Goal: Task Accomplishment & Management: Manage account settings

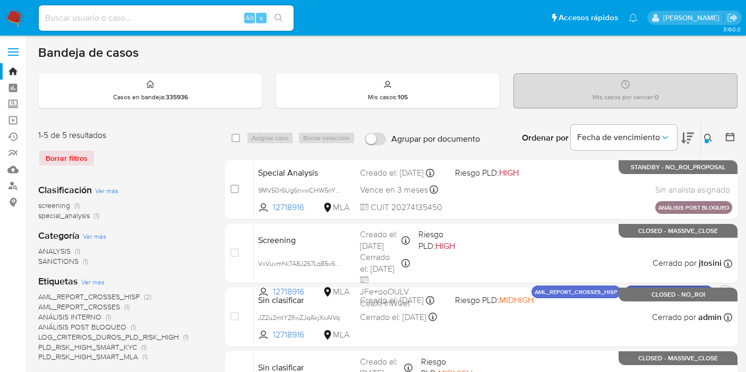
scroll to position [29, 0]
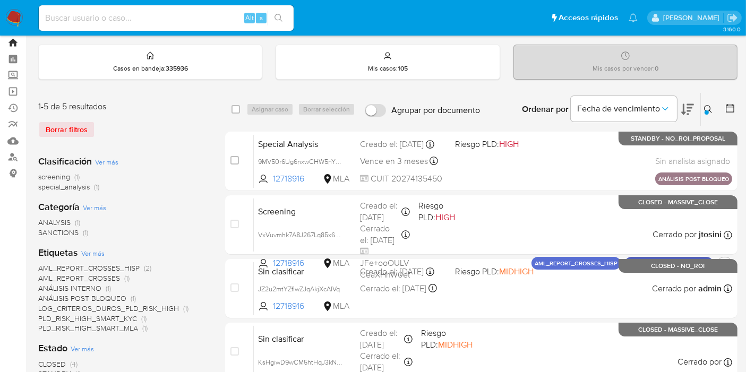
click at [11, 41] on link "Bandeja" at bounding box center [63, 43] width 126 height 16
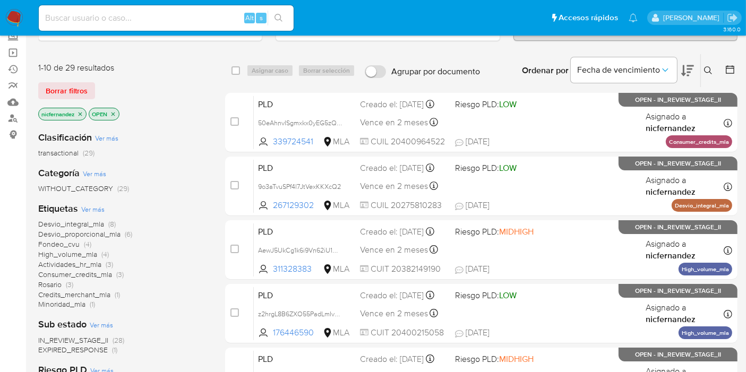
scroll to position [73, 0]
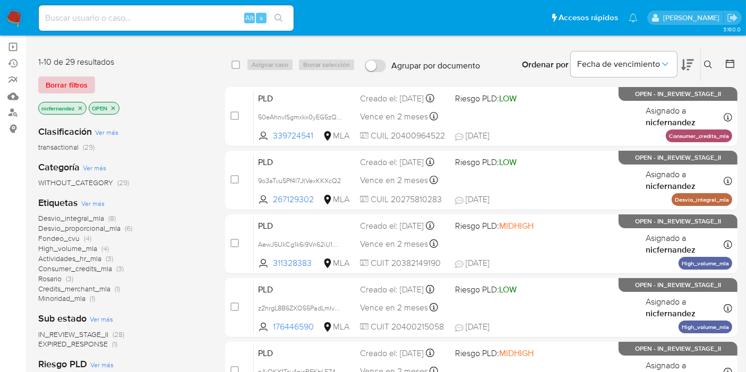
click at [77, 80] on span "Borrar filtros" at bounding box center [67, 85] width 42 height 15
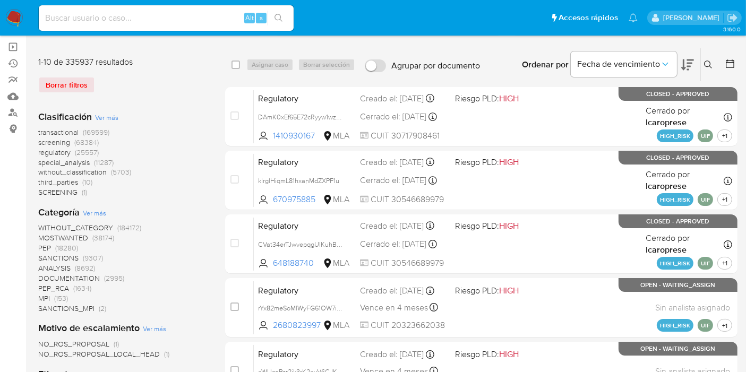
click at [711, 61] on icon at bounding box center [708, 65] width 8 height 8
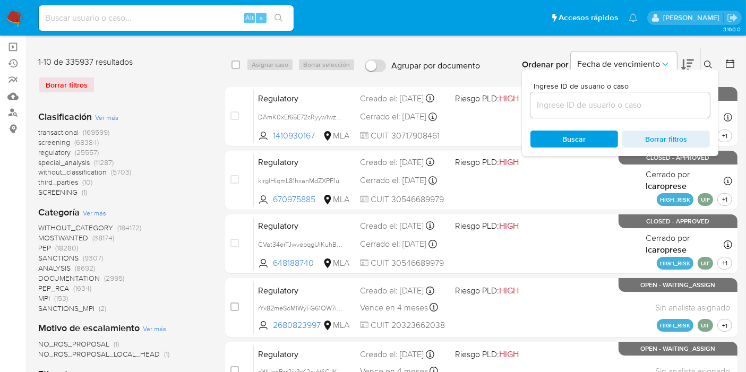
click at [631, 104] on input at bounding box center [619, 105] width 179 height 14
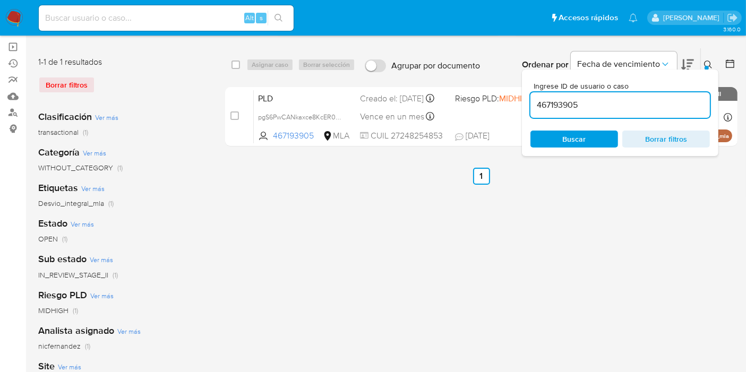
click at [706, 61] on icon at bounding box center [708, 65] width 8 height 8
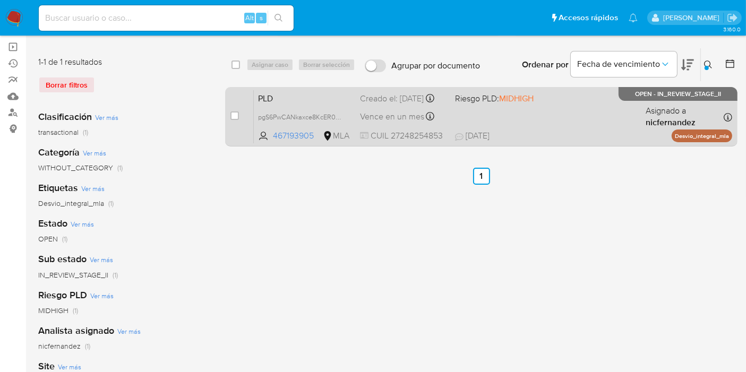
click at [305, 105] on span "PLD" at bounding box center [304, 98] width 93 height 14
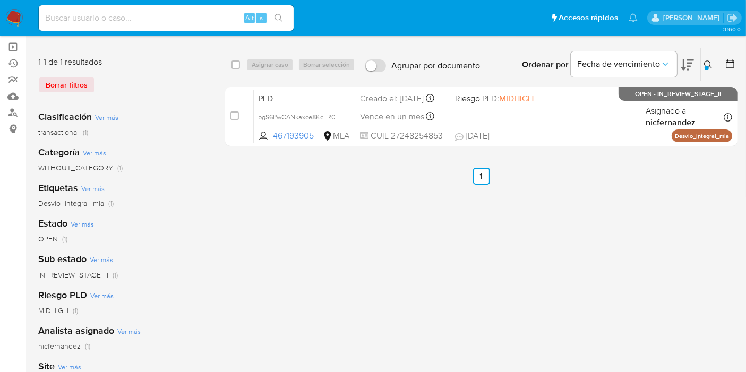
click at [704, 66] on icon at bounding box center [708, 65] width 8 height 8
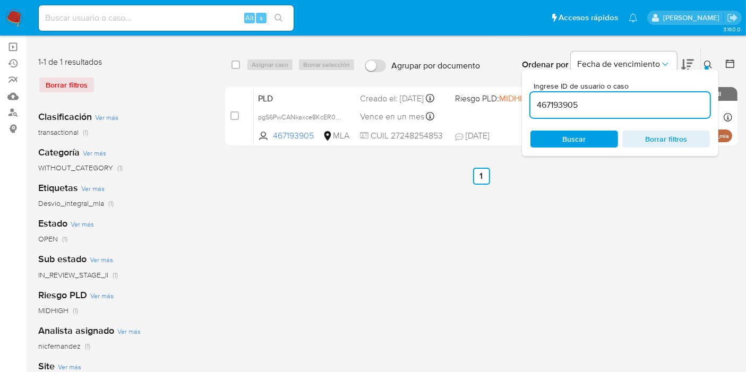
drag, startPoint x: 619, startPoint y: 98, endPoint x: 414, endPoint y: 76, distance: 206.1
click at [418, 76] on div "select-all-cases-checkbox Asignar caso Borrar selección Agrupar por documento O…" at bounding box center [481, 64] width 512 height 33
type input "172332888"
click at [708, 61] on icon at bounding box center [708, 65] width 8 height 8
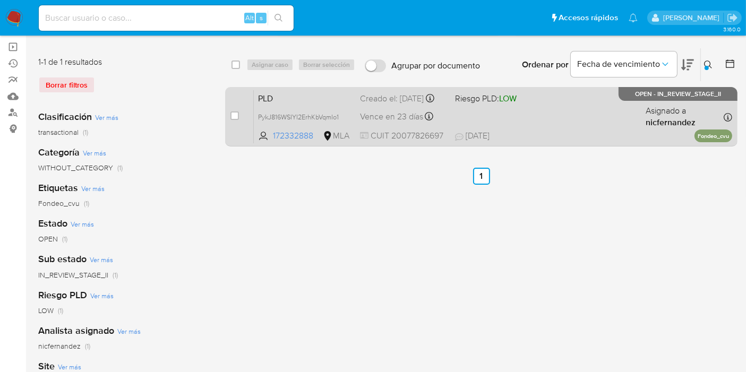
click at [301, 104] on span "PLD" at bounding box center [304, 98] width 93 height 14
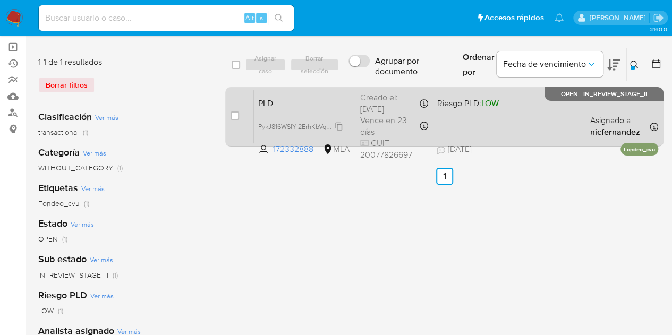
click at [339, 124] on span "PykJ816WSIYI2ErhKbVqmIo1" at bounding box center [298, 126] width 81 height 12
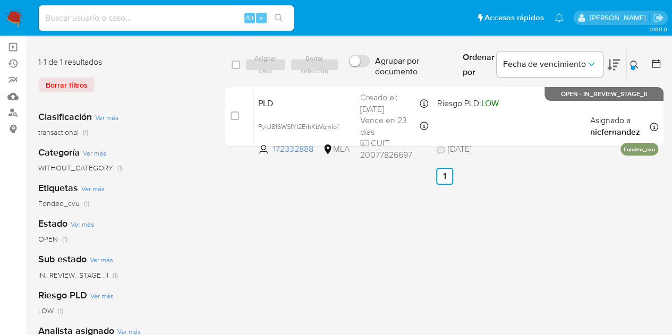
click at [635, 58] on button at bounding box center [636, 64] width 18 height 13
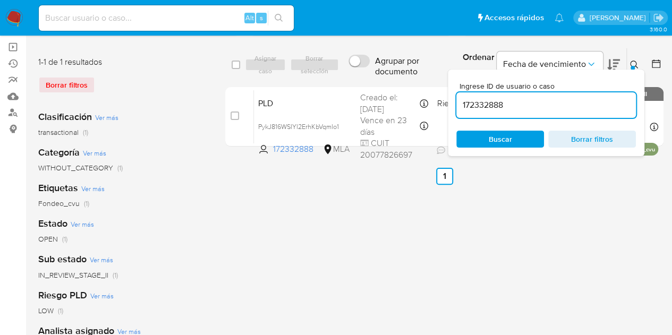
click at [508, 148] on div "Ingrese ID de usuario o caso 172332888 Buscar Borrar filtros" at bounding box center [546, 113] width 196 height 87
click at [511, 142] on span "Buscar" at bounding box center [500, 139] width 23 height 17
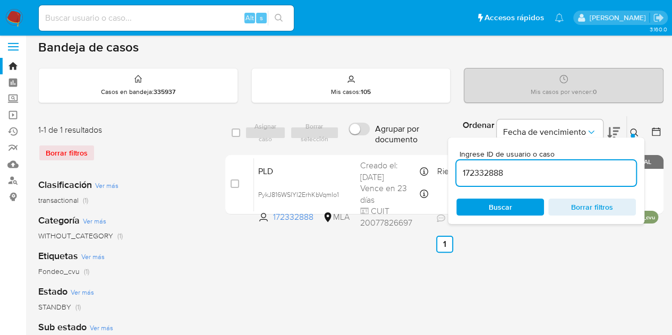
scroll to position [2, 0]
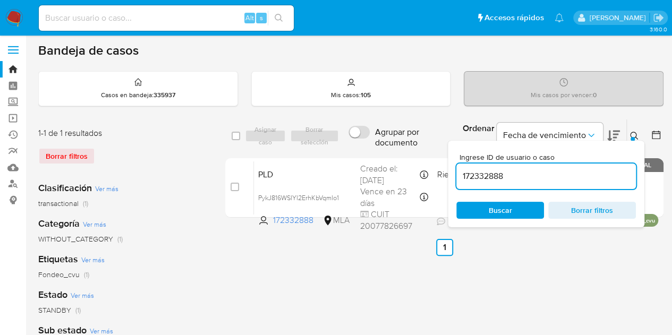
click at [637, 135] on icon at bounding box center [634, 136] width 8 height 8
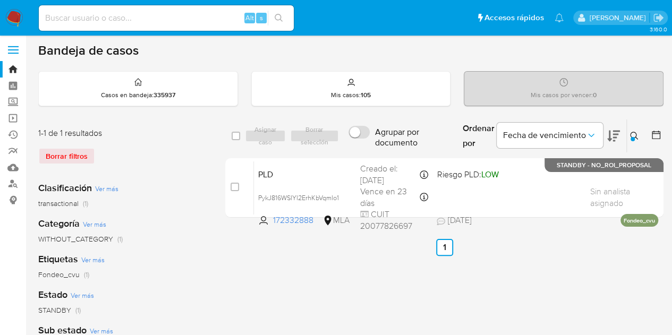
drag, startPoint x: 637, startPoint y: 135, endPoint x: 594, endPoint y: 160, distance: 50.5
click at [637, 135] on icon at bounding box center [634, 136] width 8 height 8
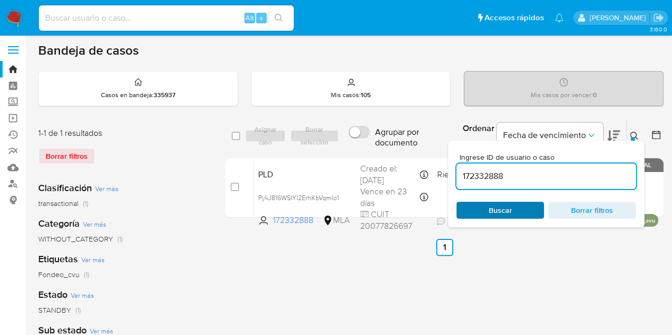
click at [519, 210] on span "Buscar" at bounding box center [500, 210] width 73 height 15
click at [634, 134] on icon at bounding box center [634, 136] width 8 height 8
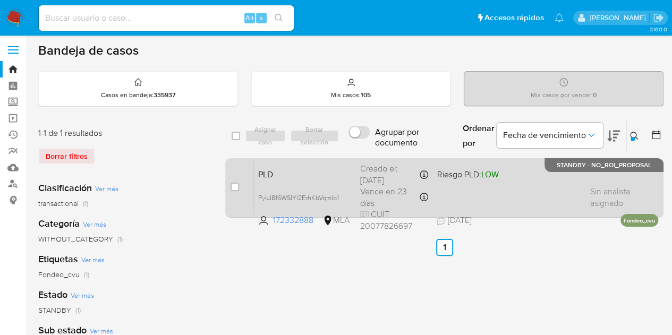
click at [278, 178] on span "PLD" at bounding box center [304, 174] width 93 height 14
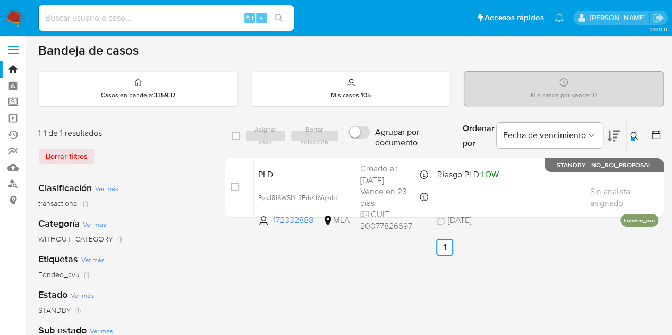
click at [637, 132] on icon at bounding box center [634, 136] width 8 height 8
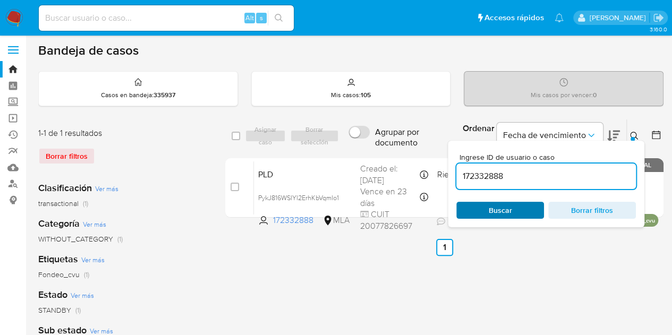
click at [500, 207] on span "Buscar" at bounding box center [500, 210] width 23 height 17
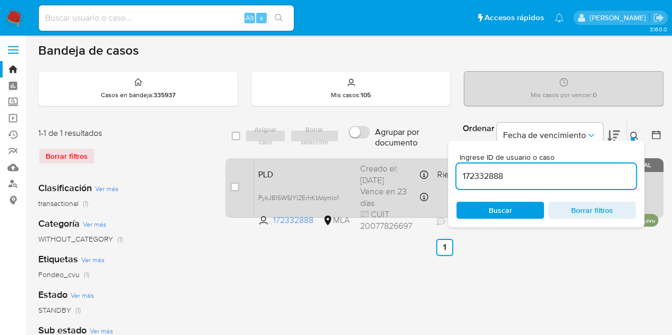
click at [314, 181] on div "PLD PykJ816WSIYI2ErhKbVqmIo1 172332888 MLA Riesgo PLD: LOW Creado el: 12/07/202…" at bounding box center [456, 188] width 404 height 54
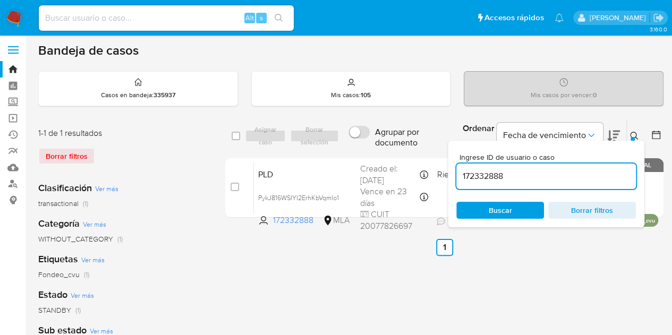
click at [487, 207] on span "Buscar" at bounding box center [500, 210] width 73 height 15
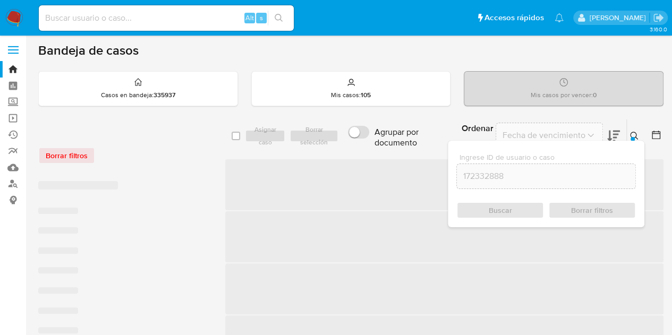
click at [630, 135] on icon at bounding box center [634, 136] width 8 height 8
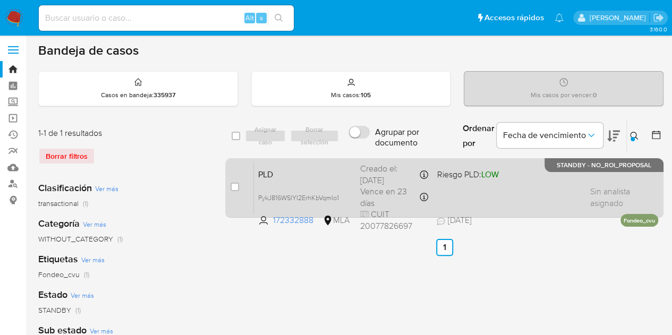
click at [296, 178] on span "PLD" at bounding box center [304, 174] width 93 height 14
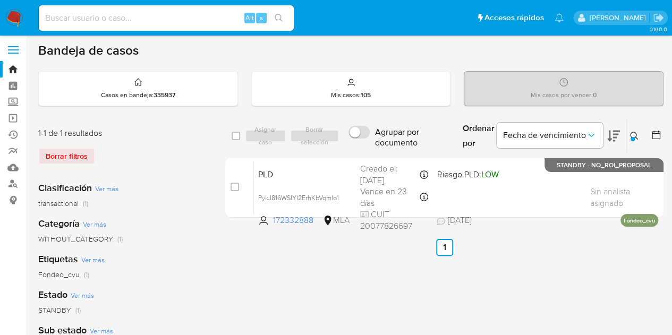
click at [632, 134] on icon at bounding box center [634, 136] width 8 height 8
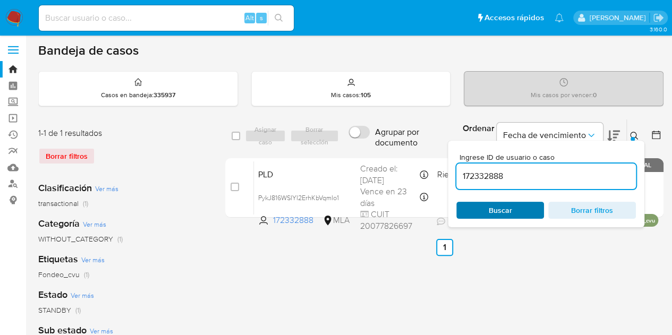
click at [495, 209] on span "Buscar" at bounding box center [500, 210] width 23 height 17
click at [637, 132] on icon at bounding box center [634, 136] width 8 height 8
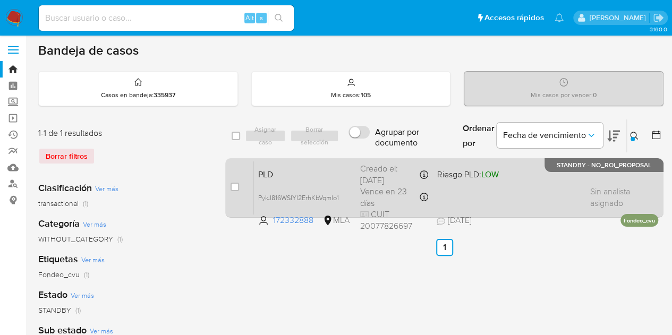
click at [296, 162] on div "PLD PykJ816WSIYI2ErhKbVqmIo1 172332888 MLA Riesgo PLD: LOW Creado el: 12/07/202…" at bounding box center [456, 188] width 404 height 54
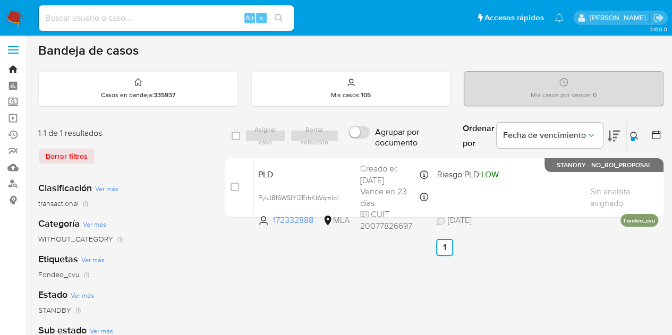
click at [12, 63] on link "Bandeja" at bounding box center [63, 69] width 126 height 16
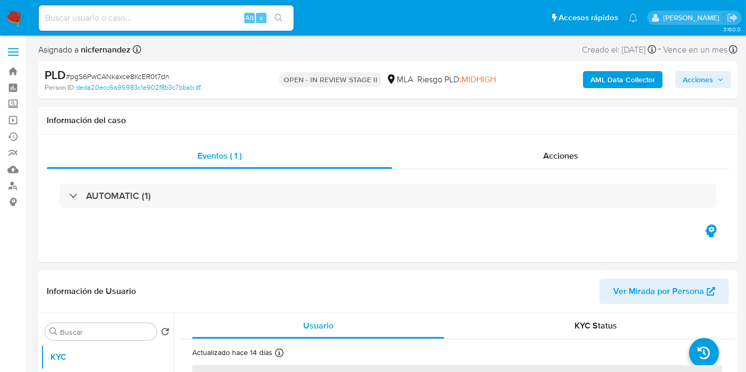
select select "10"
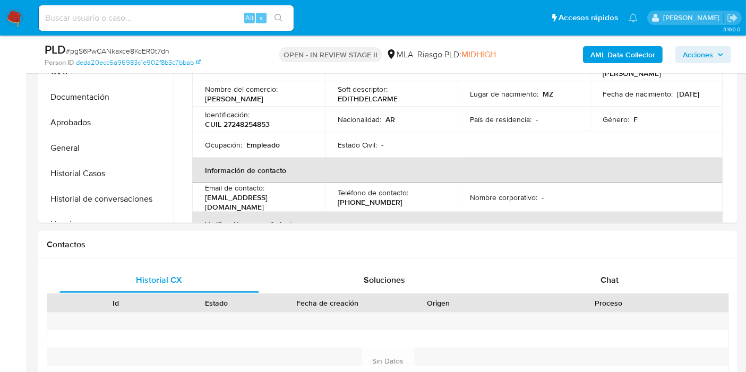
scroll to position [279, 0]
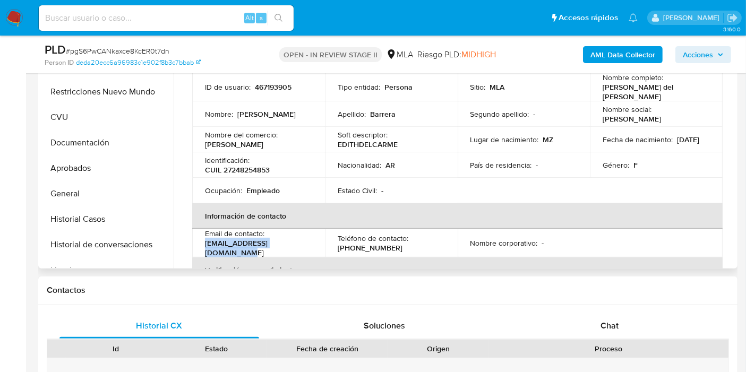
drag, startPoint x: 206, startPoint y: 245, endPoint x: 305, endPoint y: 244, distance: 98.8
click at [305, 244] on div "Email de contacto : edithbarrera1975@gmail.com" at bounding box center [258, 243] width 107 height 29
copy p "edithbarrera1975@gmail.com"
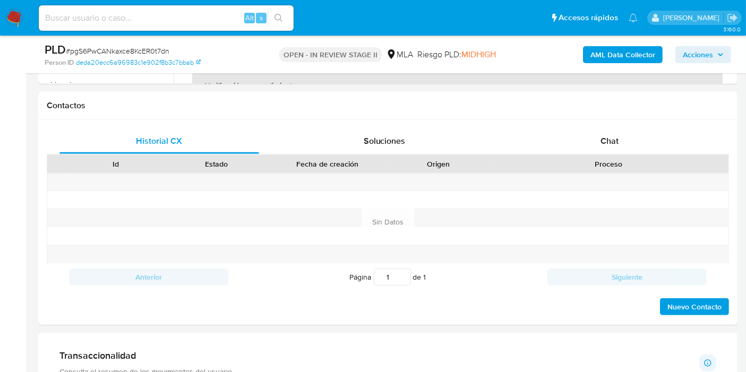
scroll to position [468, 0]
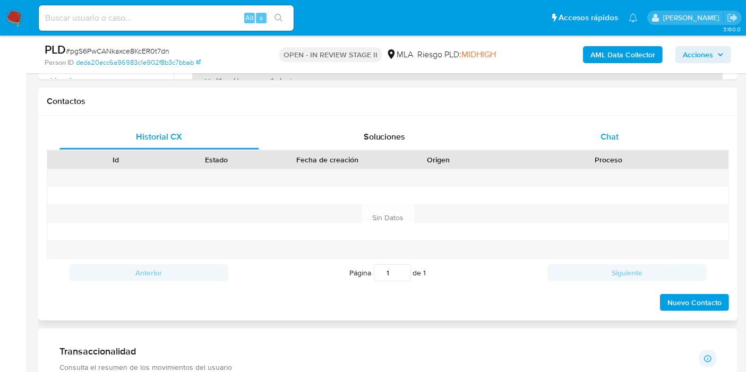
click at [635, 143] on div "Chat" at bounding box center [610, 136] width 200 height 25
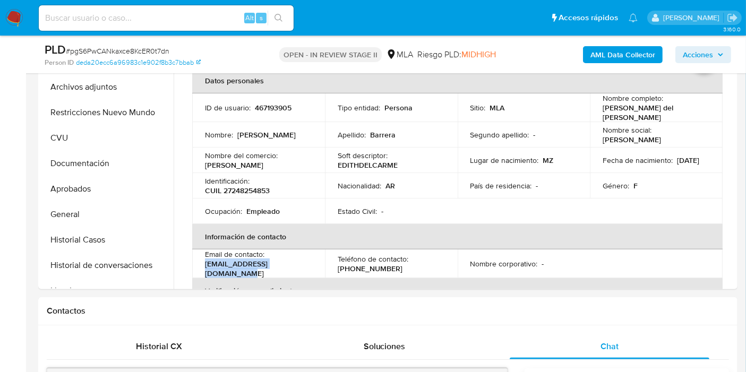
scroll to position [183, 0]
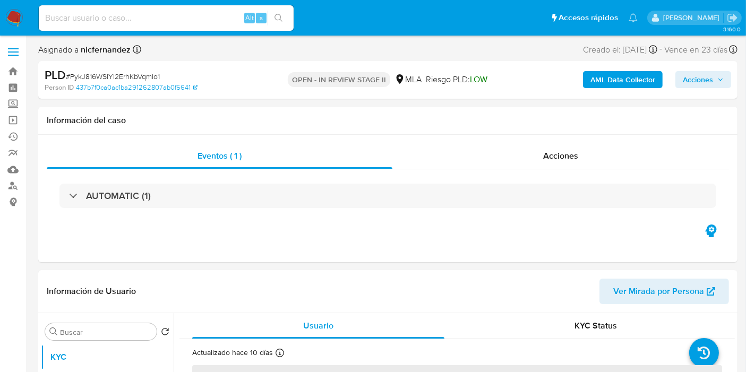
select select "10"
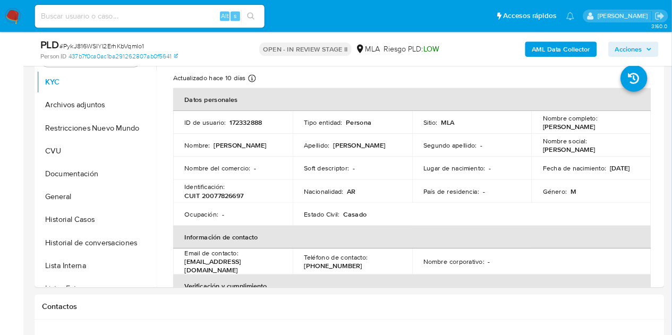
scroll to position [228, 0]
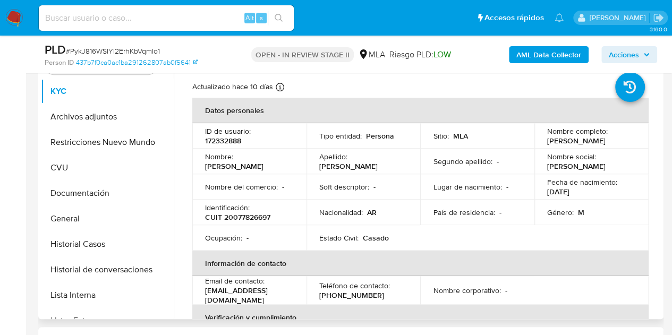
drag, startPoint x: 740, startPoint y: 0, endPoint x: 373, endPoint y: 196, distance: 416.4
click at [373, 196] on td "Soft descriptor : -" at bounding box center [363, 186] width 114 height 25
click at [200, 172] on td "Nombre : Luis Alberto" at bounding box center [249, 161] width 114 height 25
click at [86, 109] on button "Archivos adjuntos" at bounding box center [103, 116] width 124 height 25
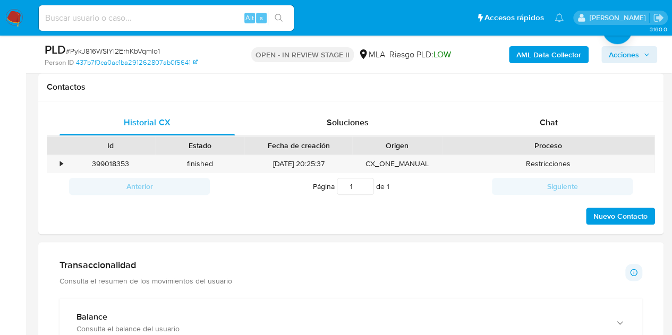
scroll to position [480, 0]
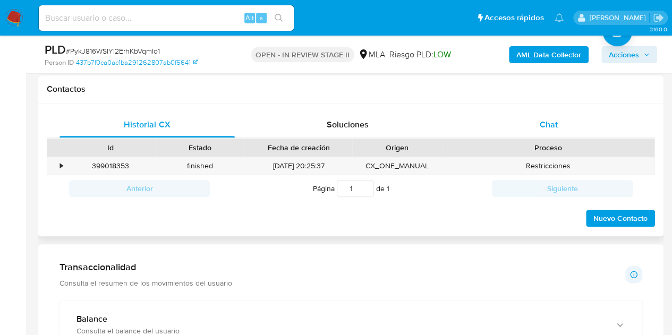
click at [544, 124] on span "Chat" at bounding box center [549, 124] width 18 height 12
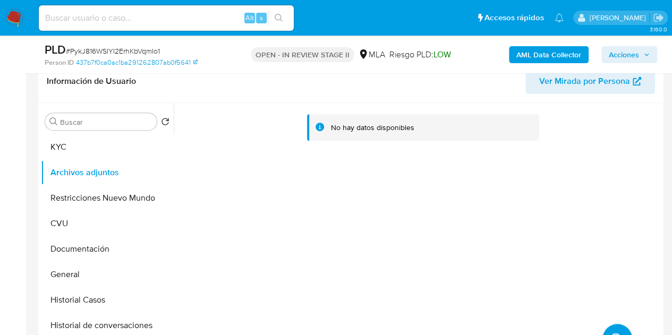
scroll to position [170, 0]
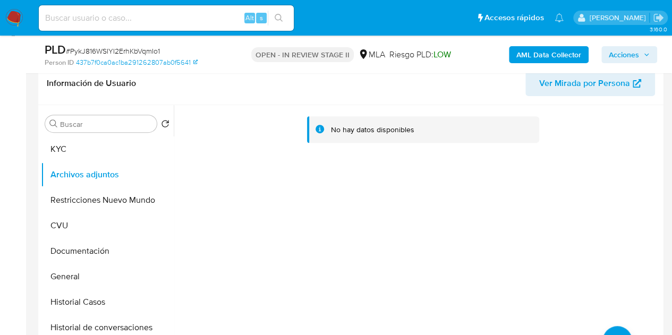
click at [541, 48] on b "AML Data Collector" at bounding box center [548, 54] width 65 height 17
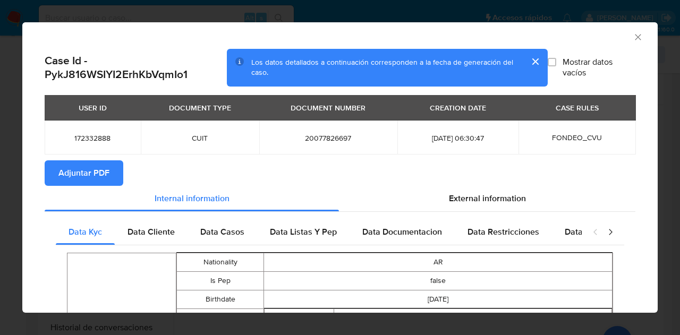
click at [89, 167] on span "Adjuntar PDF" at bounding box center [83, 172] width 51 height 23
click at [634, 35] on icon "Cerrar ventana" at bounding box center [637, 37] width 11 height 11
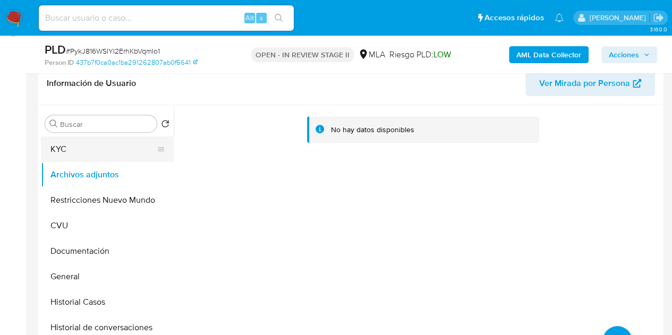
click at [99, 158] on button "KYC" at bounding box center [103, 148] width 124 height 25
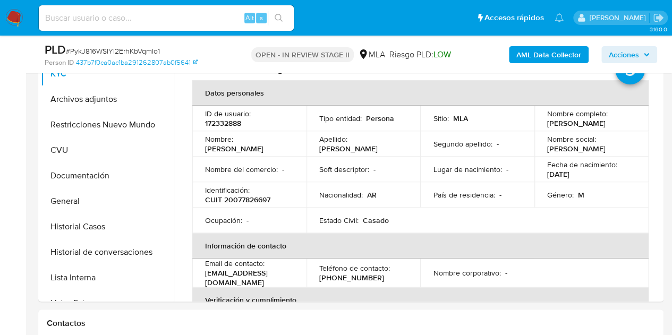
scroll to position [248, 0]
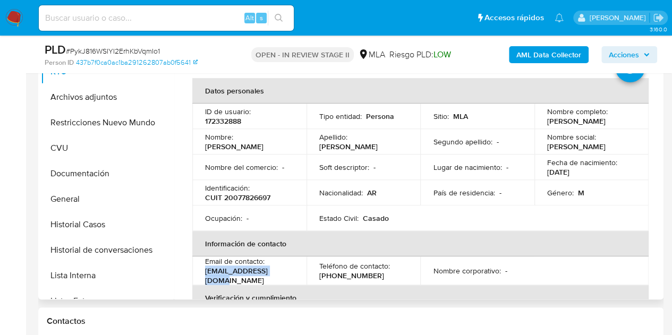
drag, startPoint x: 204, startPoint y: 271, endPoint x: 278, endPoint y: 276, distance: 74.0
click at [278, 276] on div "Email de contacto : lam@evgalicia.com.ar" at bounding box center [249, 270] width 89 height 29
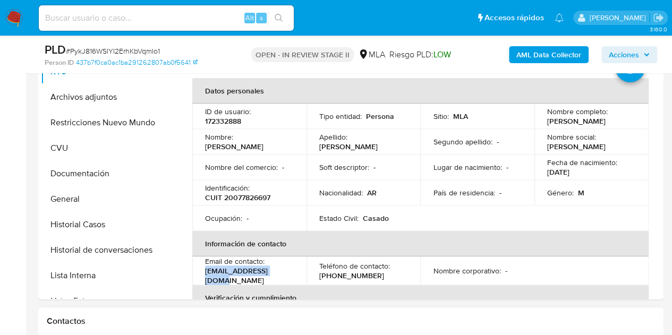
copy p "lam@evgalicia.com.ar"
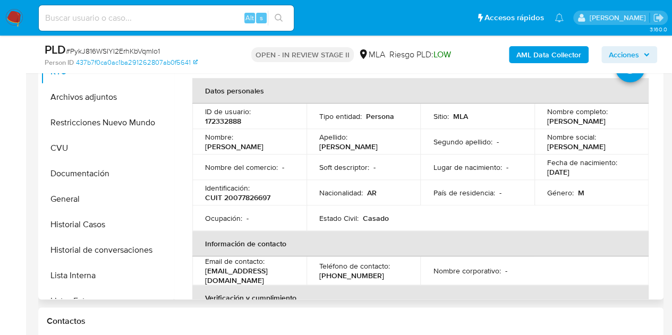
click at [336, 277] on p "(11) 62127987" at bounding box center [351, 276] width 65 height 10
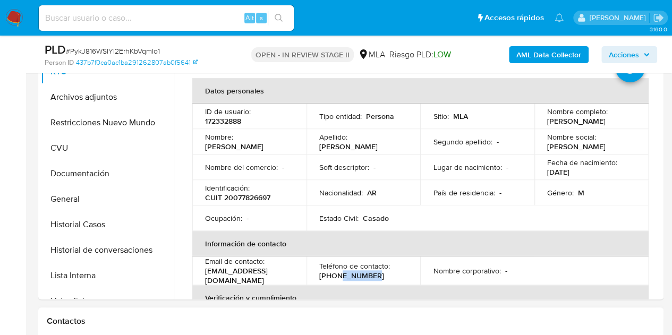
copy p "62127987"
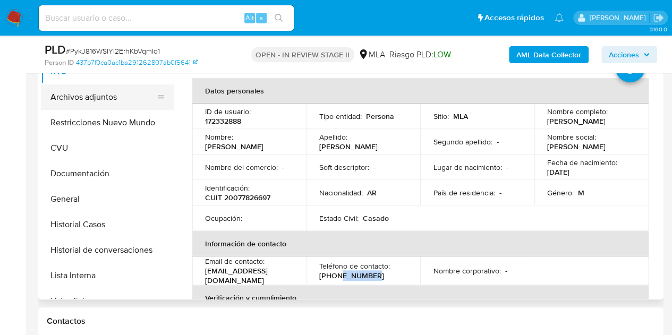
click at [82, 91] on button "Archivos adjuntos" at bounding box center [103, 96] width 124 height 25
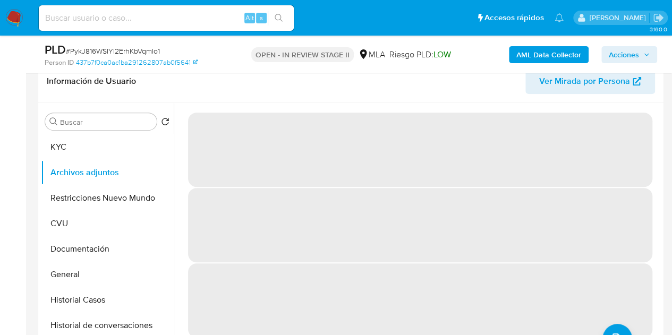
scroll to position [179, 0]
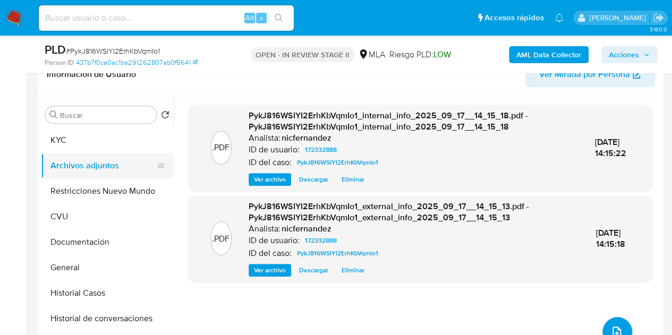
click at [100, 146] on button "KYC" at bounding box center [107, 139] width 133 height 25
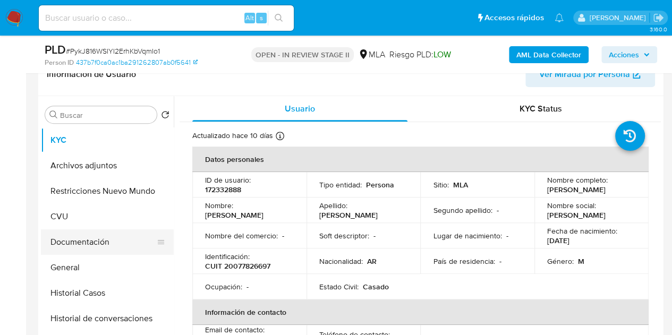
click at [75, 242] on button "Documentación" at bounding box center [103, 241] width 124 height 25
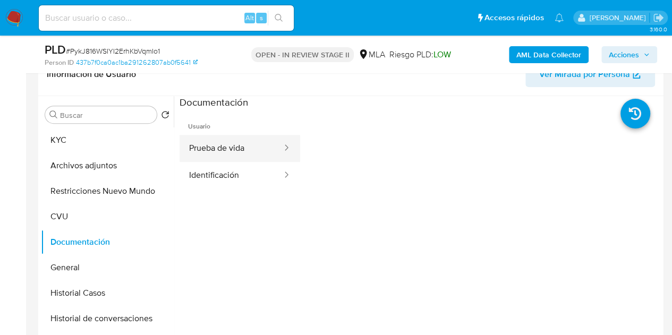
click at [245, 150] on button "Prueba de vida" at bounding box center [231, 148] width 104 height 27
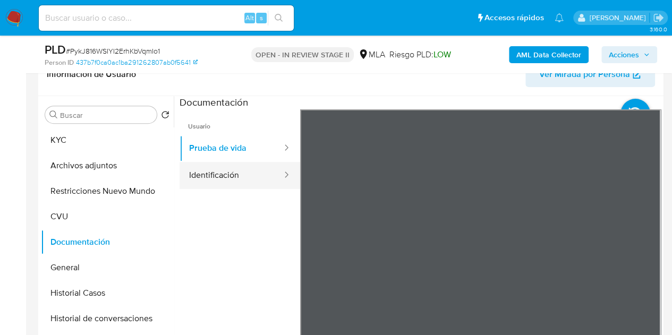
click at [221, 166] on button "Identificación" at bounding box center [231, 175] width 104 height 27
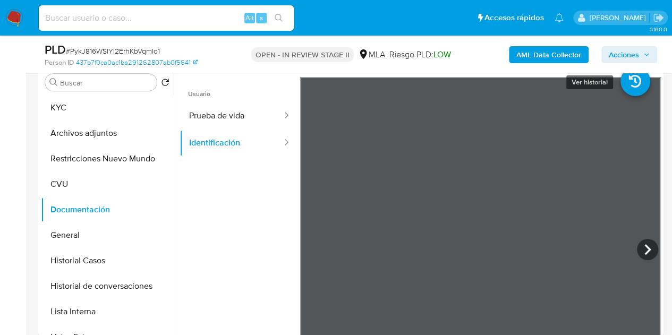
scroll to position [215, 0]
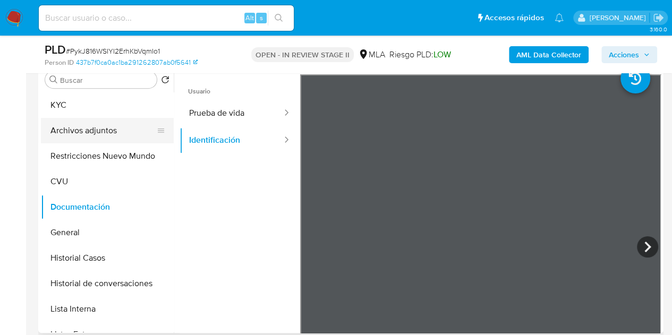
click at [88, 129] on button "Archivos adjuntos" at bounding box center [103, 130] width 124 height 25
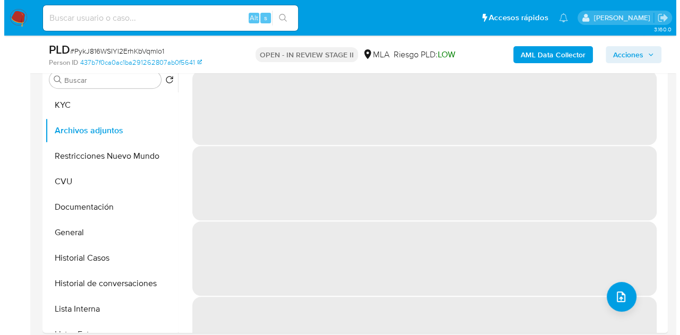
scroll to position [175, 0]
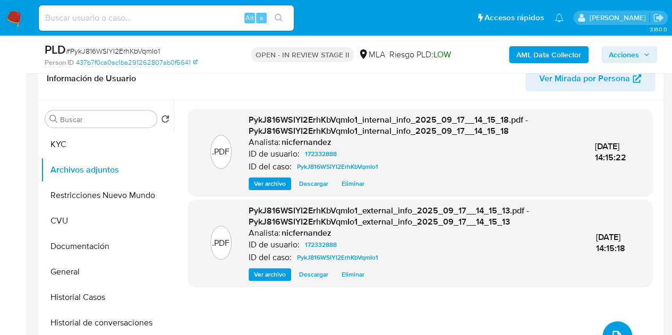
click at [268, 183] on span "Ver archivo" at bounding box center [270, 183] width 32 height 11
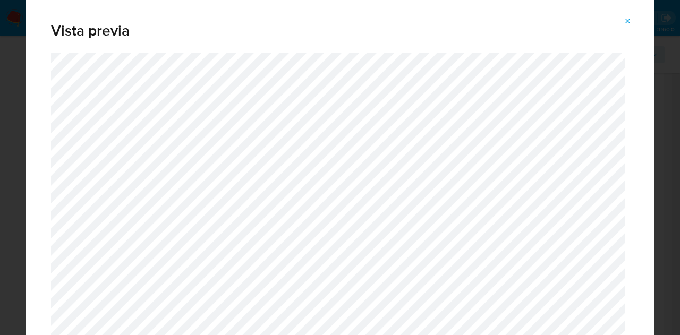
click at [624, 23] on icon "Attachment preview" at bounding box center [627, 21] width 8 height 8
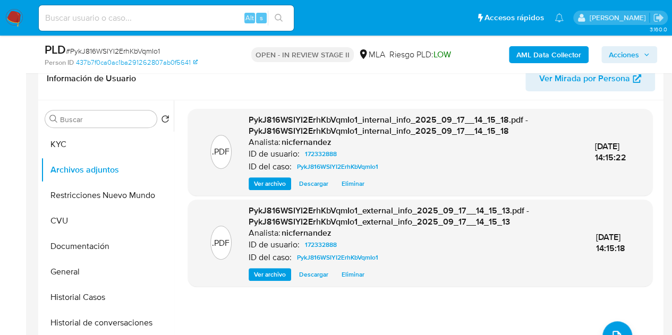
click at [268, 270] on span "Ver archivo" at bounding box center [270, 274] width 32 height 11
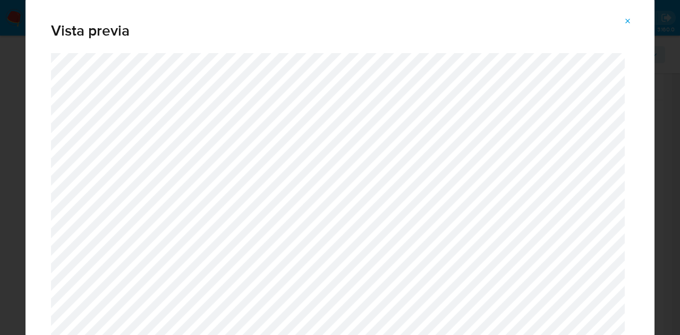
click at [627, 270] on div "Attachment preview" at bounding box center [339, 223] width 629 height 340
click at [630, 17] on icon "Attachment preview" at bounding box center [627, 21] width 8 height 8
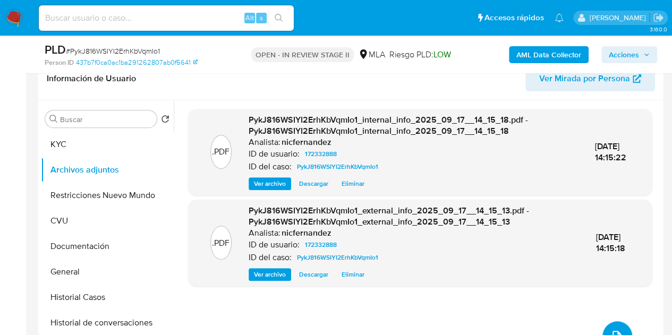
click at [609, 324] on button "upload-file" at bounding box center [617, 336] width 30 height 30
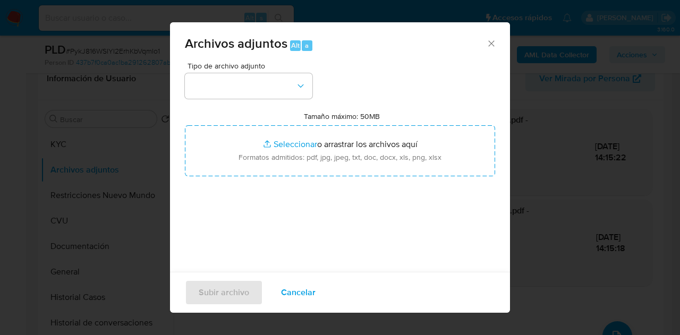
click at [292, 99] on div "Tipo de archivo adjunto Tamaño máximo: 50MB Seleccionar archivos Seleccionar o …" at bounding box center [340, 187] width 310 height 251
click at [292, 85] on button "button" at bounding box center [248, 85] width 127 height 25
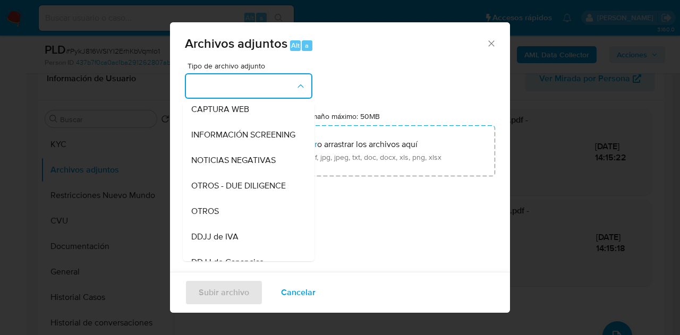
scroll to position [129, 0]
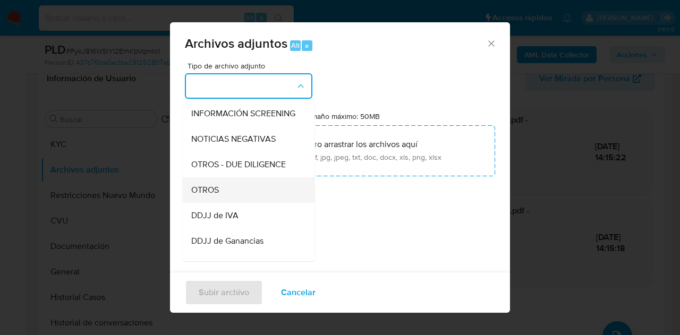
click at [236, 203] on div "OTROS" at bounding box center [245, 189] width 108 height 25
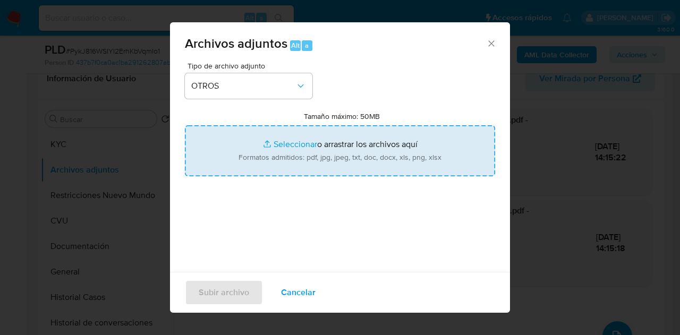
click at [268, 141] on input "Tamaño máximo: 50MB Seleccionar archivos" at bounding box center [340, 150] width 310 height 51
type input "C:\fakepath\NOSIS_Manager_InformeIndividual_20077826697_620657_20250901164502.p…"
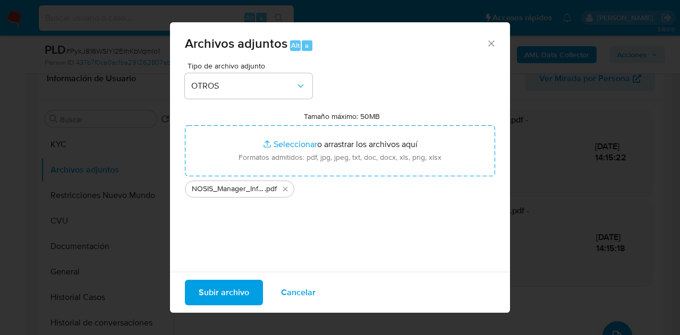
click at [220, 295] on span "Subir archivo" at bounding box center [224, 292] width 50 height 23
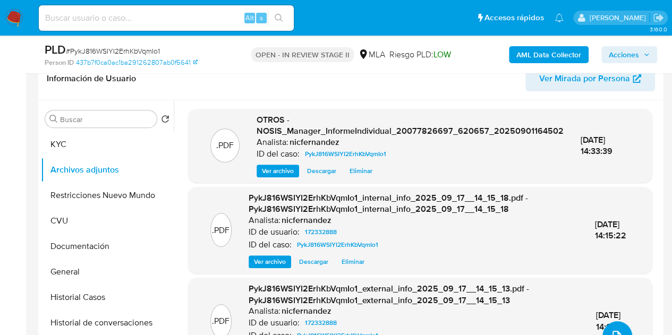
click at [618, 328] on button "upload-file" at bounding box center [617, 336] width 30 height 30
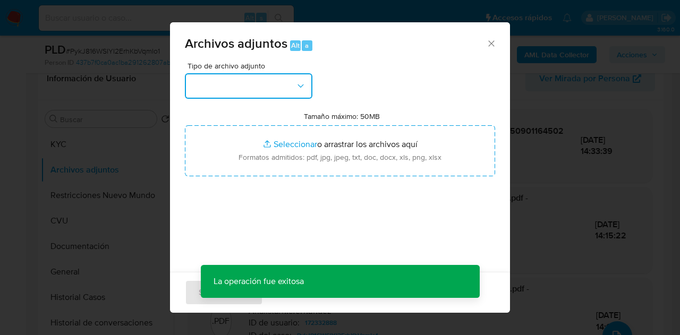
click at [295, 87] on icon "button" at bounding box center [300, 86] width 11 height 11
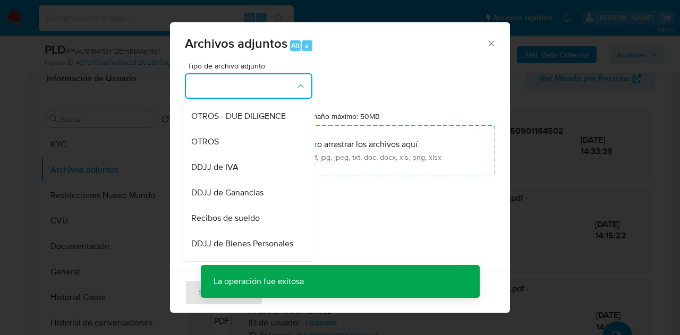
scroll to position [204, 0]
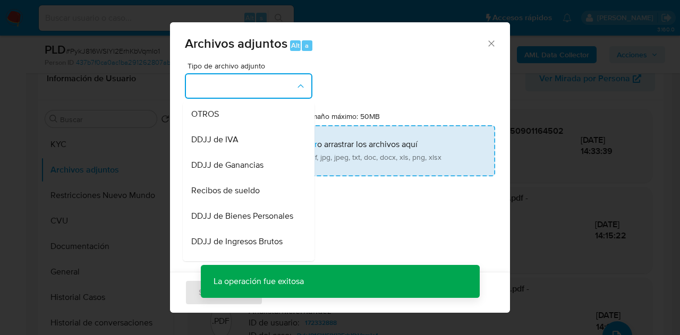
click at [220, 127] on div "OTROS" at bounding box center [245, 113] width 108 height 25
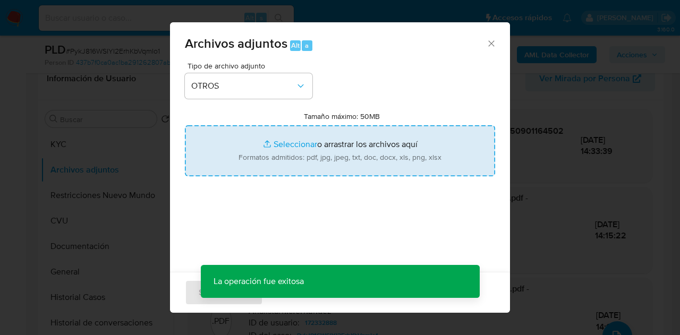
click at [266, 136] on input "Tamaño máximo: 50MB Seleccionar archivos" at bounding box center [340, 150] width 310 height 51
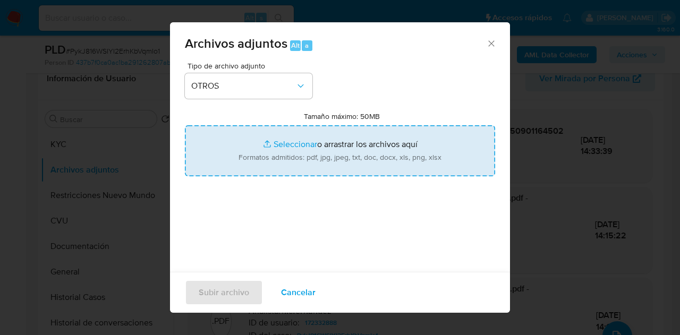
type input "C:\fakepath\Caselog NO ROI PykJ816WSIYI2ErhKbVqmIo1.docx"
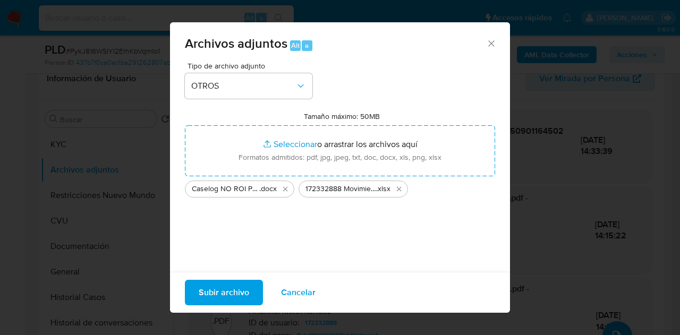
click at [222, 295] on span "Subir archivo" at bounding box center [224, 292] width 50 height 23
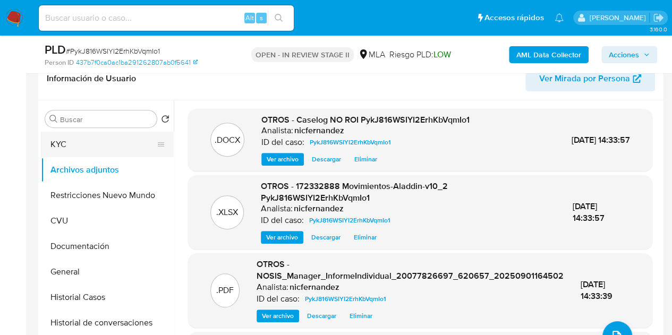
click at [90, 136] on button "KYC" at bounding box center [103, 144] width 124 height 25
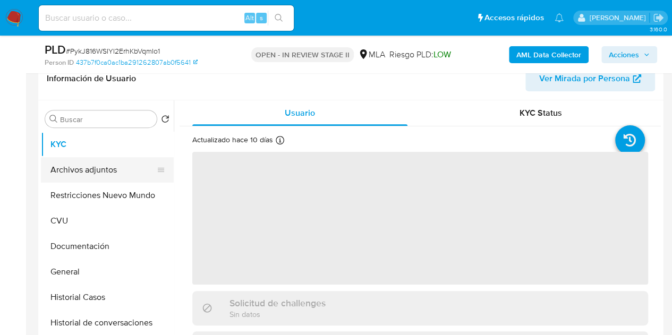
click at [90, 167] on button "Archivos adjuntos" at bounding box center [103, 169] width 124 height 25
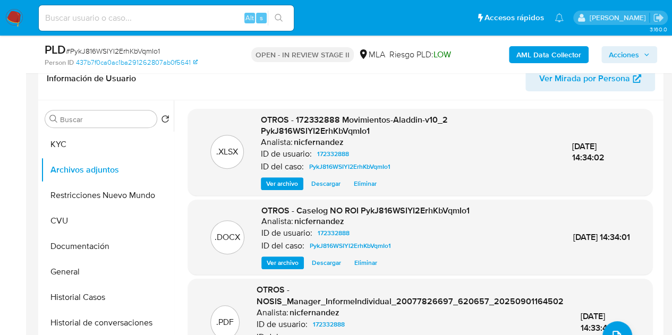
click at [272, 262] on span "Ver archivo" at bounding box center [283, 263] width 32 height 11
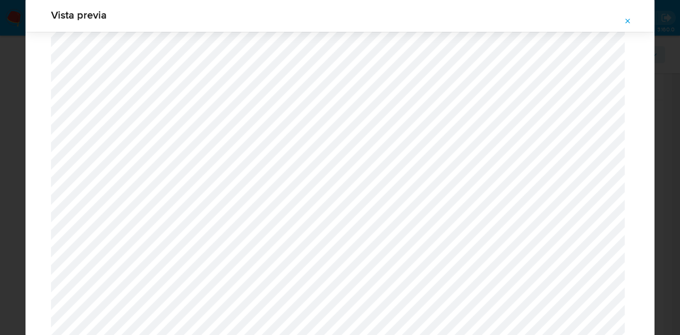
scroll to position [1543, 0]
click at [627, 23] on icon "Attachment preview" at bounding box center [627, 21] width 8 height 8
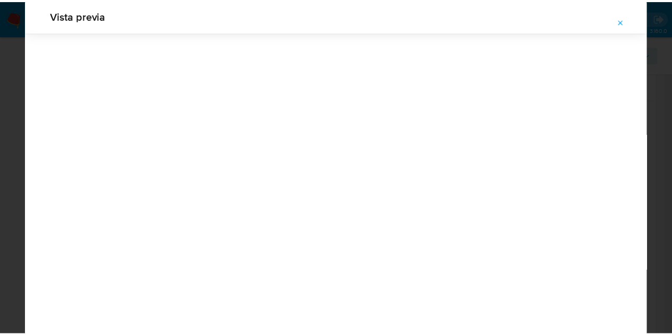
scroll to position [34, 0]
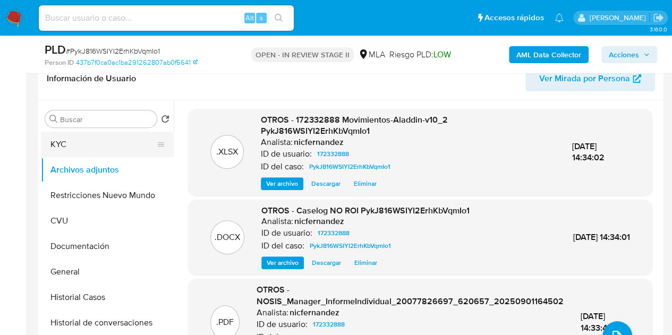
drag, startPoint x: 82, startPoint y: 145, endPoint x: 84, endPoint y: 153, distance: 8.8
click at [82, 145] on button "KYC" at bounding box center [103, 144] width 124 height 25
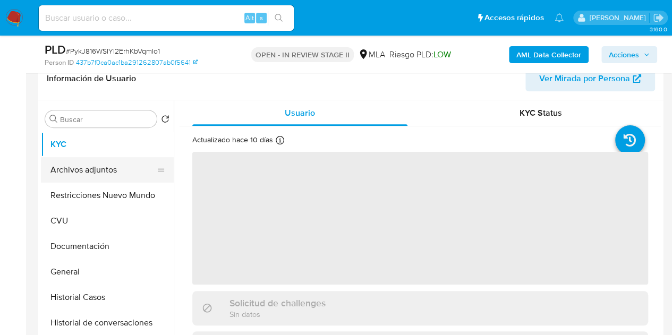
click at [89, 163] on button "Archivos adjuntos" at bounding box center [103, 169] width 124 height 25
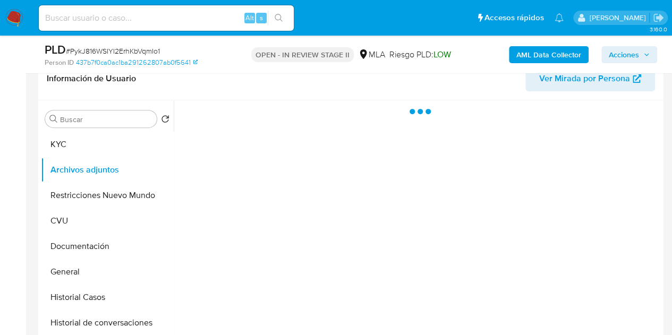
drag, startPoint x: 92, startPoint y: 190, endPoint x: 206, endPoint y: 183, distance: 113.8
click at [92, 190] on button "Restricciones Nuevo Mundo" at bounding box center [107, 195] width 133 height 25
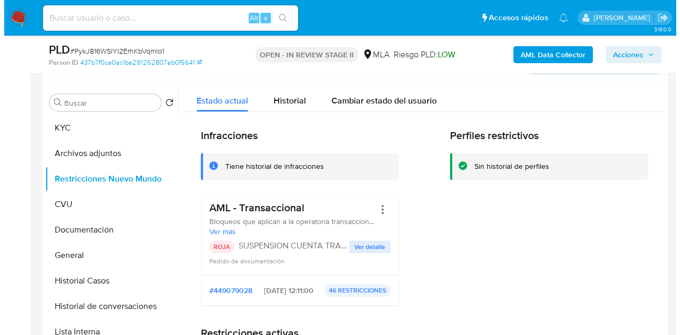
scroll to position [1675, 0]
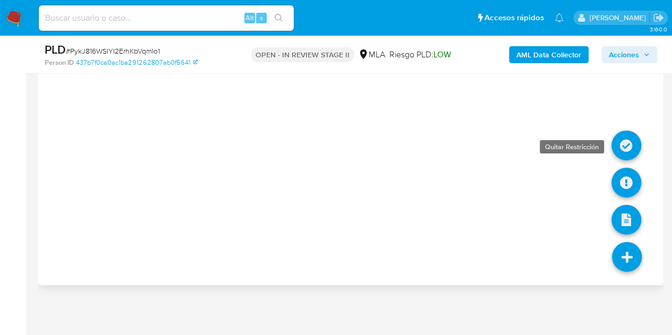
click at [622, 139] on icon at bounding box center [626, 146] width 30 height 30
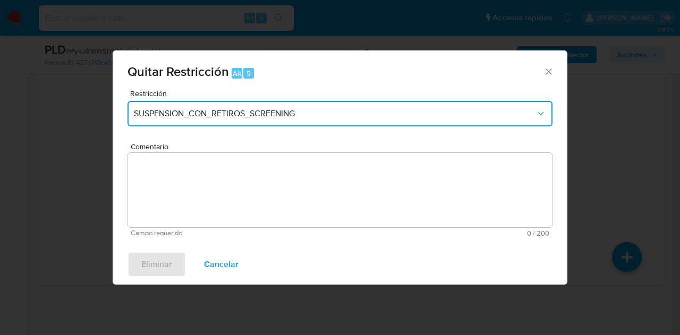
click at [320, 118] on button "SUSPENSION_CON_RETIROS_SCREENING" at bounding box center [339, 113] width 425 height 25
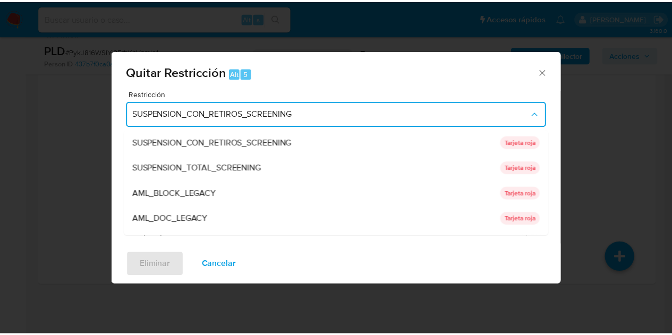
scroll to position [225, 0]
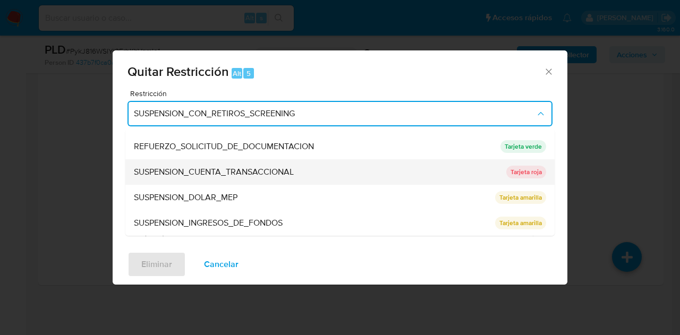
click at [245, 175] on span "SUSPENSION_CUENTA_TRANSACCIONAL" at bounding box center [214, 172] width 160 height 11
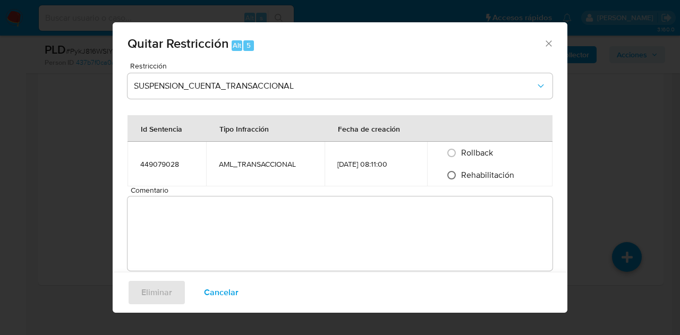
click at [453, 176] on input "Rehabilitación" at bounding box center [451, 175] width 17 height 17
radio input "true"
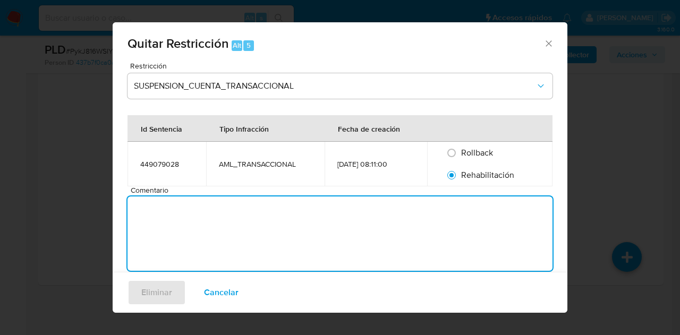
click at [438, 224] on textarea "Comentario" at bounding box center [339, 233] width 425 height 74
type textarea "AML"
click at [153, 289] on span "Eliminar" at bounding box center [156, 292] width 31 height 23
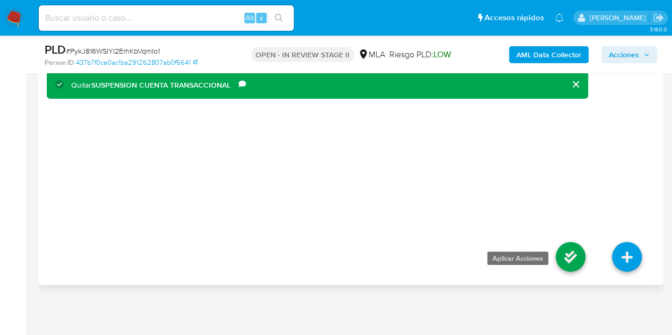
click at [579, 254] on icon at bounding box center [570, 257] width 30 height 30
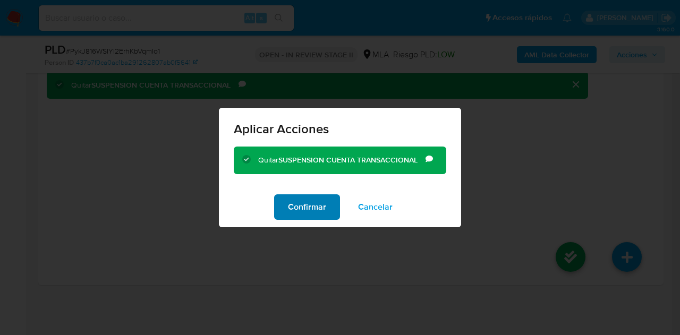
click at [301, 195] on span "Confirmar" at bounding box center [307, 206] width 38 height 23
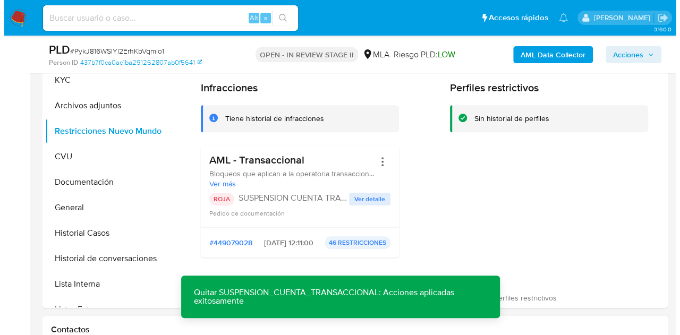
scroll to position [228, 0]
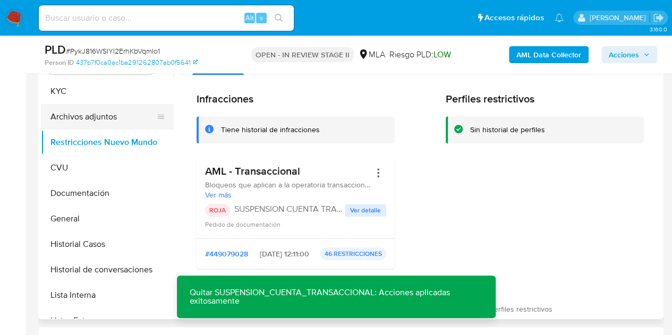
click at [84, 110] on button "Archivos adjuntos" at bounding box center [103, 116] width 124 height 25
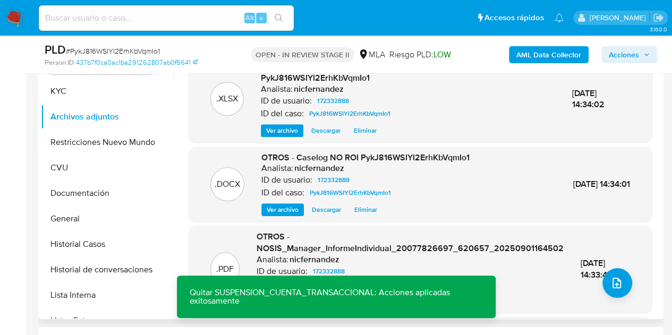
click at [277, 207] on span "Ver archivo" at bounding box center [283, 209] width 32 height 11
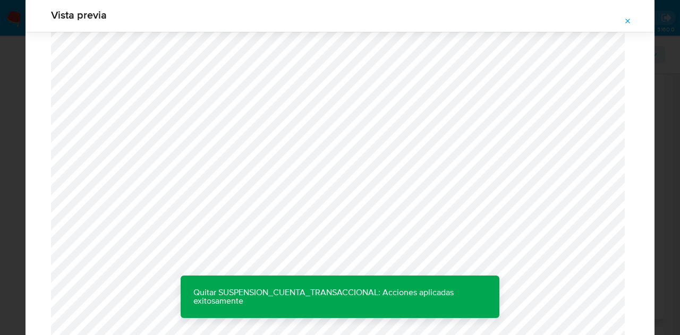
scroll to position [1360, 0]
click at [627, 25] on icon "Attachment preview" at bounding box center [627, 21] width 8 height 8
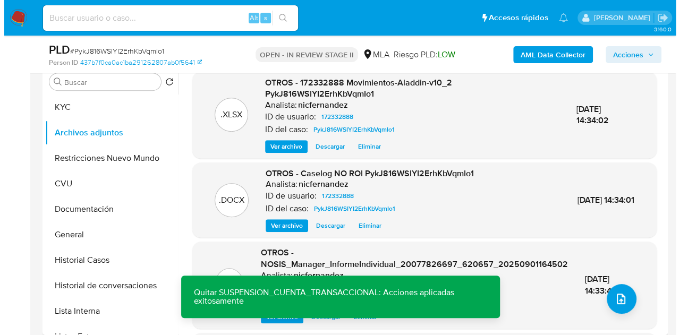
scroll to position [224, 0]
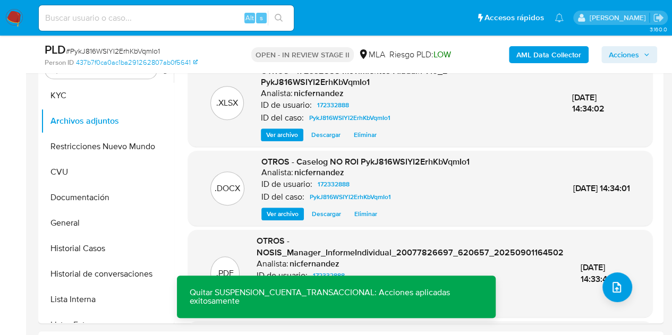
click at [374, 215] on span "Eliminar" at bounding box center [365, 214] width 23 height 11
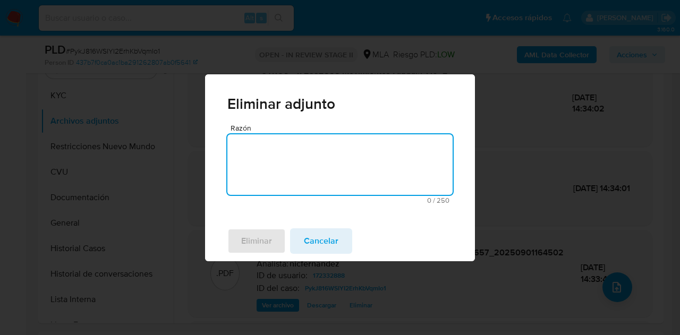
click at [291, 167] on textarea "Razón" at bounding box center [339, 164] width 225 height 61
type textarea "error"
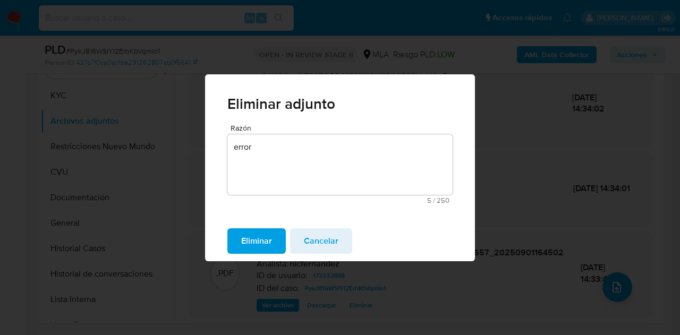
click at [259, 234] on span "Eliminar" at bounding box center [256, 240] width 31 height 23
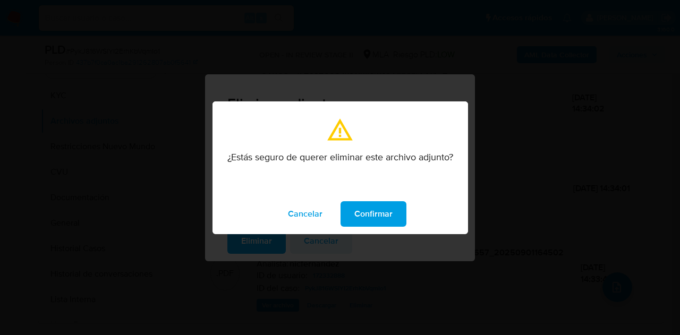
click at [374, 212] on span "Confirmar" at bounding box center [373, 213] width 38 height 23
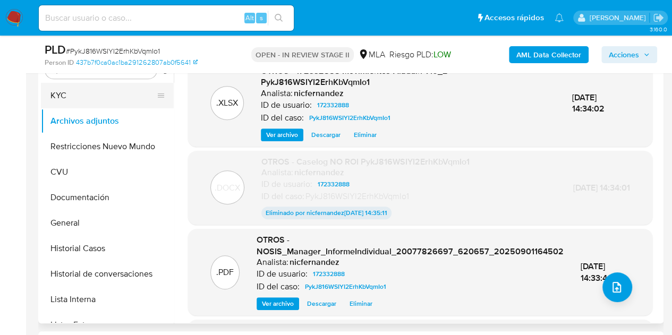
click at [64, 84] on button "KYC" at bounding box center [103, 95] width 124 height 25
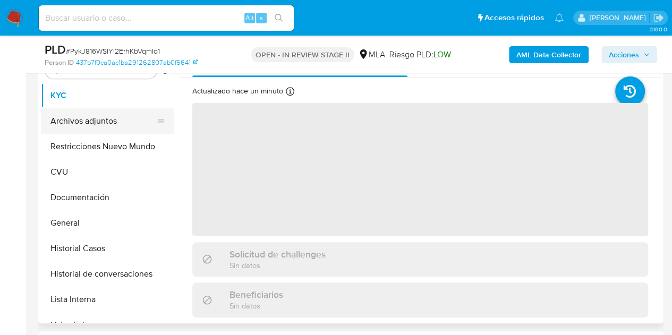
click at [70, 113] on button "Archivos adjuntos" at bounding box center [103, 120] width 124 height 25
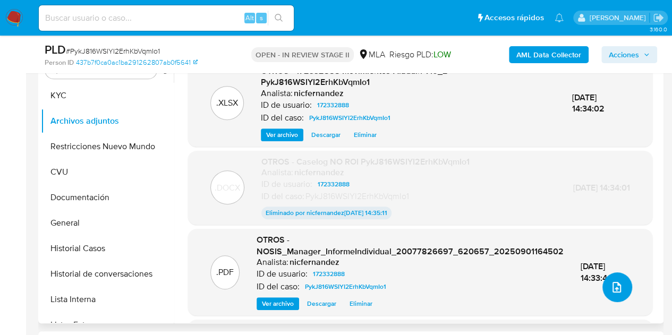
click at [619, 279] on button "upload-file" at bounding box center [617, 287] width 30 height 30
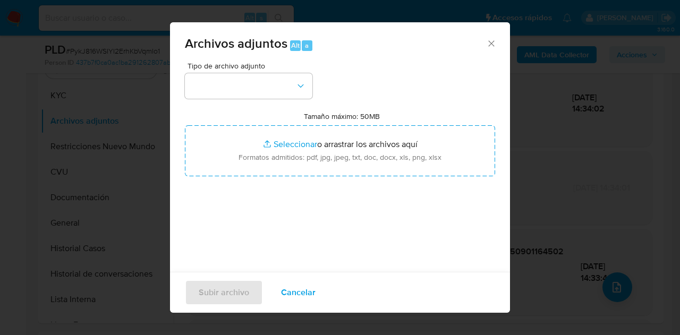
click at [293, 103] on div "Tipo de archivo adjunto Tamaño máximo: 50MB Seleccionar archivos Seleccionar o …" at bounding box center [340, 187] width 310 height 251
click at [295, 98] on button "button" at bounding box center [248, 85] width 127 height 25
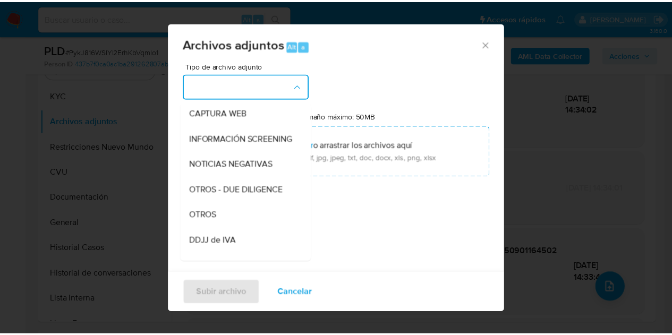
scroll to position [117, 0]
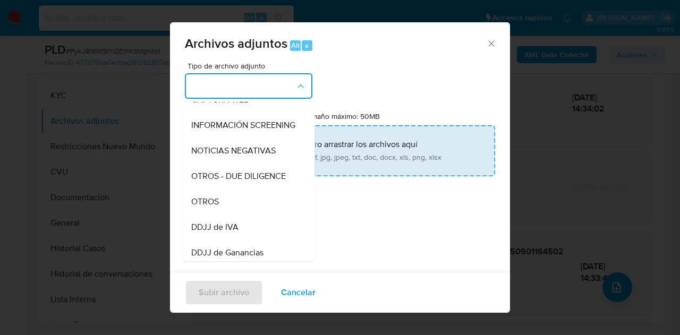
drag, startPoint x: 234, startPoint y: 216, endPoint x: 276, endPoint y: 167, distance: 64.4
click at [244, 208] on div "OTROS" at bounding box center [245, 201] width 108 height 25
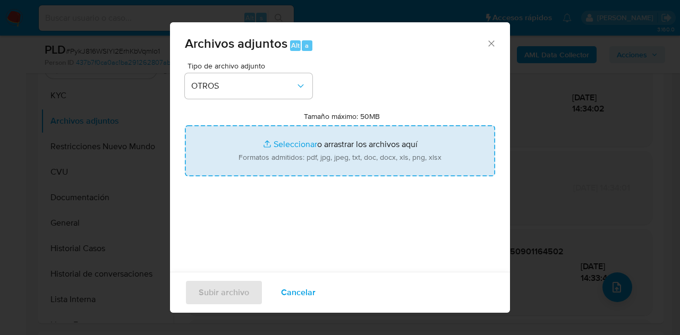
click at [278, 155] on input "Tamaño máximo: 50MB Seleccionar archivos" at bounding box center [340, 150] width 310 height 51
type input "C:\fakepath\Caselog NO ROI PykJ816WSIYI2ErhKbVqmIo1 V2.docx"
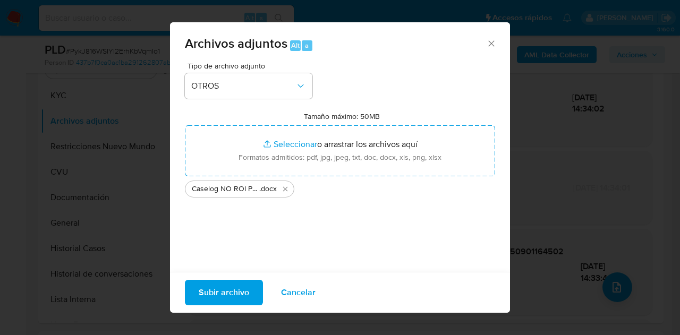
click at [208, 296] on span "Subir archivo" at bounding box center [224, 292] width 50 height 23
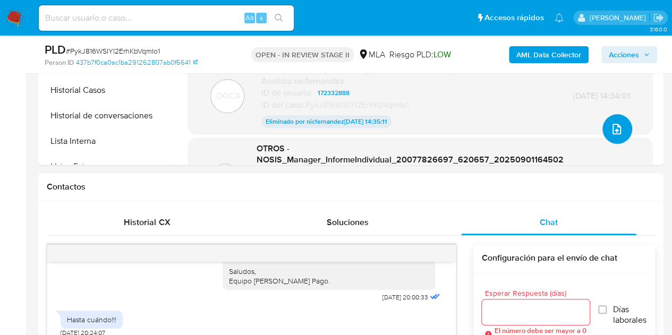
scroll to position [461, 0]
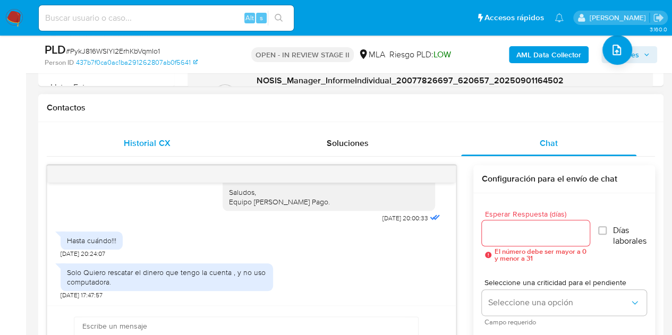
click at [181, 155] on div "Historial CX" at bounding box center [146, 143] width 175 height 25
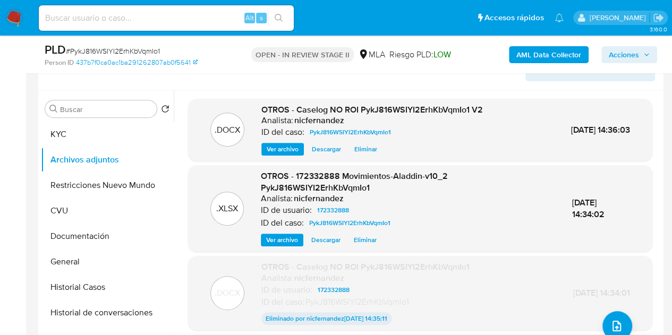
scroll to position [181, 0]
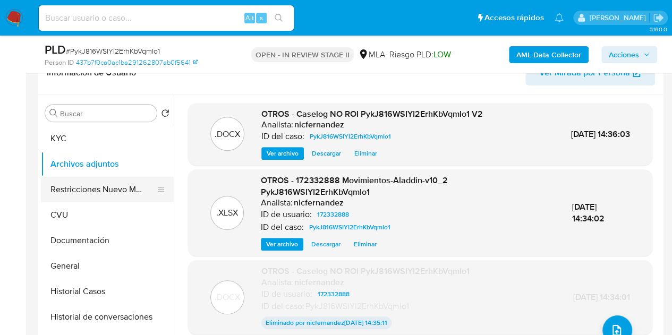
click at [63, 183] on button "Restricciones Nuevo Mundo" at bounding box center [103, 189] width 124 height 25
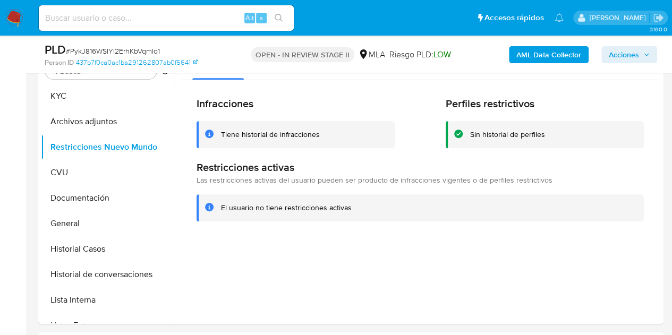
scroll to position [215, 0]
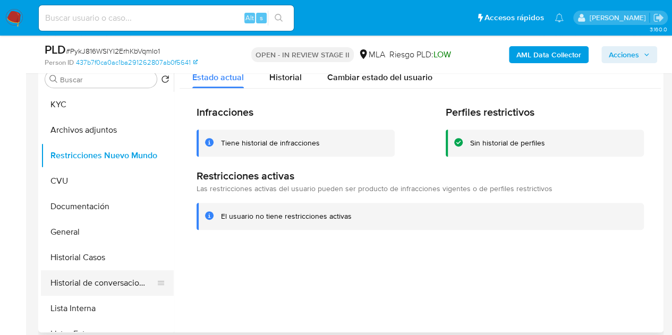
click at [84, 280] on button "Historial de conversaciones" at bounding box center [103, 282] width 124 height 25
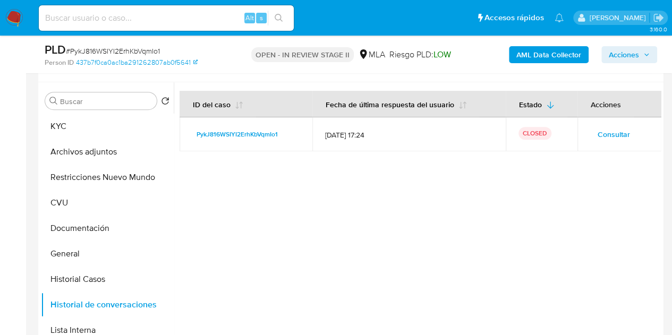
scroll to position [173, 0]
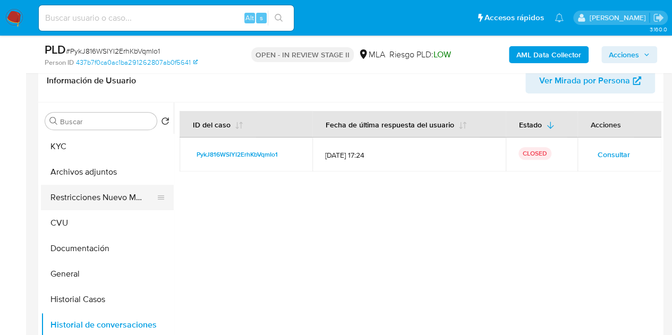
click at [87, 203] on button "Restricciones Nuevo Mundo" at bounding box center [103, 197] width 124 height 25
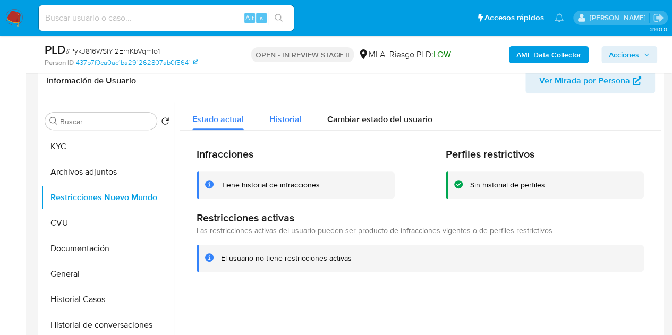
click at [286, 114] on span "Historial" at bounding box center [285, 119] width 32 height 12
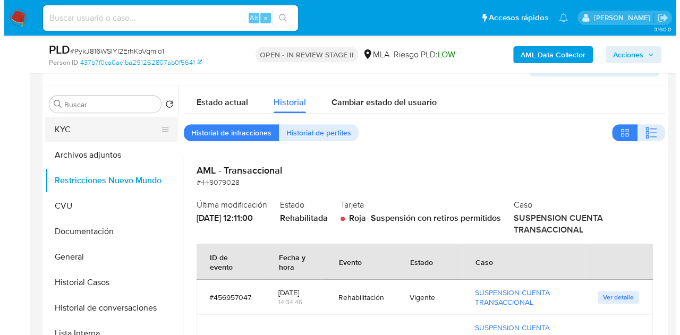
scroll to position [184, 0]
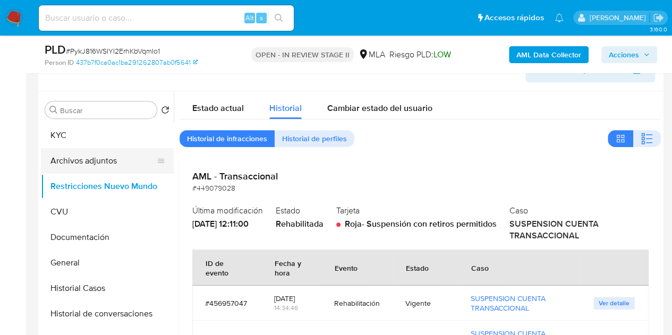
click at [73, 157] on button "Archivos adjuntos" at bounding box center [103, 160] width 124 height 25
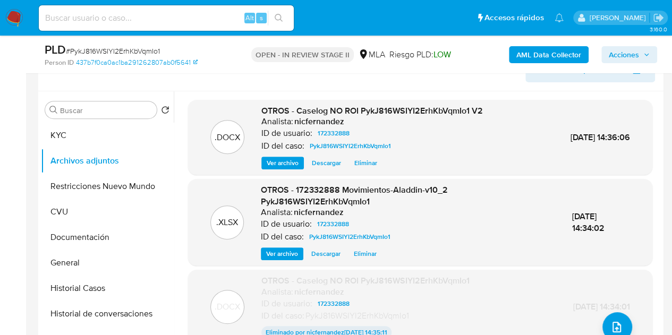
click at [289, 262] on div ".XLSX OTROS - 172332888 Movimientos-Aladdin-v10_2 PykJ816WSIYI2ErhKbVqmIo1 Anal…" at bounding box center [420, 222] width 464 height 87
click at [280, 161] on span "Ver archivo" at bounding box center [283, 163] width 32 height 11
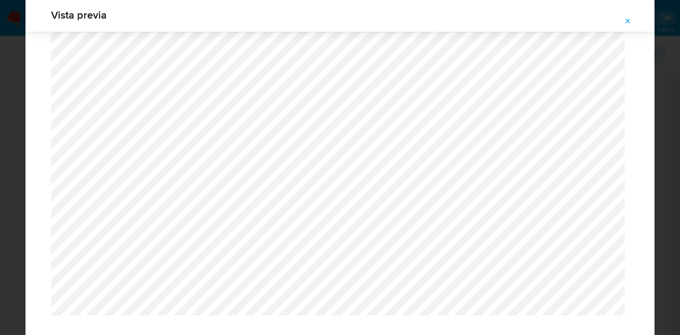
scroll to position [1140, 0]
drag, startPoint x: 630, startPoint y: 16, endPoint x: 612, endPoint y: 32, distance: 23.7
click at [629, 16] on span "Attachment preview" at bounding box center [627, 21] width 8 height 15
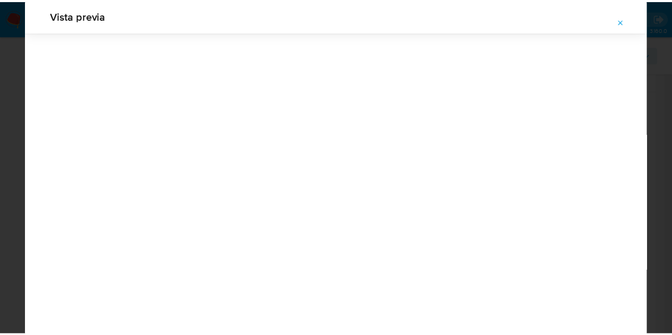
scroll to position [34, 0]
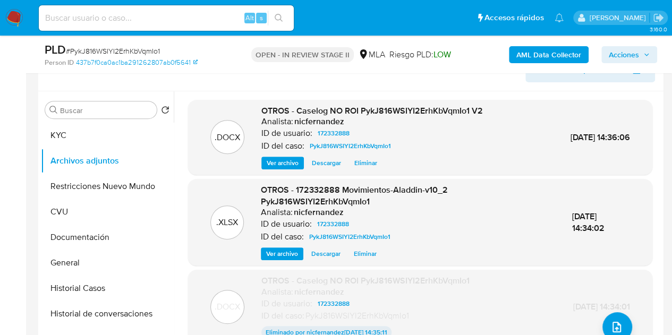
drag, startPoint x: 630, startPoint y: 56, endPoint x: 622, endPoint y: 58, distance: 7.9
click at [630, 56] on span "Acciones" at bounding box center [624, 54] width 30 height 17
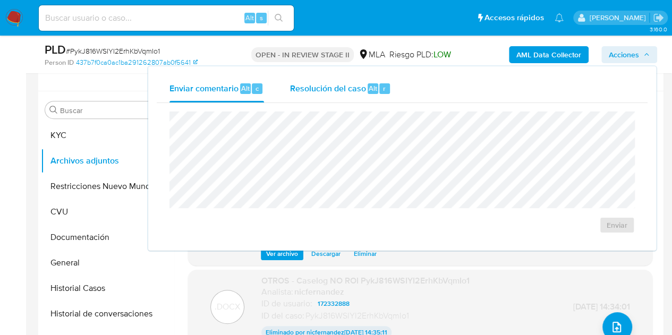
click at [343, 88] on span "Resolución del caso" at bounding box center [327, 88] width 76 height 12
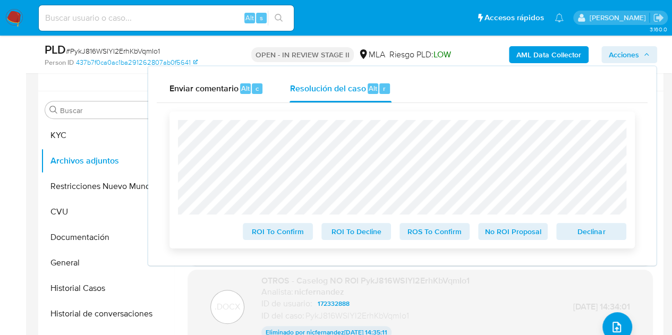
click at [497, 228] on span "No ROI Proposal" at bounding box center [512, 231] width 55 height 15
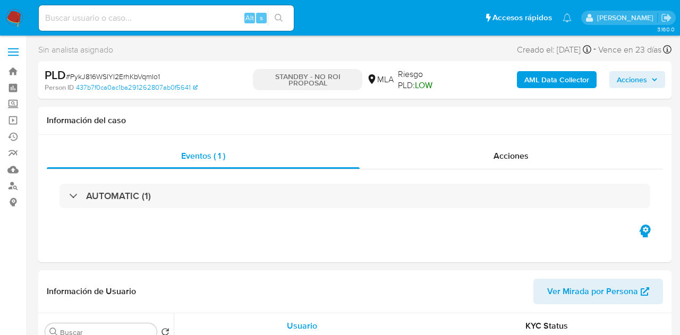
select select "10"
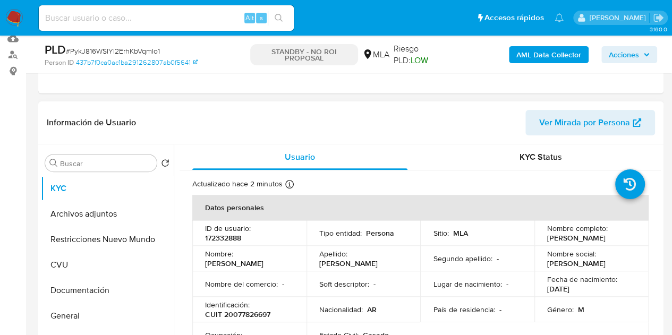
scroll to position [141, 0]
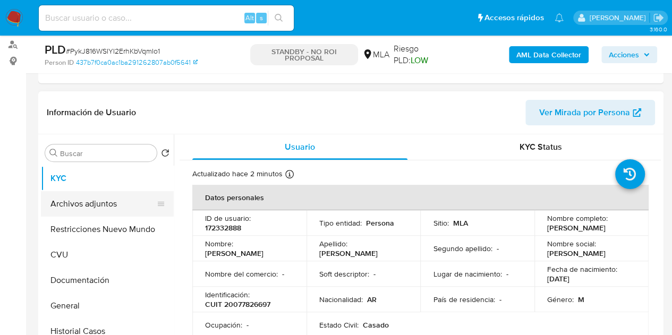
click at [97, 208] on button "Archivos adjuntos" at bounding box center [103, 203] width 124 height 25
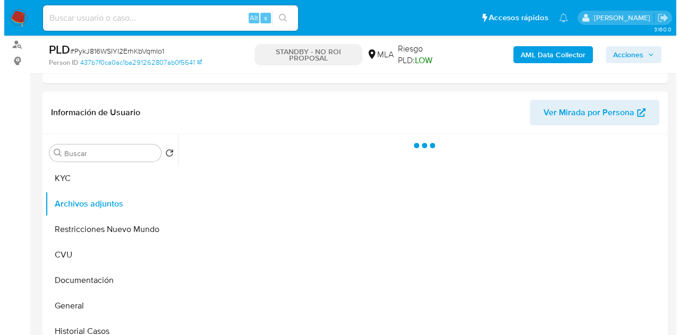
scroll to position [175, 0]
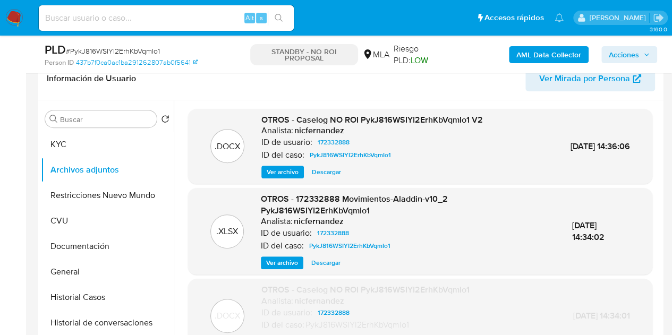
click at [276, 267] on span "Ver archivo" at bounding box center [282, 263] width 32 height 11
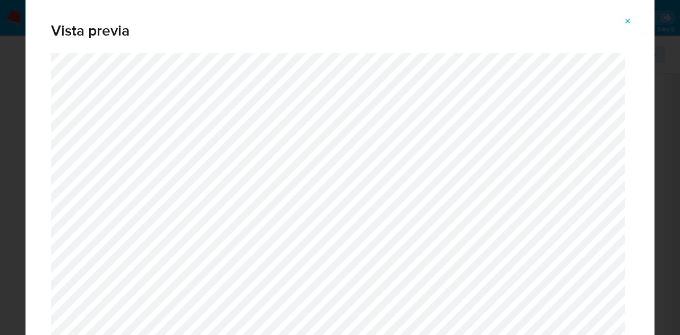
click at [630, 24] on icon "Attachment preview" at bounding box center [627, 21] width 8 height 8
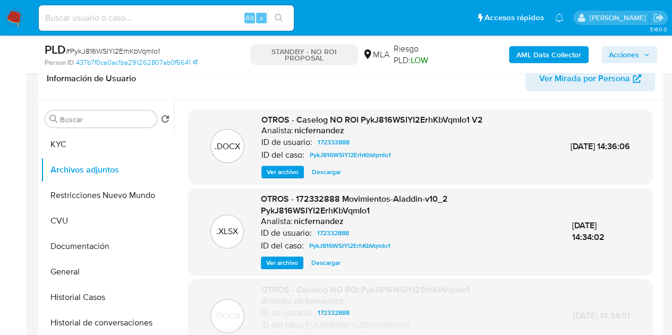
click at [270, 169] on span "Ver archivo" at bounding box center [283, 172] width 32 height 11
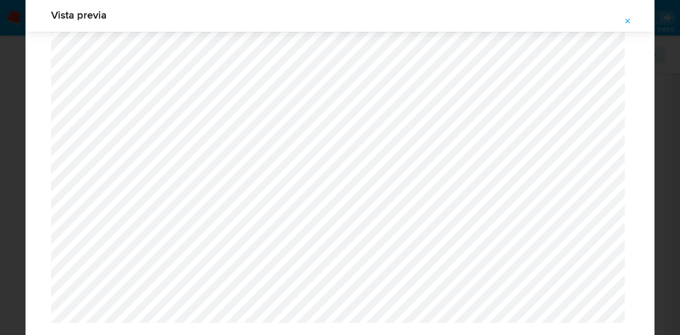
scroll to position [1140, 0]
click at [629, 19] on icon "Attachment preview" at bounding box center [627, 21] width 8 height 8
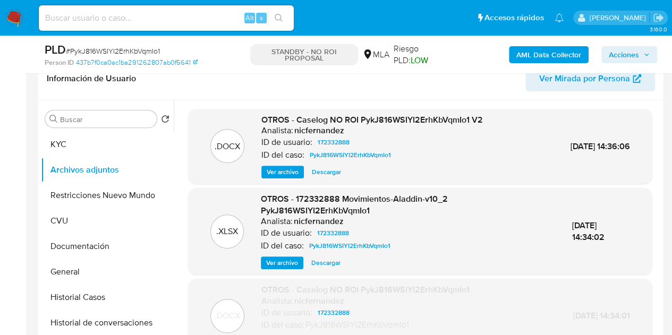
click at [272, 176] on span "Ver archivo" at bounding box center [283, 172] width 32 height 11
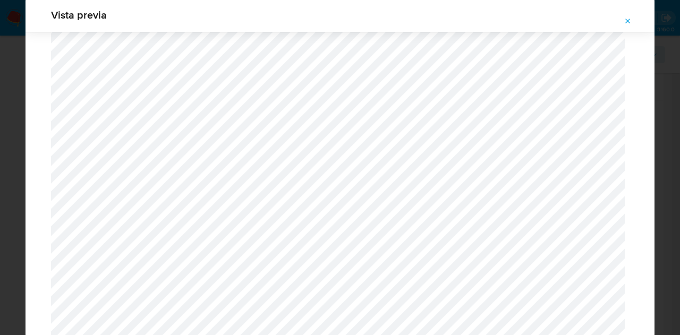
scroll to position [1100, 0]
click at [641, 13] on div "Vista previa" at bounding box center [339, 15] width 629 height 34
click at [634, 18] on button "Attachment preview" at bounding box center [627, 21] width 23 height 17
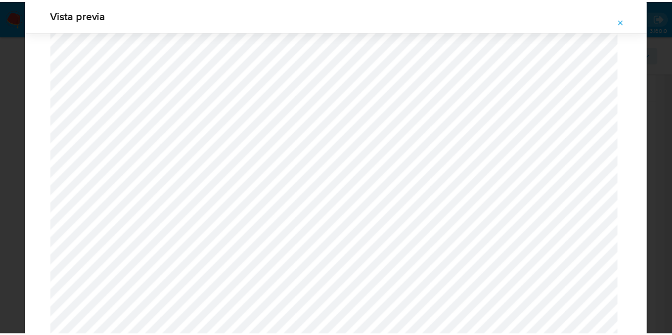
scroll to position [34, 0]
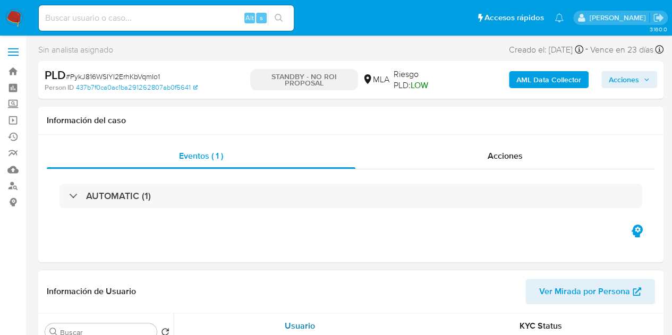
select select "10"
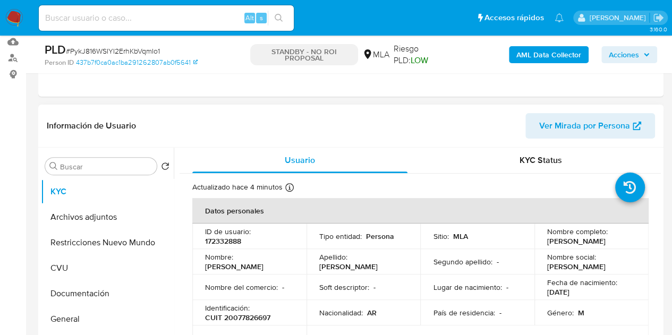
scroll to position [158, 0]
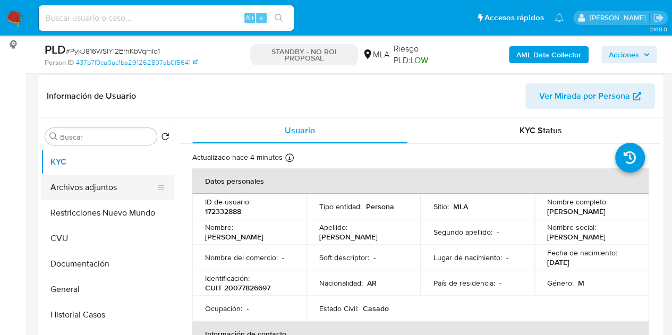
click at [90, 190] on button "Archivos adjuntos" at bounding box center [103, 187] width 124 height 25
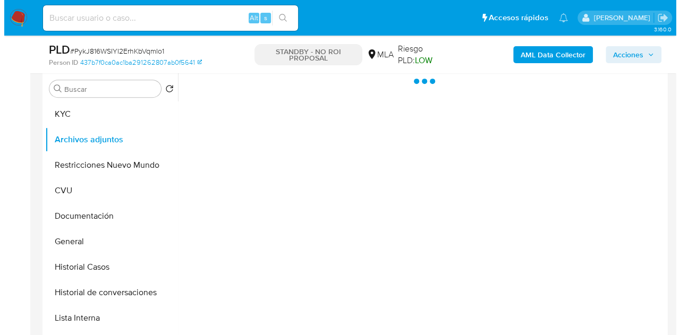
scroll to position [186, 0]
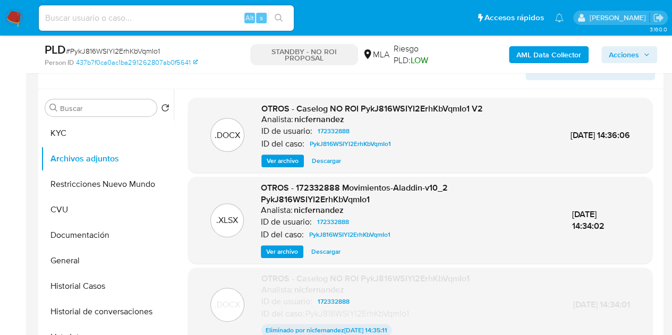
click at [272, 162] on span "Ver archivo" at bounding box center [283, 161] width 32 height 11
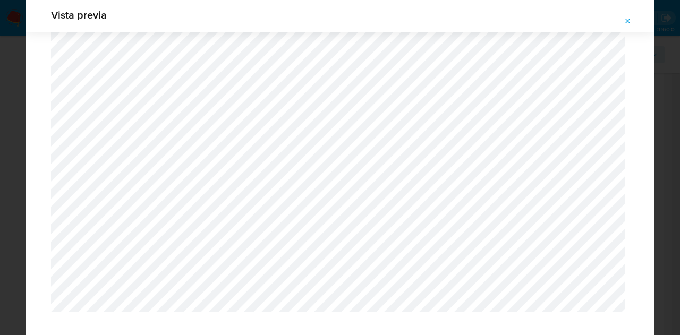
scroll to position [140, 0]
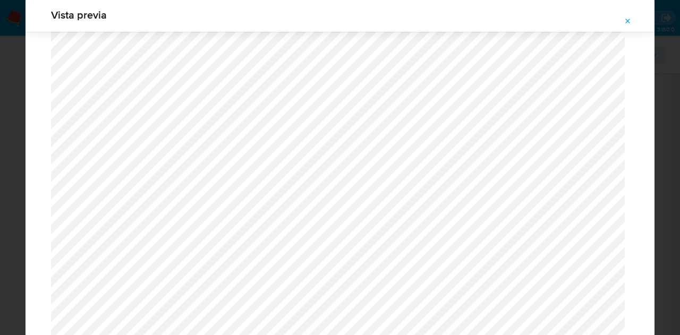
click at [623, 11] on span "Vista previa" at bounding box center [340, 15] width 578 height 11
click at [633, 22] on button "Attachment preview" at bounding box center [627, 21] width 23 height 17
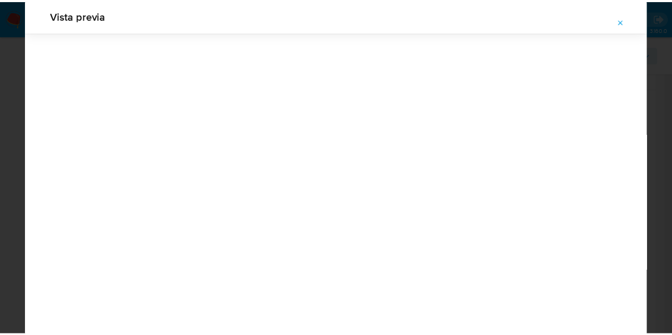
scroll to position [34, 0]
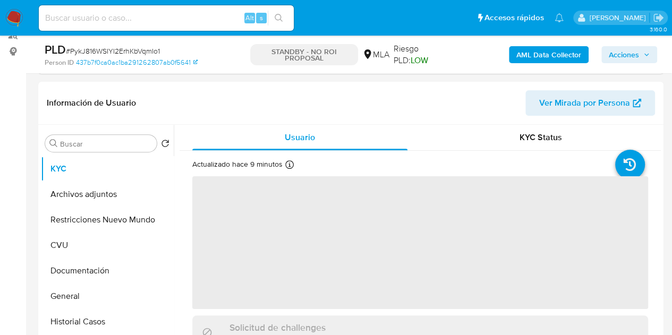
scroll to position [169, 0]
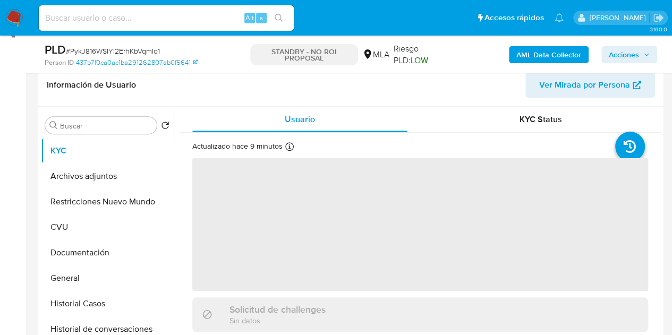
select select "10"
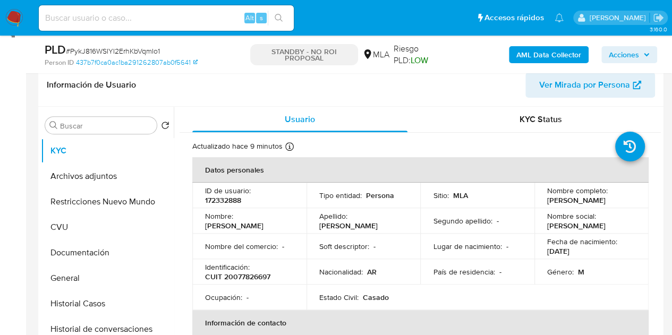
scroll to position [0, 0]
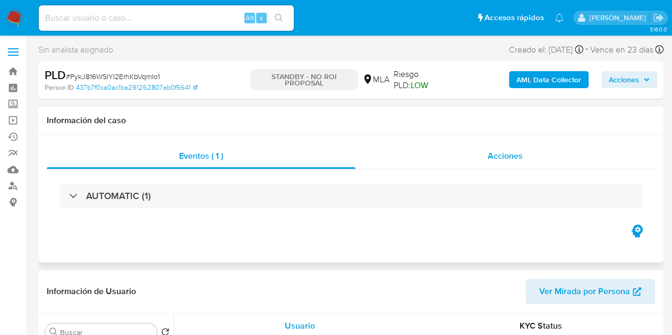
click at [524, 157] on div "Acciones" at bounding box center [504, 155] width 299 height 25
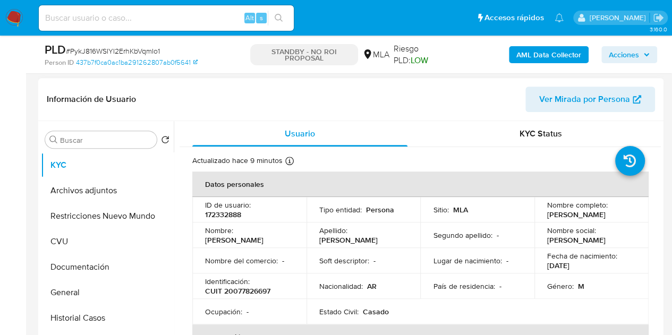
scroll to position [249, 0]
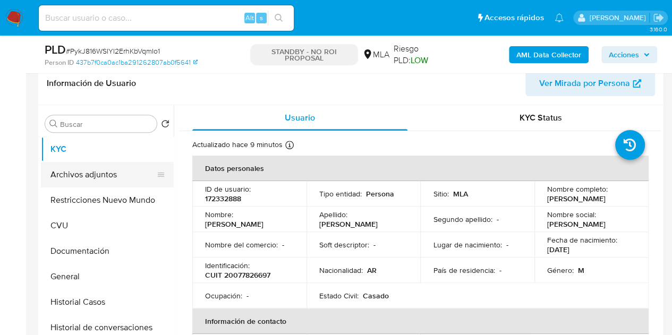
click at [107, 174] on button "Archivos adjuntos" at bounding box center [103, 174] width 124 height 25
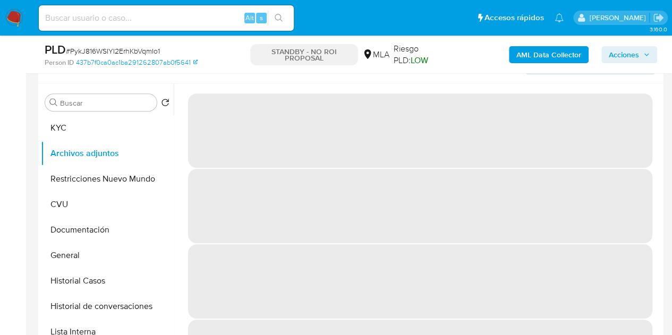
scroll to position [266, 0]
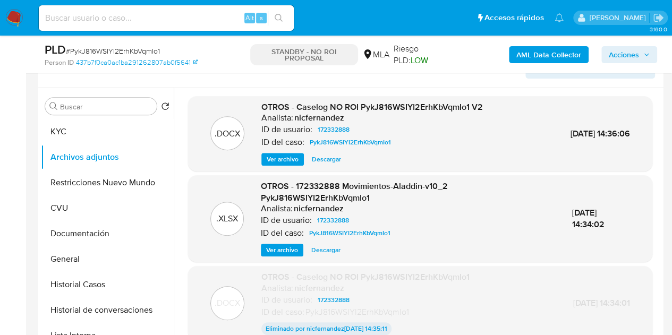
drag, startPoint x: 654, startPoint y: 117, endPoint x: 662, endPoint y: 140, distance: 23.7
click at [662, 140] on div "Buscar Volver al orden por defecto KYC Archivos adjuntos Restricciones Nuevo Mu…" at bounding box center [350, 224] width 625 height 272
drag, startPoint x: 660, startPoint y: 134, endPoint x: 663, endPoint y: 204, distance: 70.2
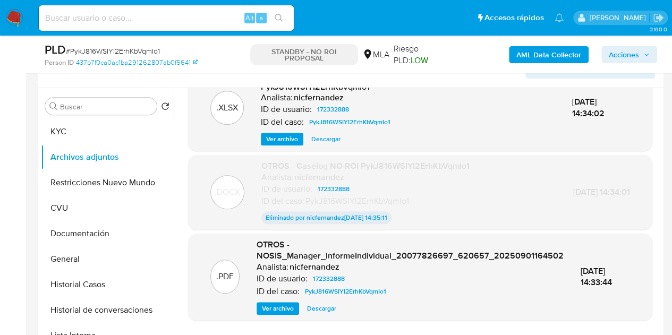
click at [650, 145] on div ".DOCX OTROS - Caselog NO ROI PykJ816WSIYI2ErhKbVqmIo1 V2 Analista: nicfernandez…" at bounding box center [419, 169] width 481 height 369
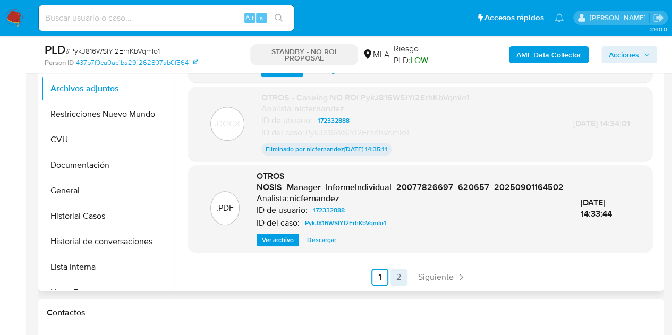
click at [392, 274] on link "2" at bounding box center [398, 277] width 17 height 17
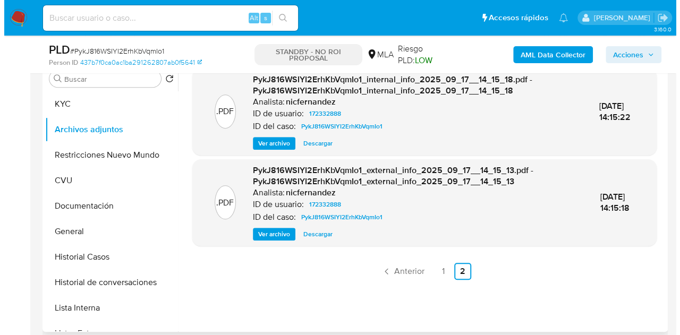
scroll to position [270, 0]
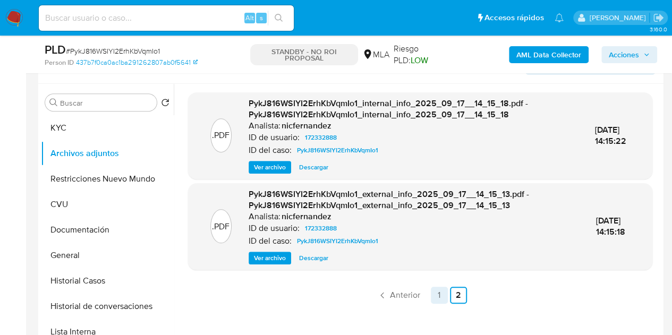
click at [440, 293] on link "1" at bounding box center [439, 295] width 17 height 17
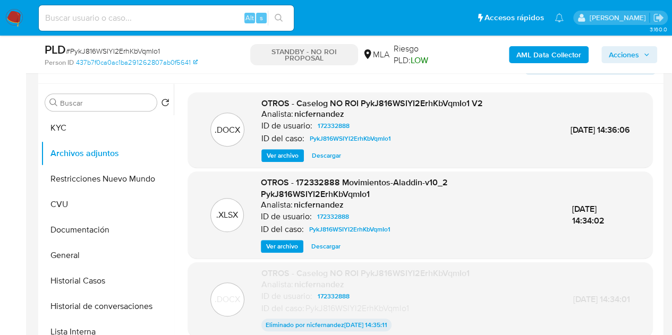
click at [283, 152] on span "Ver archivo" at bounding box center [283, 155] width 32 height 11
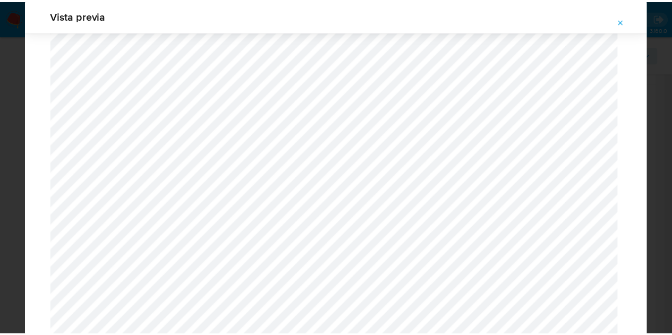
scroll to position [0, 0]
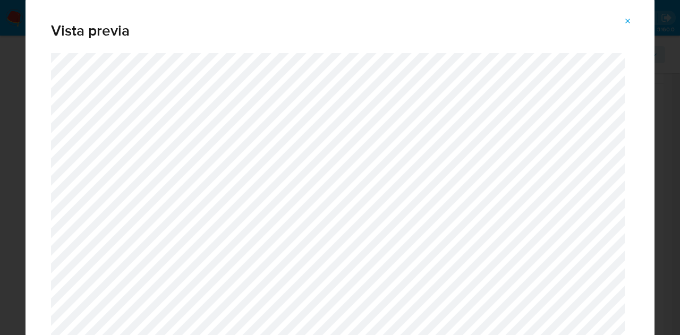
click at [629, 21] on icon "Attachment preview" at bounding box center [627, 21] width 8 height 8
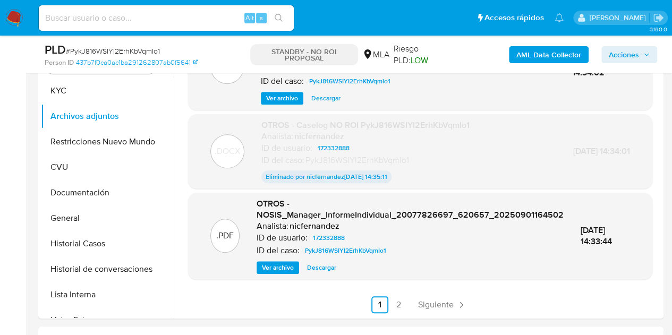
scroll to position [322, 0]
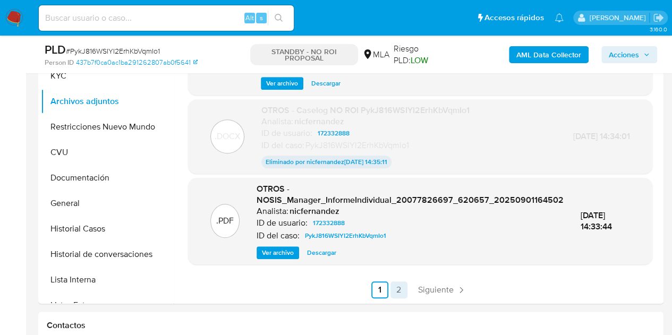
click at [404, 289] on link "2" at bounding box center [398, 289] width 17 height 17
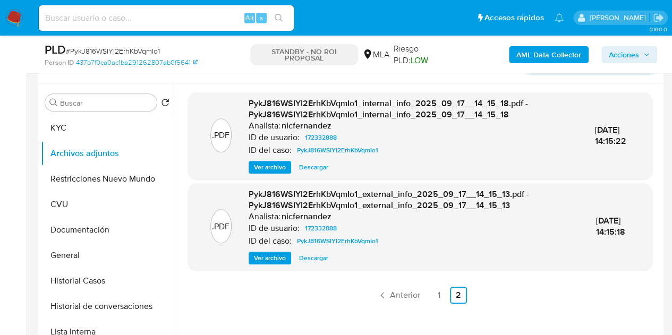
scroll to position [299, 0]
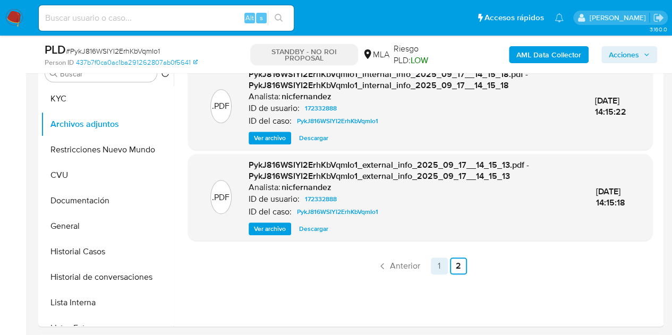
click at [440, 265] on link "1" at bounding box center [439, 266] width 17 height 17
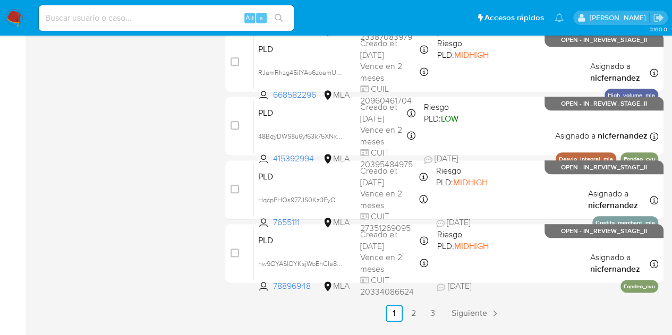
scroll to position [541, 0]
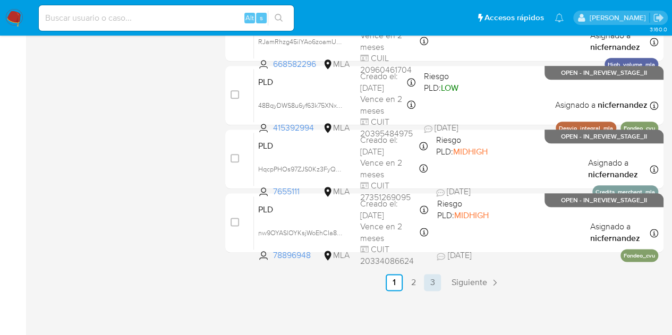
click at [432, 286] on link "3" at bounding box center [432, 282] width 17 height 17
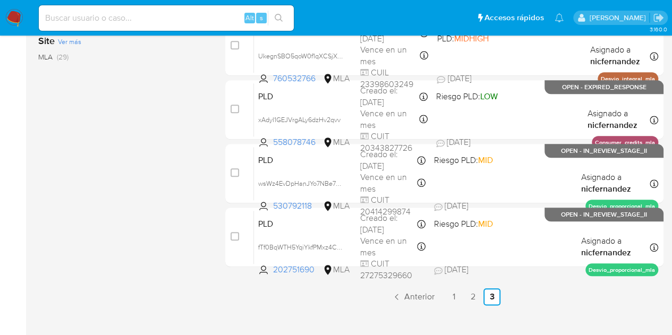
scroll to position [477, 0]
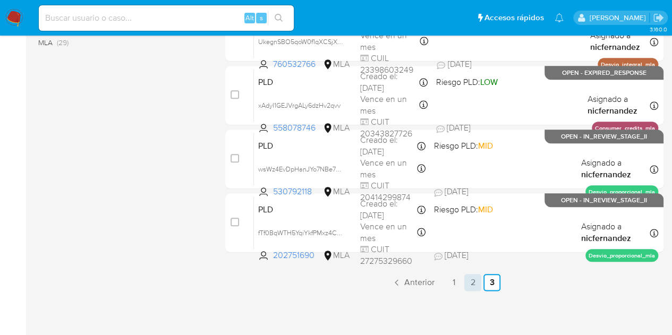
click at [470, 285] on link "2" at bounding box center [472, 282] width 17 height 17
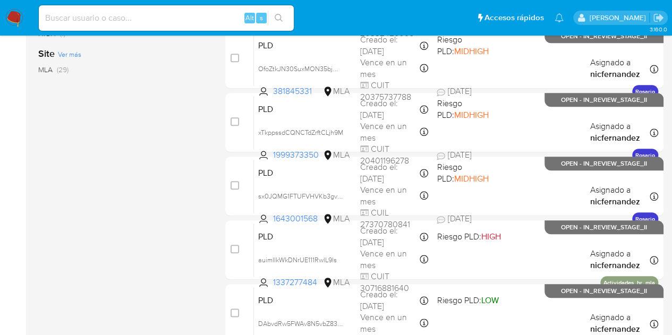
scroll to position [480, 0]
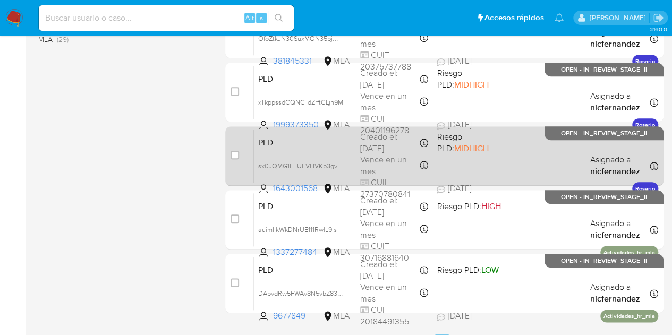
click at [302, 149] on div "PLD sx0JQMG1FTUFVHVKb3gvXofe 1643001568 MLA Riesgo PLD: MIDHIGH Creado el: 12/0…" at bounding box center [456, 156] width 404 height 54
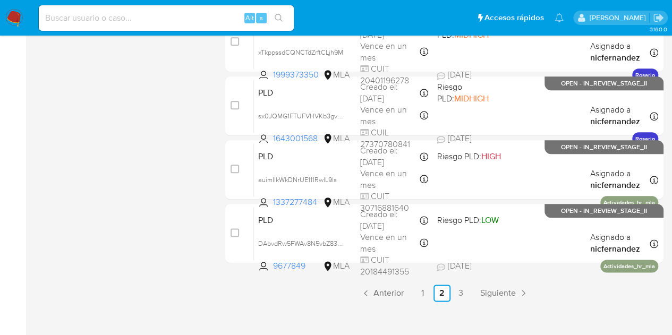
scroll to position [541, 0]
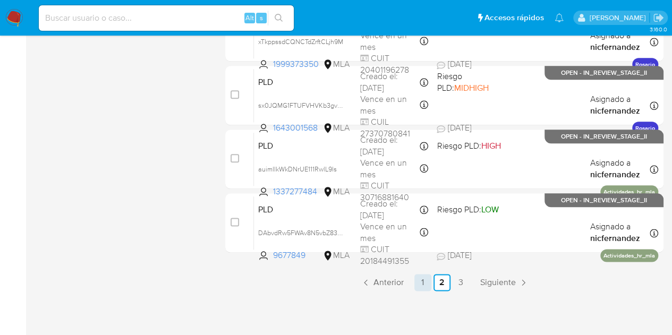
click at [429, 285] on link "1" at bounding box center [422, 282] width 17 height 17
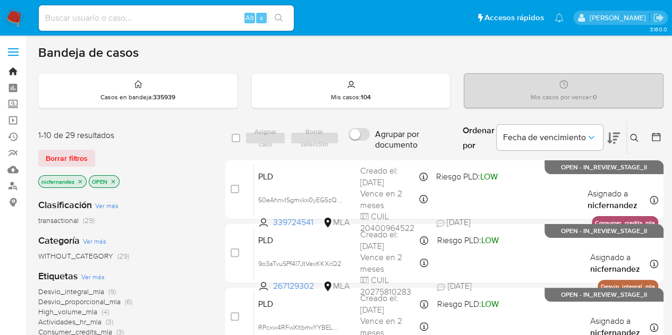
click at [15, 67] on link "Bandeja" at bounding box center [63, 71] width 126 height 16
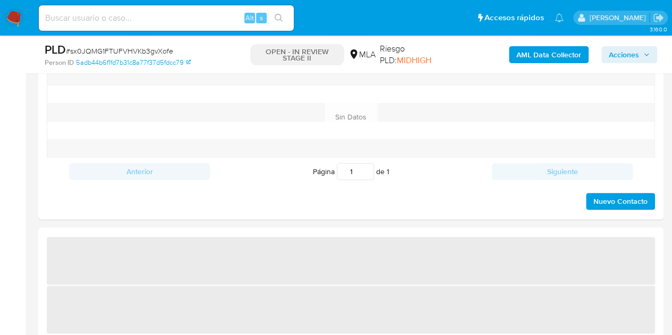
scroll to position [525, 0]
select select "10"
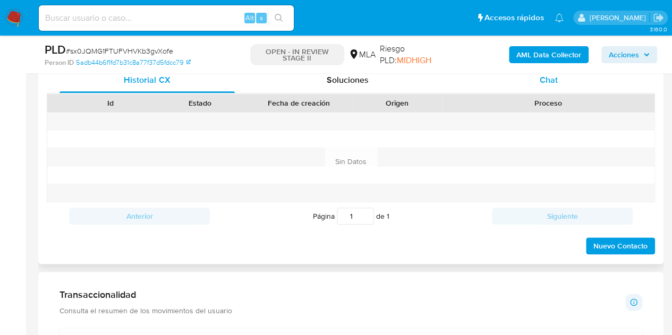
click at [543, 80] on span "Chat" at bounding box center [549, 80] width 18 height 12
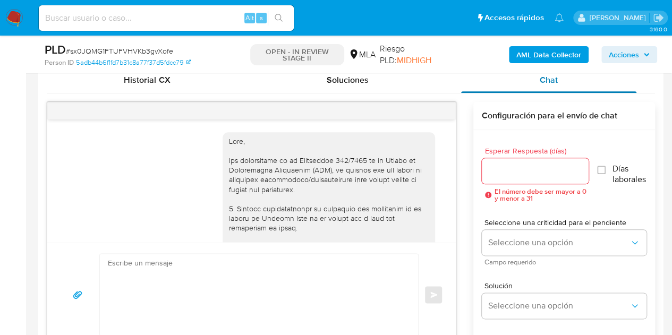
scroll to position [520, 0]
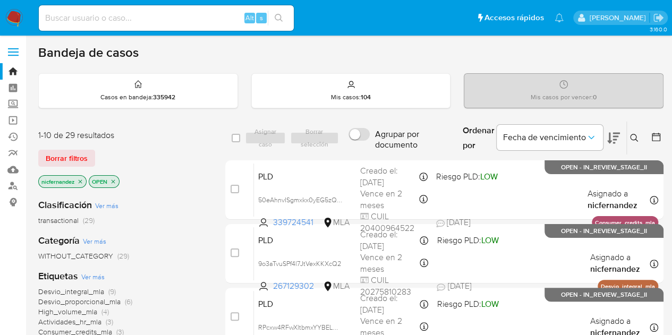
click at [70, 159] on span "Borrar filtros" at bounding box center [67, 158] width 42 height 15
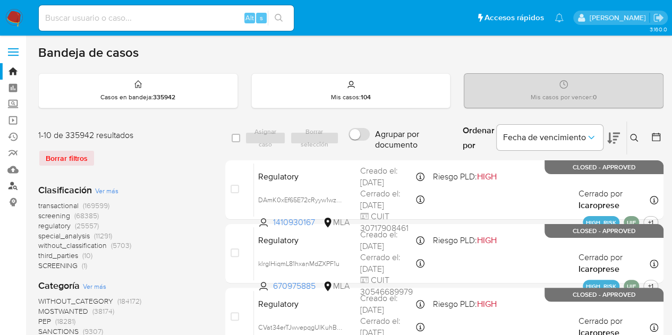
click at [13, 188] on link "Buscador de personas" at bounding box center [63, 186] width 126 height 16
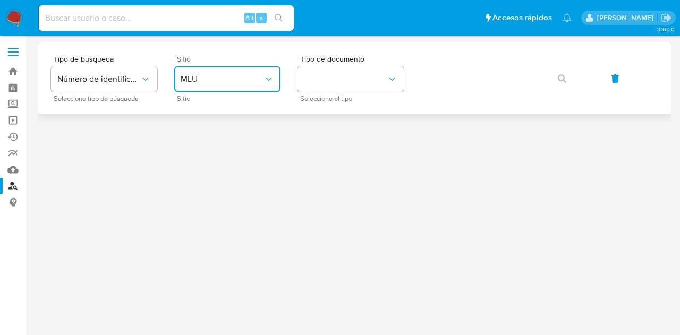
click at [238, 69] on button "MLU" at bounding box center [227, 78] width 106 height 25
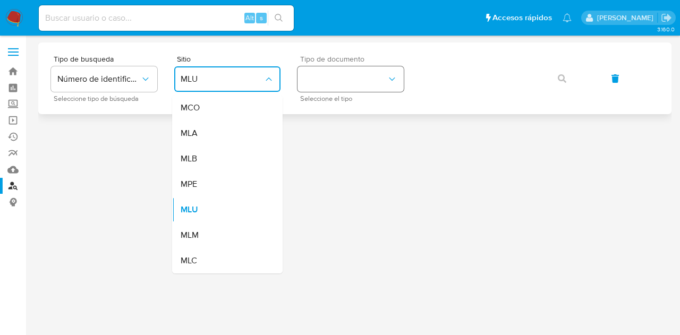
drag, startPoint x: 235, startPoint y: 130, endPoint x: 358, endPoint y: 89, distance: 129.3
click at [237, 129] on div "MLA" at bounding box center [224, 133] width 87 height 25
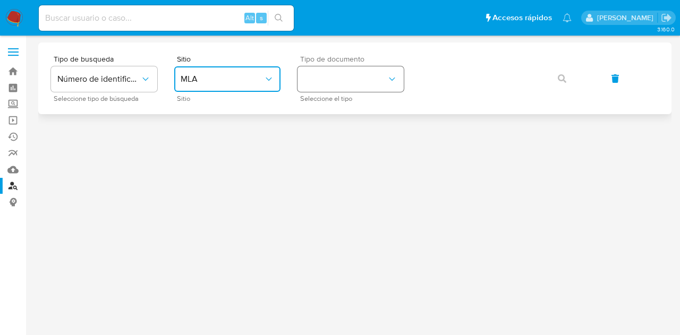
click at [360, 82] on button "identificationType" at bounding box center [350, 78] width 106 height 25
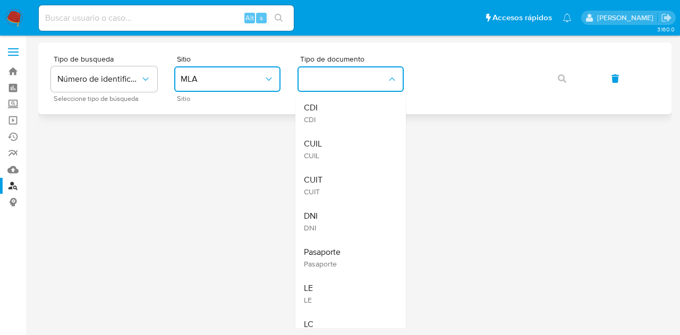
drag, startPoint x: 342, startPoint y: 149, endPoint x: 447, endPoint y: 94, distance: 118.8
click at [362, 134] on div "CUIL CUIL" at bounding box center [347, 149] width 87 height 36
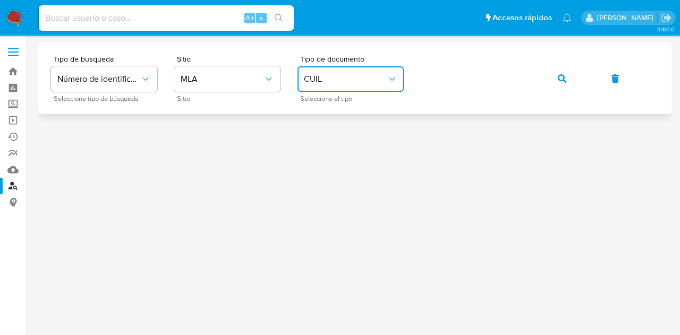
click at [565, 79] on icon "button" at bounding box center [562, 78] width 8 height 8
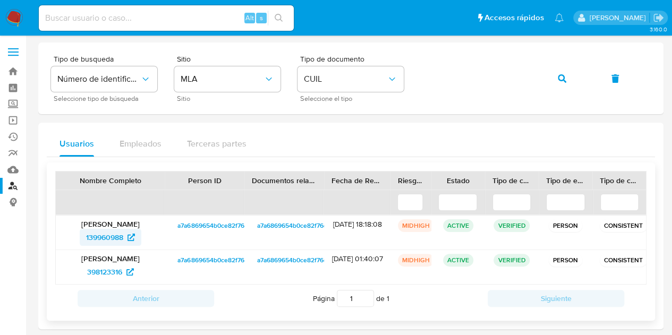
click at [111, 234] on span "139960988" at bounding box center [104, 237] width 37 height 17
click at [15, 67] on link "Bandeja" at bounding box center [63, 71] width 126 height 16
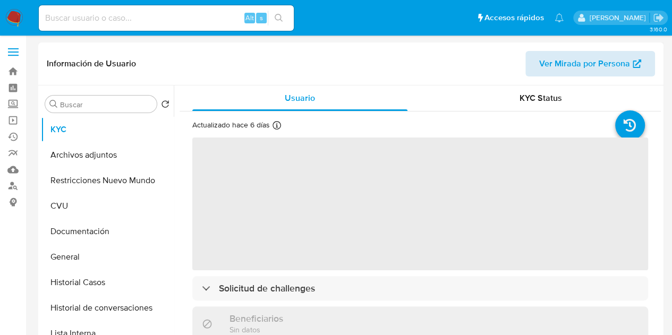
select select "10"
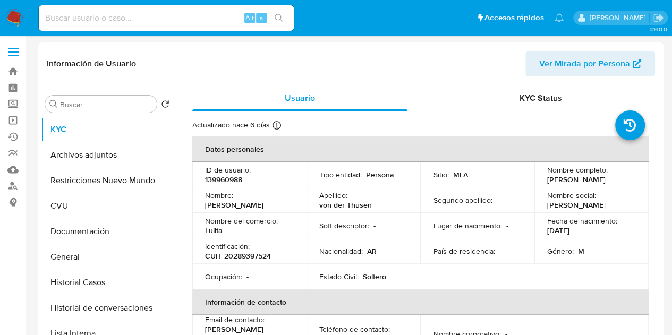
click at [575, 64] on span "Ver Mirada por Persona" at bounding box center [584, 63] width 91 height 25
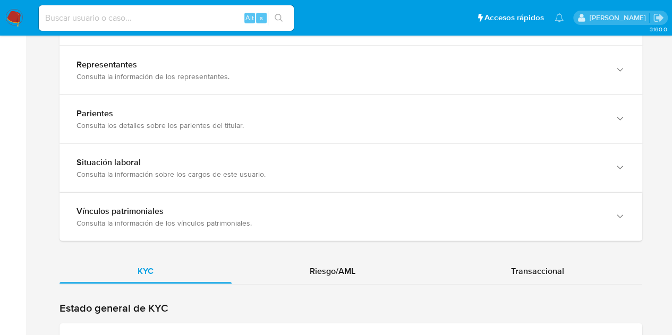
scroll to position [964, 0]
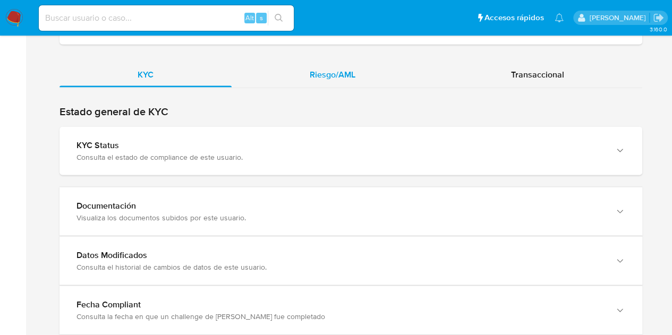
click at [328, 62] on div "Riesgo/AML" at bounding box center [333, 74] width 202 height 25
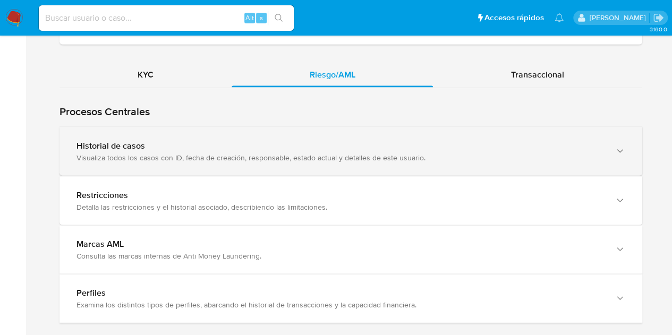
click at [90, 152] on div "Visualiza todos los casos con ID, fecha de creación, responsable, estado actual…" at bounding box center [339, 157] width 527 height 10
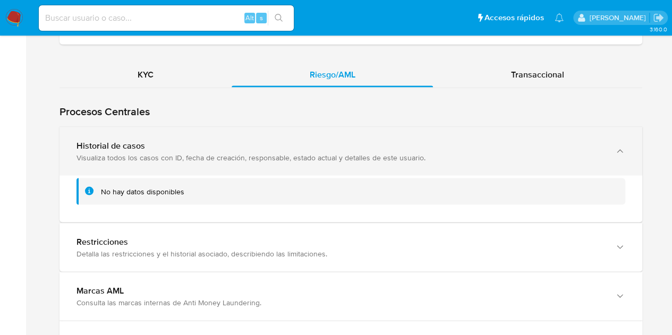
click at [90, 152] on div "Visualiza todos los casos con ID, fecha de creación, responsable, estado actual…" at bounding box center [339, 157] width 527 height 10
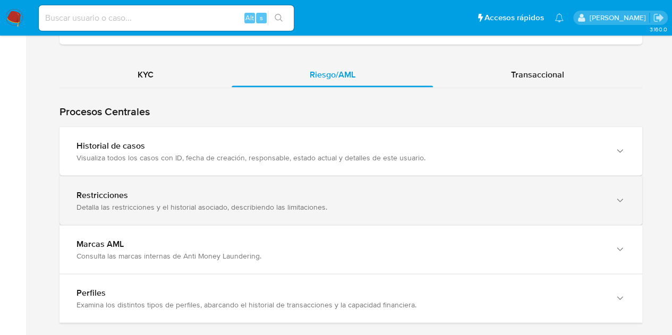
click at [108, 194] on div "Restricciones" at bounding box center [339, 195] width 527 height 11
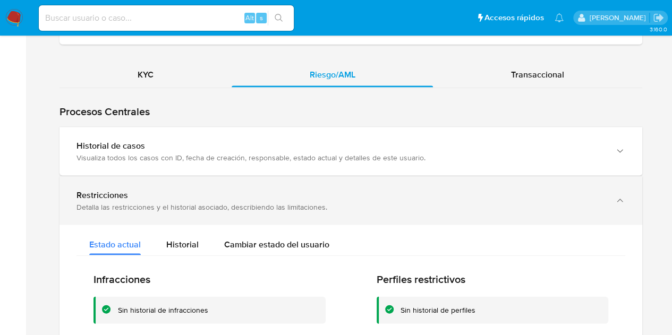
click at [108, 194] on div "Restricciones" at bounding box center [339, 195] width 527 height 11
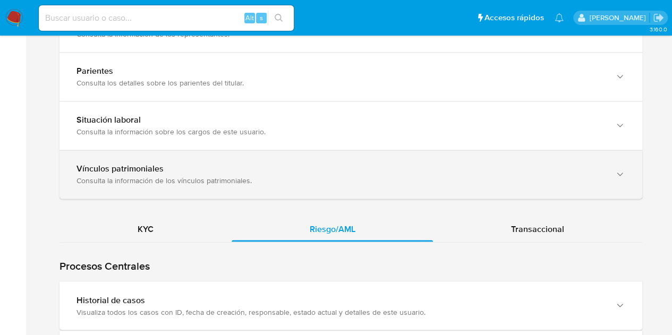
scroll to position [800, 0]
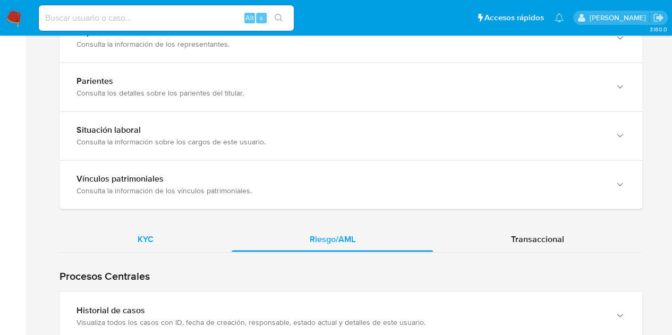
click at [139, 233] on span "KYC" at bounding box center [146, 239] width 16 height 12
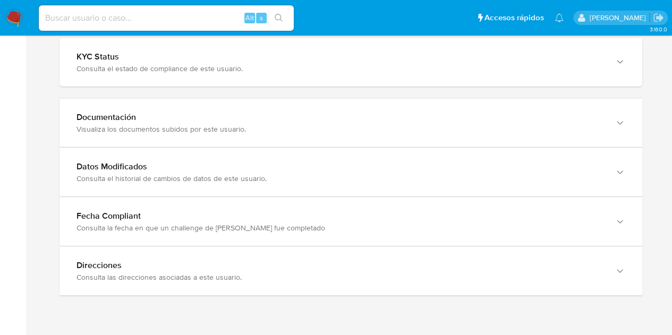
scroll to position [1076, 0]
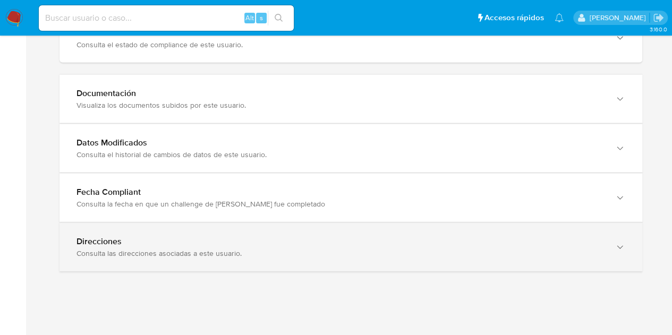
click at [567, 253] on div "Direcciones Consulta las direcciones asociadas a este usuario." at bounding box center [350, 247] width 583 height 48
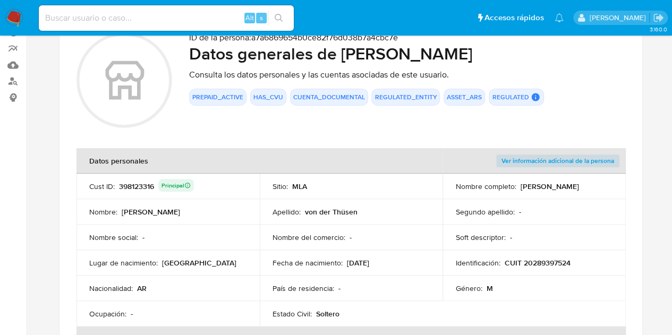
scroll to position [79, 0]
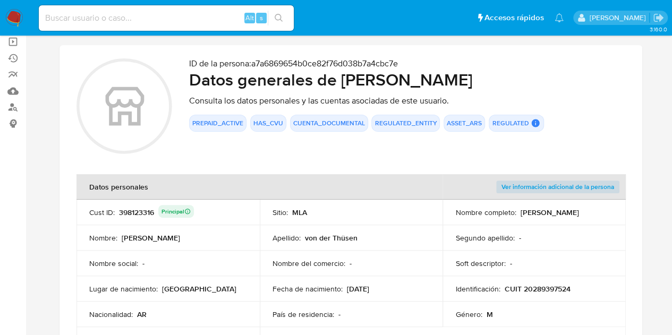
click at [268, 260] on td "Nombre del comercio : -" at bounding box center [351, 263] width 183 height 25
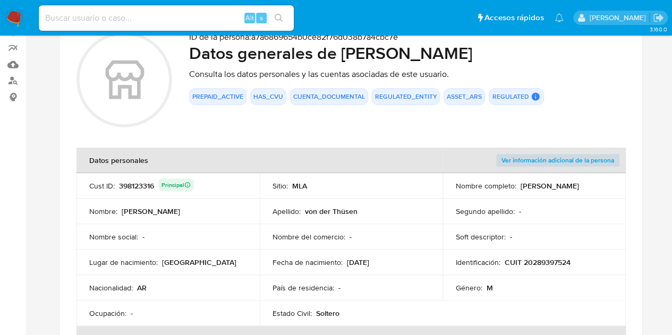
scroll to position [0, 0]
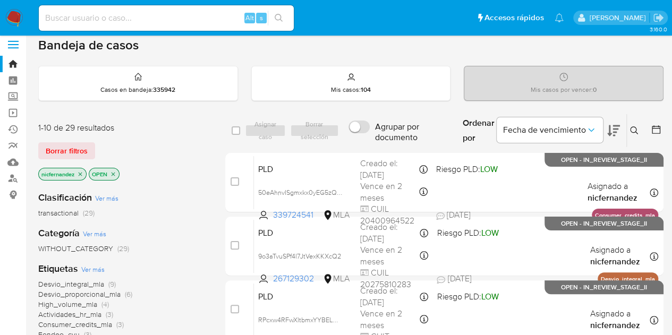
scroll to position [3, 0]
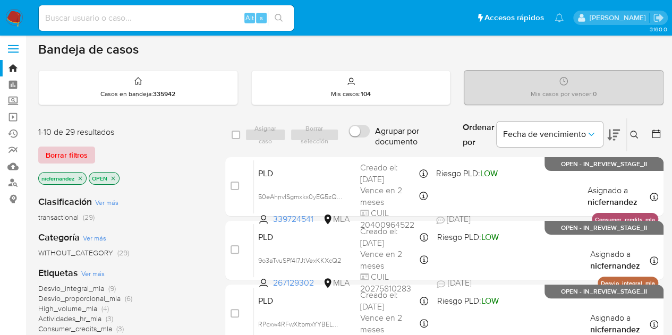
click at [91, 148] on button "Borrar filtros" at bounding box center [66, 155] width 57 height 17
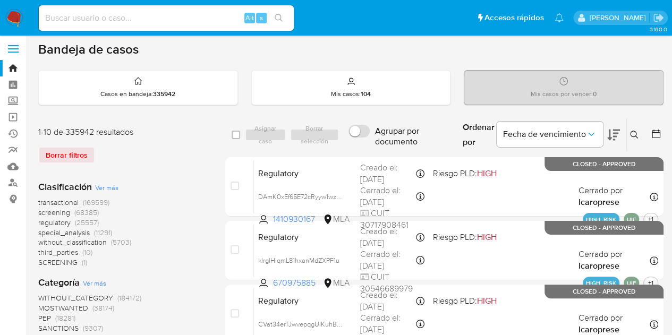
click at [637, 137] on icon at bounding box center [634, 135] width 8 height 8
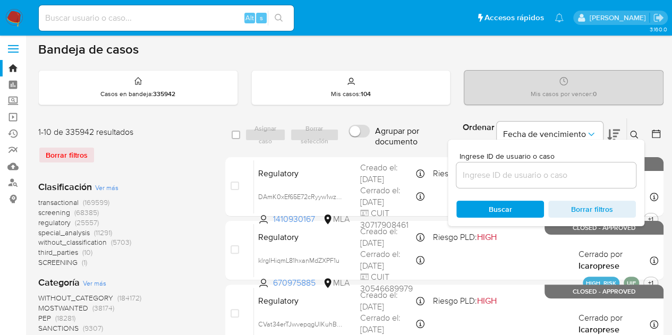
click at [542, 174] on input at bounding box center [545, 175] width 179 height 14
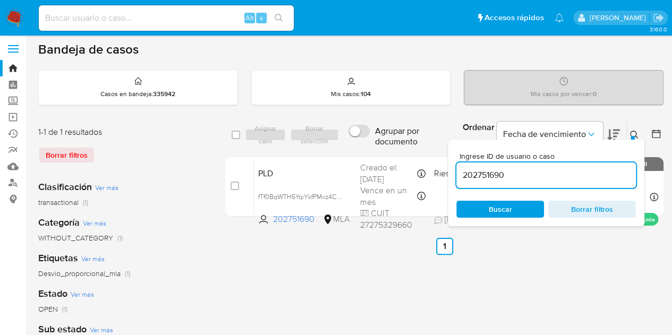
click at [634, 131] on icon at bounding box center [634, 135] width 8 height 8
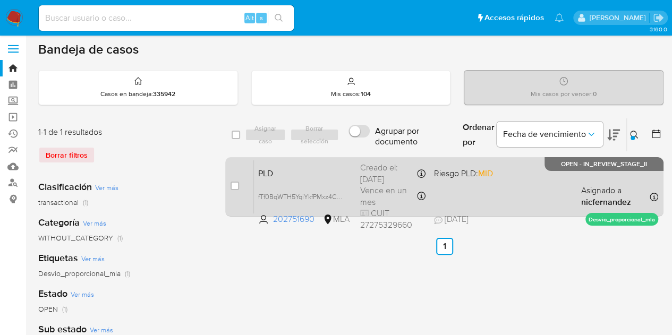
click at [323, 179] on div "PLD fTf0BqWTH5YqiYkfPMxz4CWx 202751690 MLA Riesgo PLD: MID Creado el: 12/08/202…" at bounding box center [456, 187] width 404 height 54
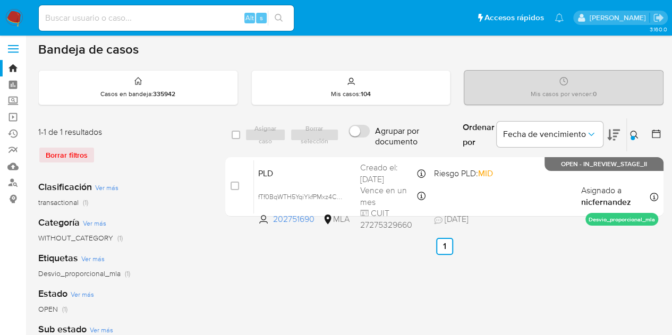
click at [630, 133] on icon at bounding box center [634, 135] width 8 height 8
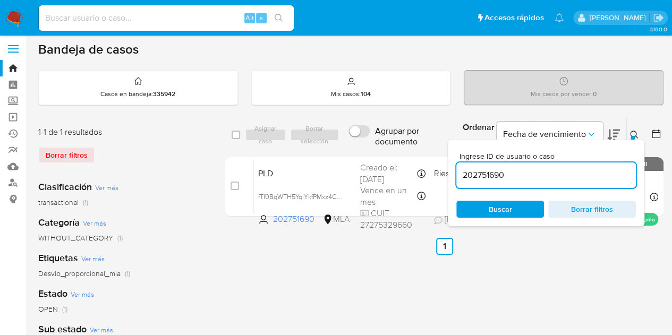
drag, startPoint x: 570, startPoint y: 175, endPoint x: 338, endPoint y: 144, distance: 234.6
click at [342, 144] on div "select-all-cases-checkbox Asignar caso Borrar selección Agrupar por documento O…" at bounding box center [444, 135] width 438 height 35
type input "486519398"
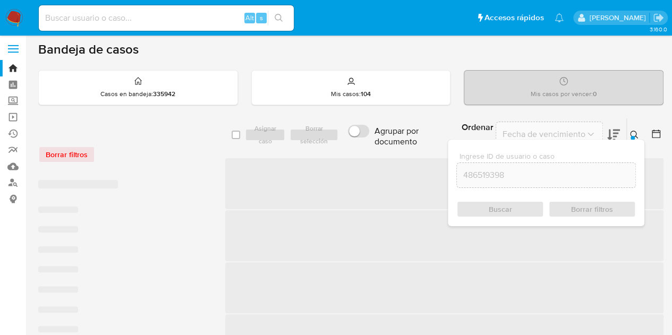
click at [635, 135] on icon at bounding box center [634, 135] width 8 height 8
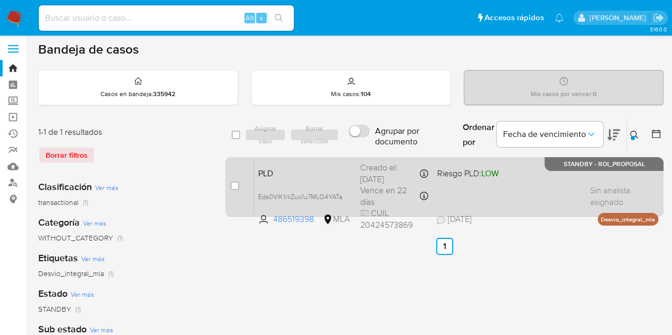
click at [309, 173] on span "PLD" at bounding box center [304, 173] width 93 height 14
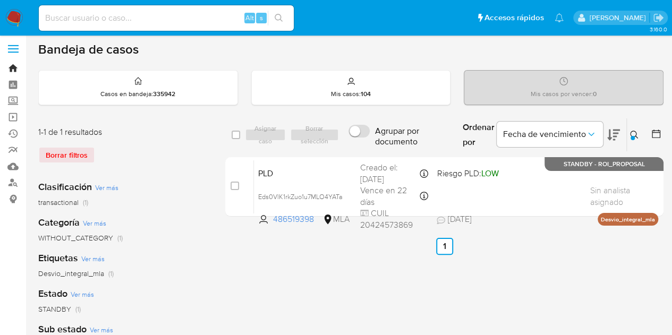
click at [17, 66] on link "Bandeja" at bounding box center [63, 68] width 126 height 16
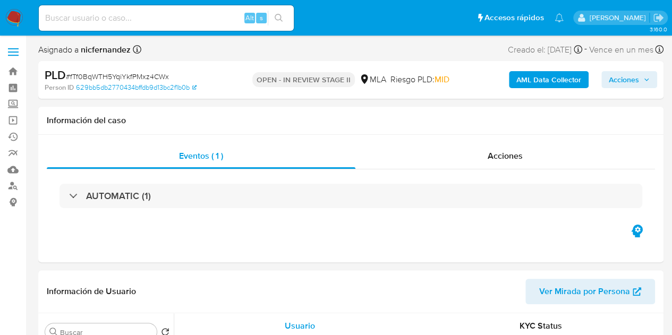
select select "10"
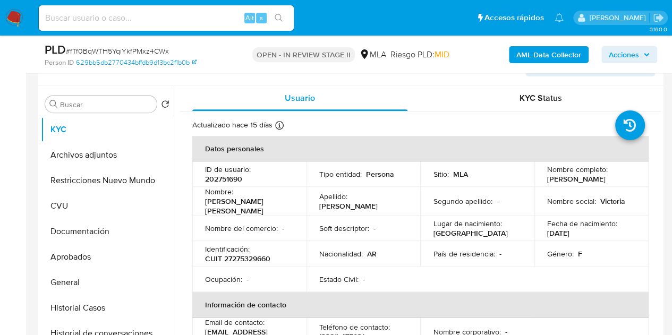
scroll to position [194, 0]
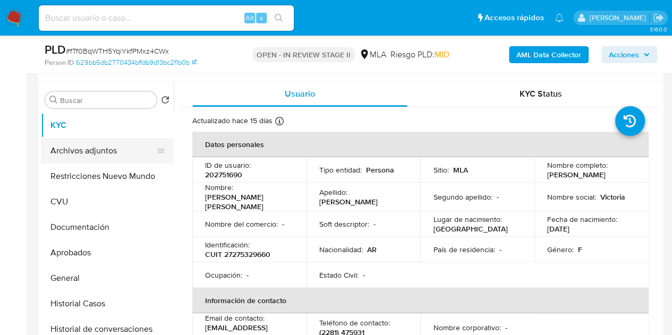
click at [62, 149] on button "Archivos adjuntos" at bounding box center [103, 150] width 124 height 25
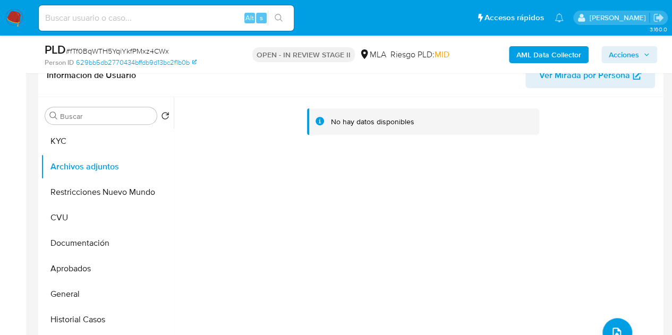
scroll to position [187, 0]
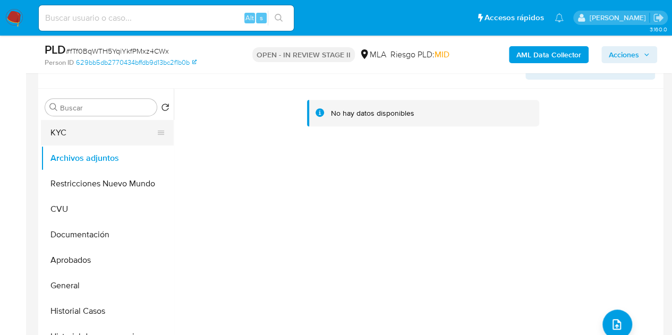
click at [68, 131] on button "KYC" at bounding box center [103, 132] width 124 height 25
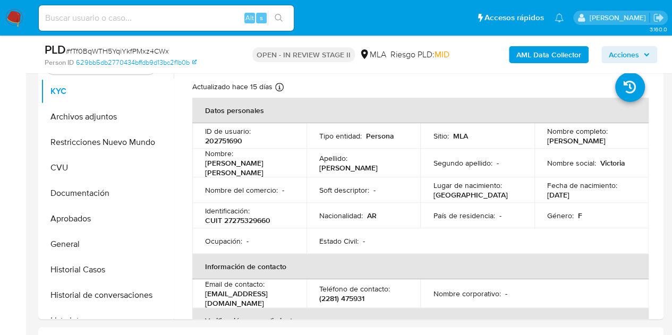
scroll to position [224, 0]
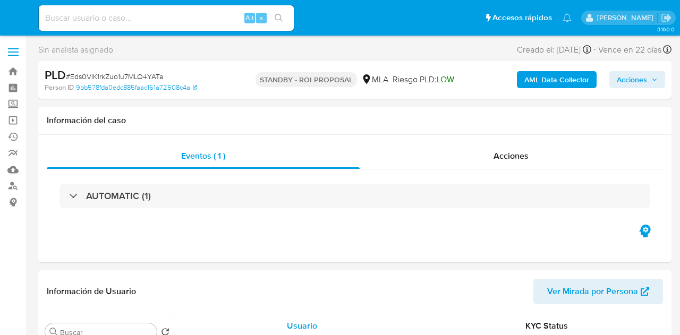
select select "10"
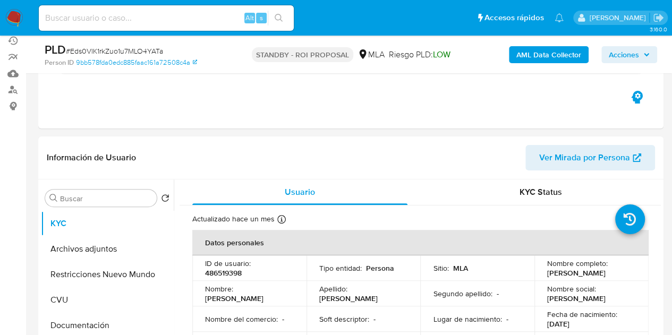
scroll to position [190, 0]
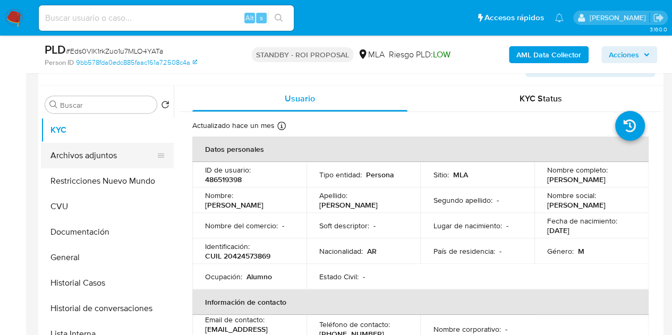
click at [78, 145] on button "Archivos adjuntos" at bounding box center [103, 155] width 124 height 25
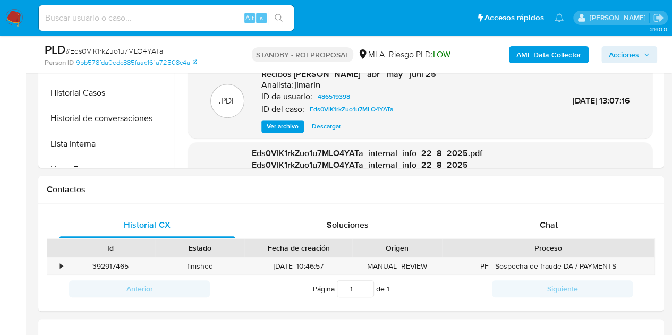
scroll to position [419, 0]
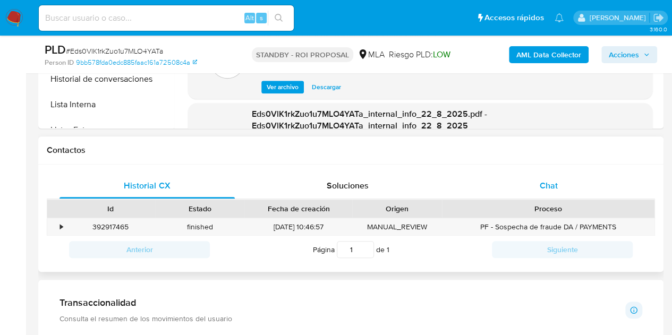
click at [565, 185] on div "Chat" at bounding box center [548, 185] width 175 height 25
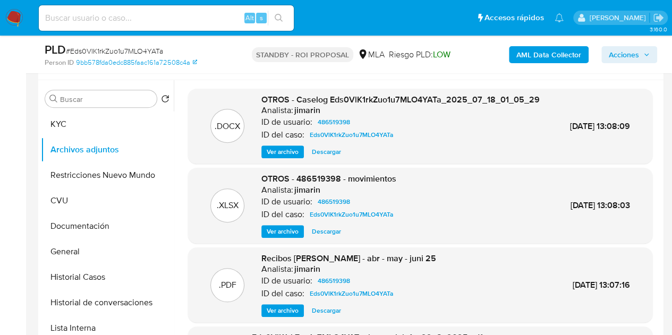
scroll to position [1389, 0]
click at [268, 157] on span "Ver archivo" at bounding box center [283, 152] width 32 height 11
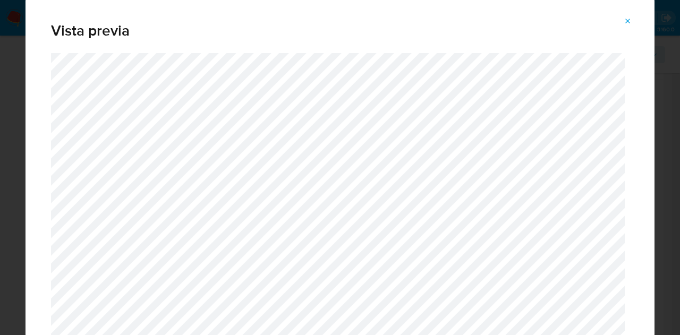
drag, startPoint x: 621, startPoint y: 19, endPoint x: 597, endPoint y: 14, distance: 24.3
click at [621, 19] on button "Attachment preview" at bounding box center [627, 21] width 23 height 17
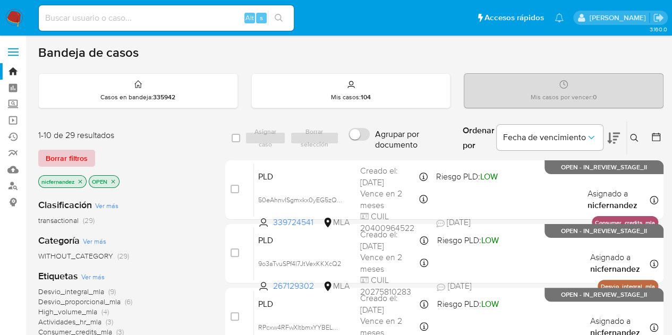
click at [76, 156] on span "Borrar filtros" at bounding box center [67, 158] width 42 height 15
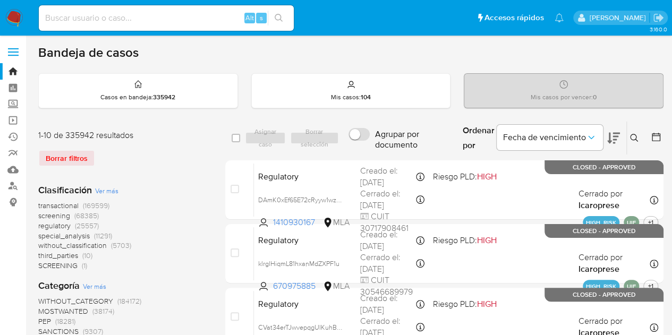
click at [634, 136] on icon at bounding box center [634, 138] width 8 height 8
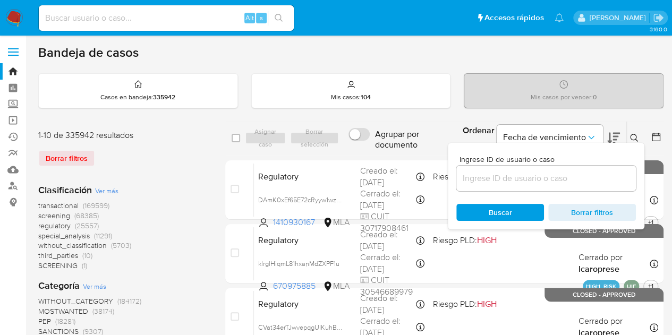
click at [556, 175] on input at bounding box center [545, 179] width 179 height 14
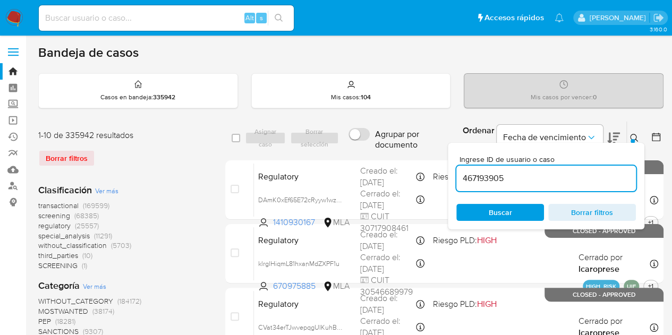
type input "467193905"
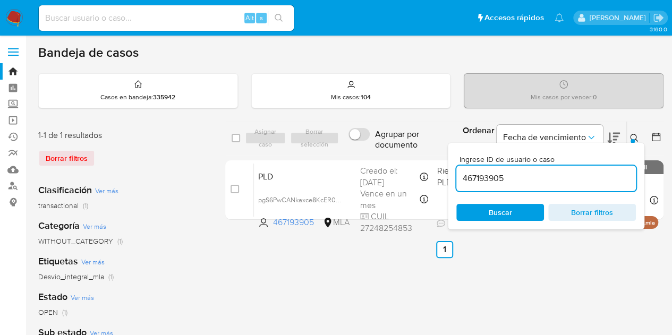
click at [634, 136] on icon at bounding box center [634, 138] width 8 height 8
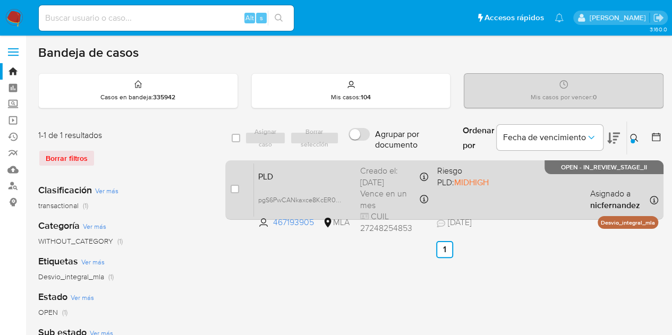
click at [306, 178] on span "PLD" at bounding box center [304, 176] width 93 height 14
click at [338, 197] on span "pgS6PwCANkaxce8KcER0t7dn" at bounding box center [303, 199] width 90 height 12
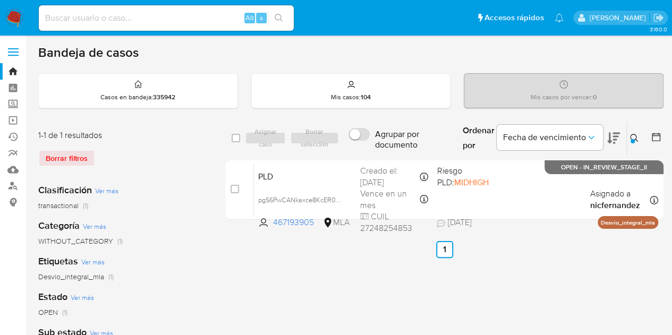
click at [632, 132] on button at bounding box center [636, 138] width 18 height 13
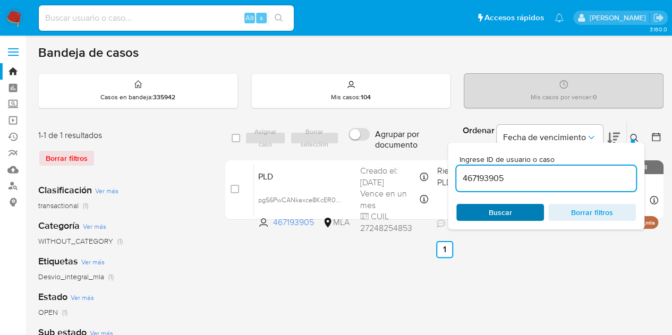
click at [516, 207] on span "Buscar" at bounding box center [500, 212] width 73 height 15
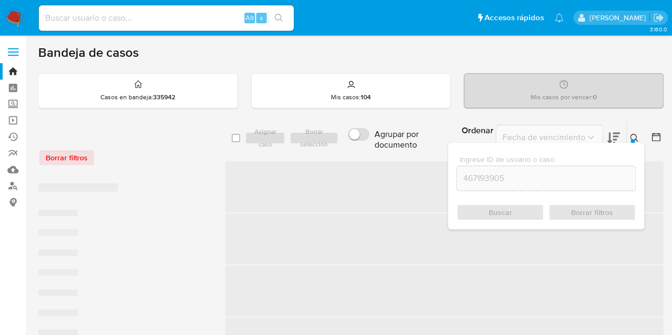
click at [635, 141] on button at bounding box center [636, 138] width 18 height 13
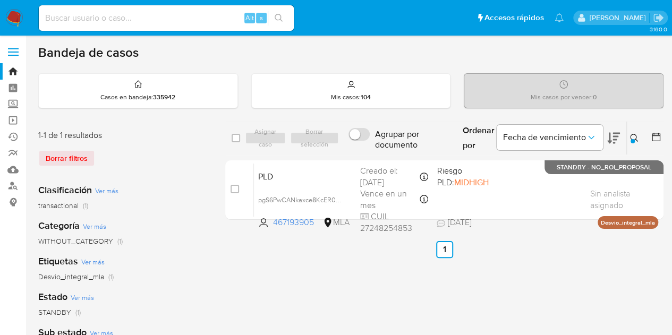
click at [635, 137] on icon at bounding box center [634, 138] width 8 height 8
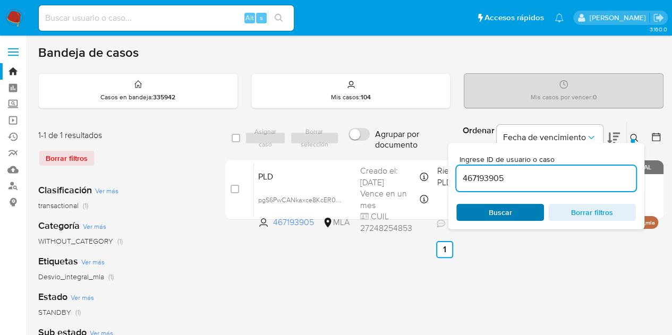
click at [506, 219] on span "Buscar" at bounding box center [500, 212] width 23 height 17
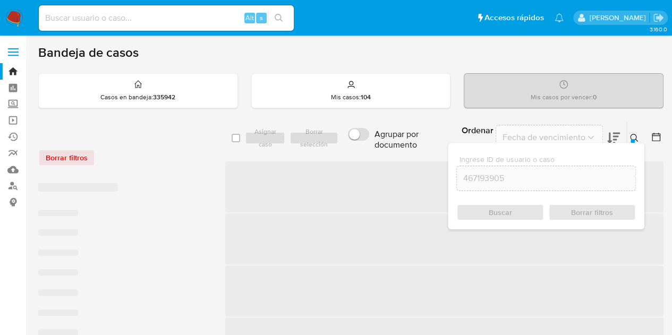
click at [633, 143] on div "Ingrese ID de usuario o caso 467193905 Buscar Borrar filtros" at bounding box center [546, 186] width 196 height 87
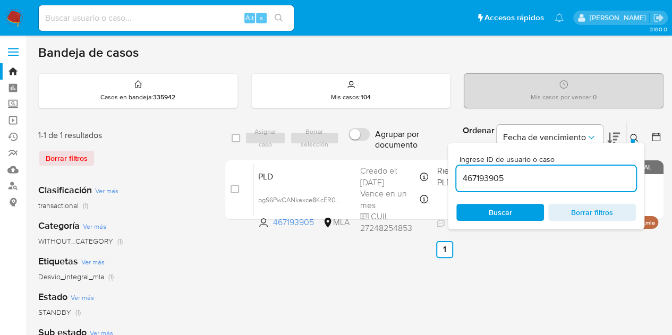
click at [634, 136] on icon at bounding box center [634, 138] width 8 height 8
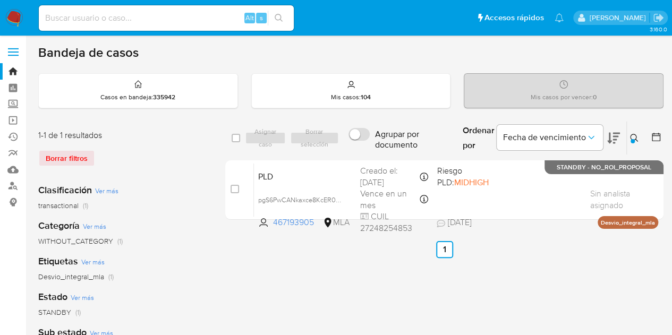
click at [634, 136] on icon at bounding box center [634, 138] width 8 height 8
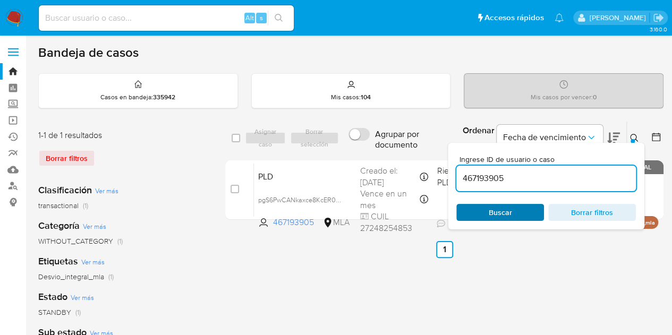
click at [516, 208] on span "Buscar" at bounding box center [500, 212] width 73 height 15
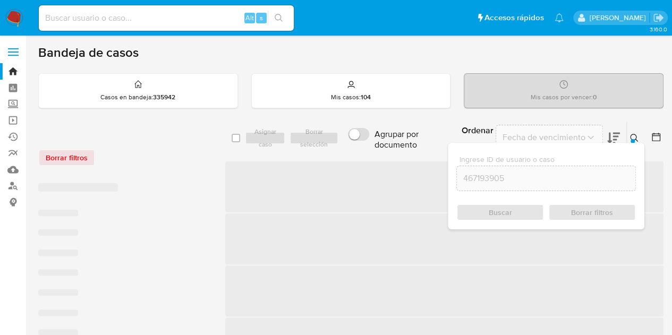
click at [634, 132] on button at bounding box center [636, 138] width 18 height 13
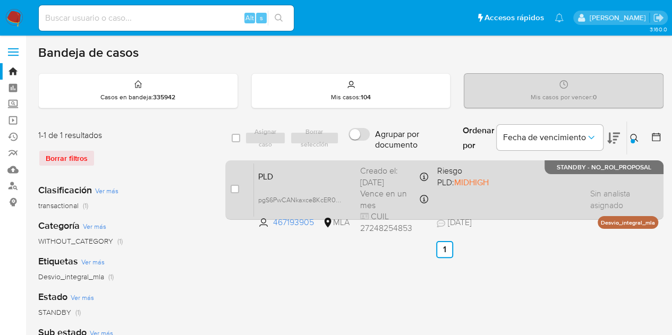
click at [284, 182] on div "PLD pgS6PwCANkaxce8KcER0t7dn 467193905 MLA Riesgo PLD: MIDHIGH Creado el: [DATE…" at bounding box center [456, 190] width 404 height 54
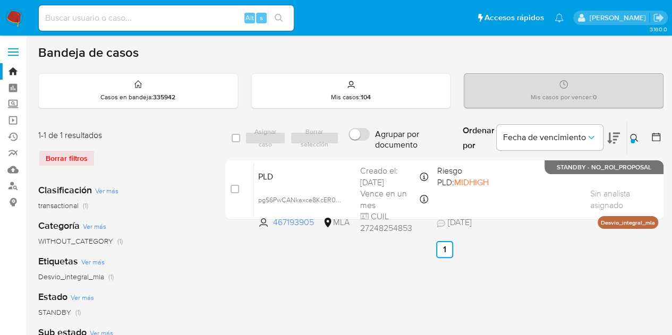
click at [636, 134] on icon at bounding box center [634, 138] width 8 height 8
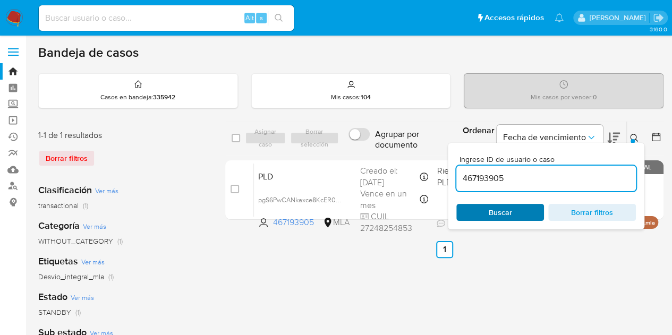
click at [523, 210] on span "Buscar" at bounding box center [500, 212] width 73 height 15
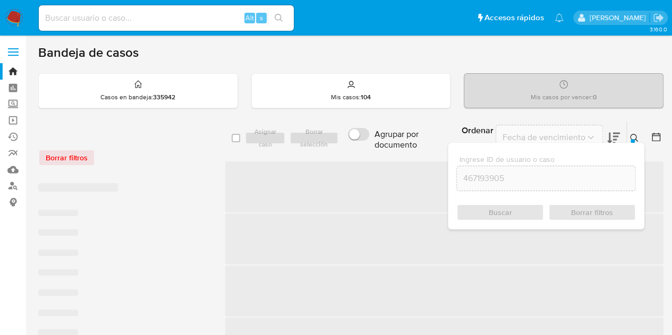
click at [637, 135] on icon at bounding box center [634, 138] width 8 height 8
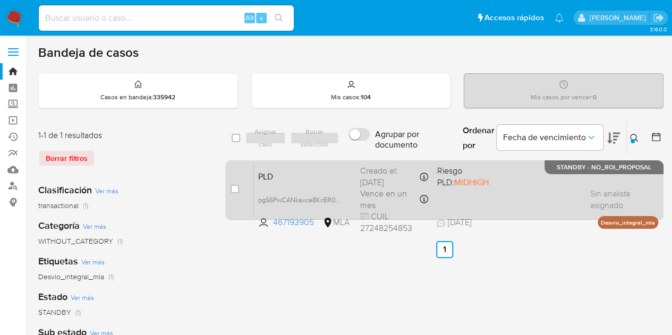
click at [340, 181] on span "PLD" at bounding box center [304, 176] width 93 height 14
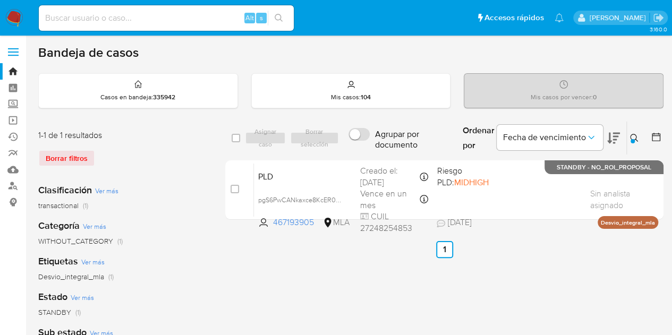
click at [634, 136] on icon at bounding box center [634, 138] width 8 height 8
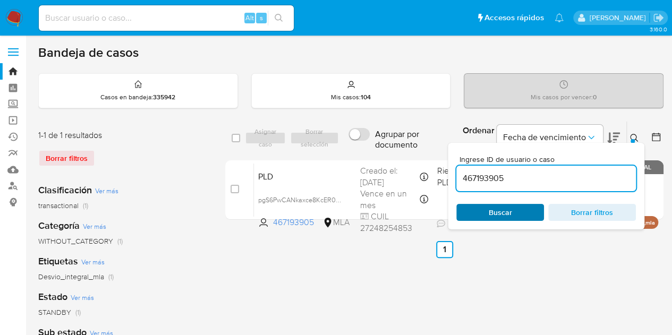
click at [498, 211] on span "Buscar" at bounding box center [500, 212] width 23 height 17
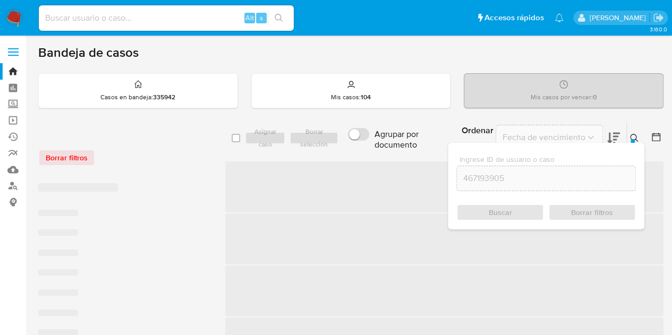
click at [256, 279] on span "‌" at bounding box center [444, 291] width 438 height 51
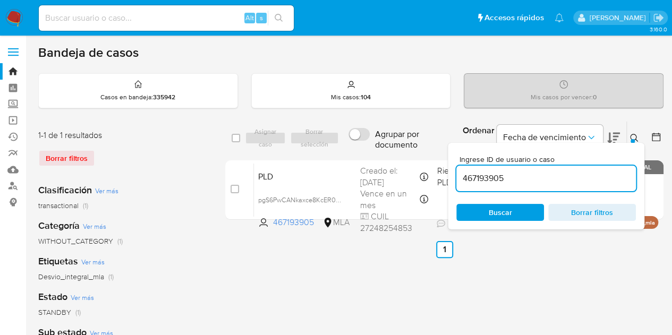
click at [633, 134] on icon at bounding box center [634, 138] width 8 height 8
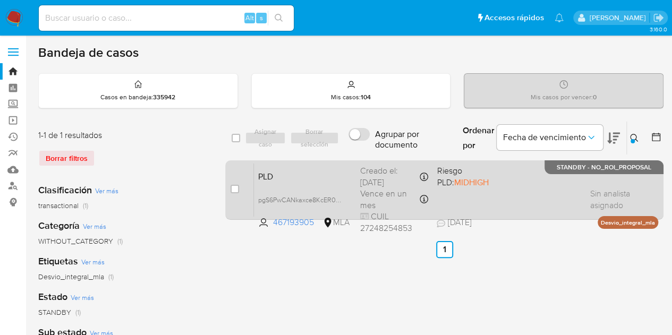
click at [275, 169] on span "PLD" at bounding box center [304, 176] width 93 height 14
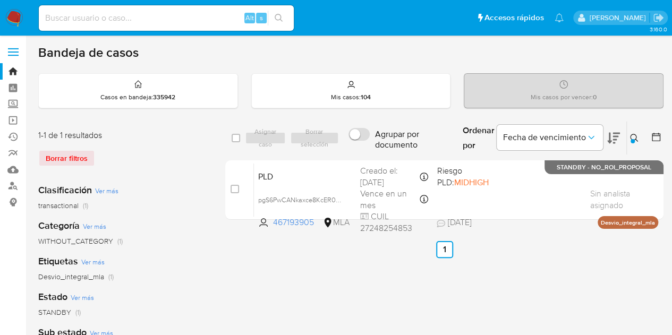
click at [630, 134] on icon at bounding box center [634, 138] width 8 height 8
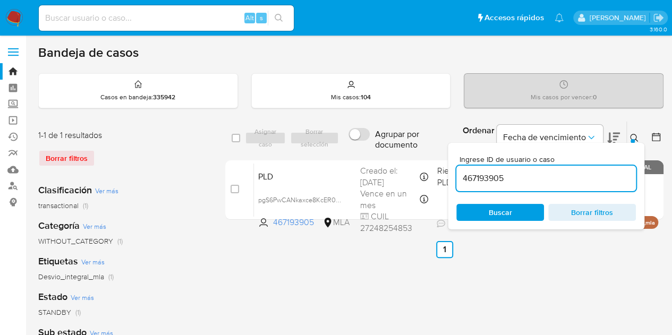
drag, startPoint x: 487, startPoint y: 213, endPoint x: 541, endPoint y: 192, distance: 57.2
click at [487, 213] on span "Buscar" at bounding box center [500, 212] width 73 height 15
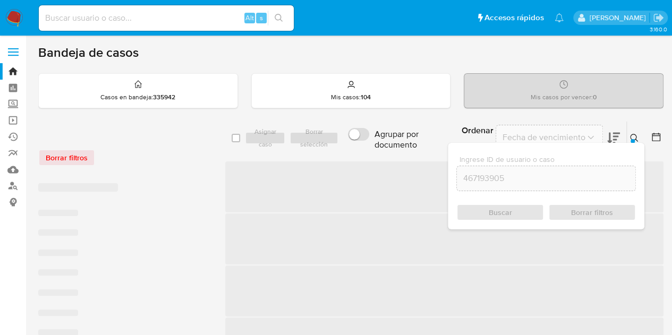
click at [638, 132] on button at bounding box center [636, 138] width 18 height 13
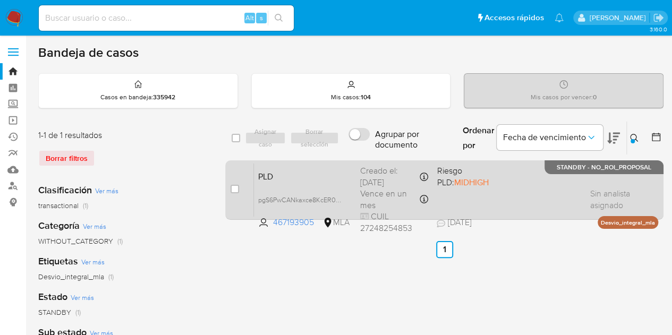
click at [319, 186] on div "PLD pgS6PwCANkaxce8KcER0t7dn 467193905 MLA Riesgo PLD: MIDHIGH Creado el: 12/08…" at bounding box center [456, 190] width 404 height 54
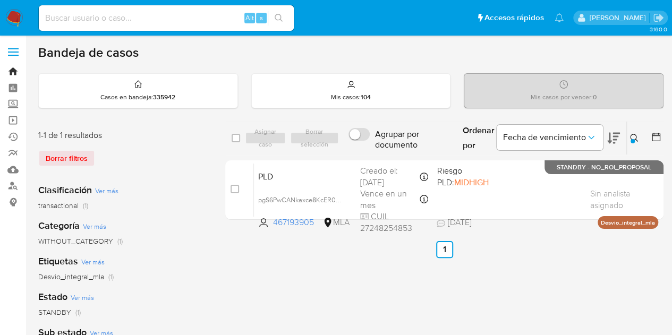
click at [12, 70] on link "Bandeja" at bounding box center [63, 71] width 126 height 16
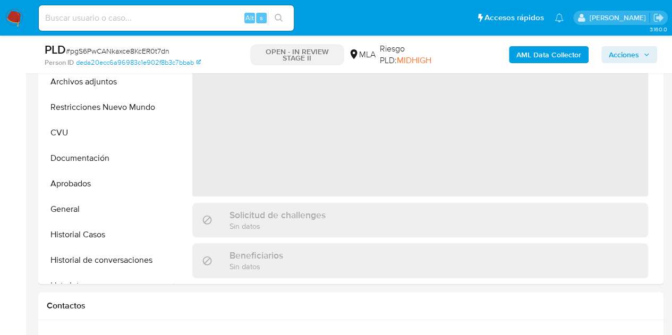
select select "10"
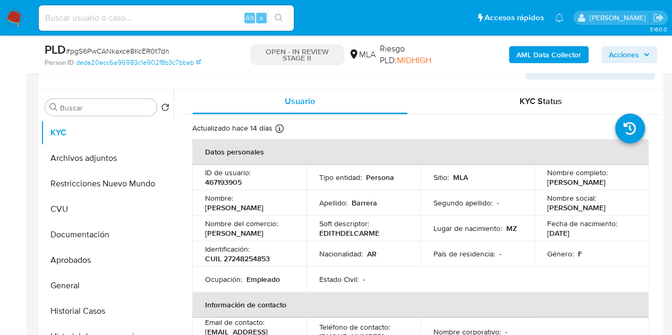
scroll to position [193, 0]
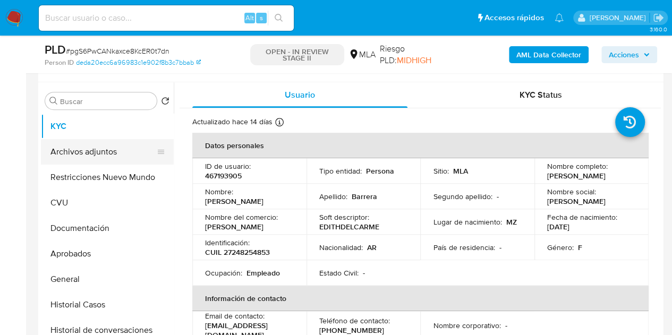
click at [85, 156] on button "Archivos adjuntos" at bounding box center [103, 151] width 124 height 25
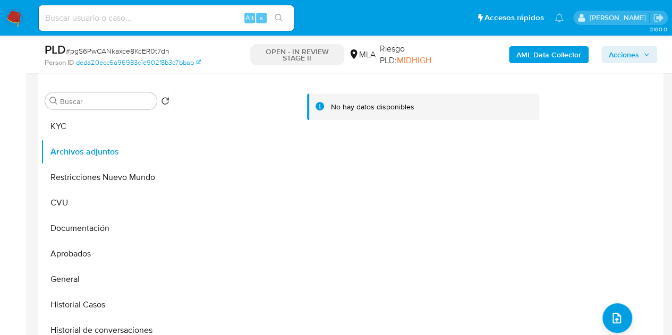
click at [526, 47] on b "AML Data Collector" at bounding box center [548, 54] width 65 height 17
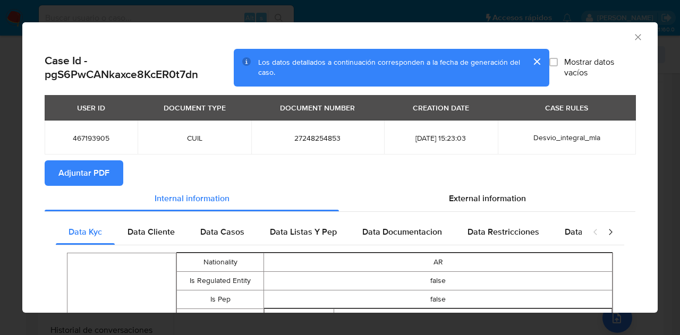
click at [107, 168] on span "Adjuntar PDF" at bounding box center [83, 172] width 51 height 23
click at [632, 32] on icon "Cerrar ventana" at bounding box center [637, 37] width 11 height 11
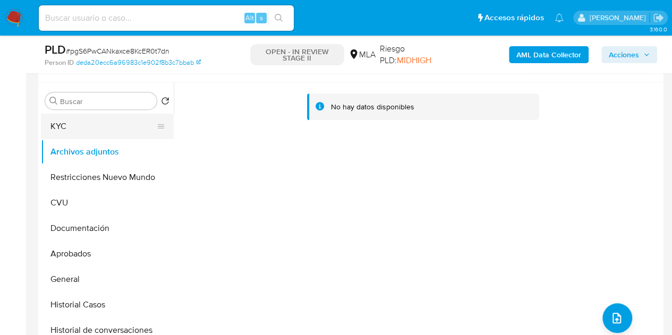
click at [87, 136] on button "KYC" at bounding box center [103, 126] width 124 height 25
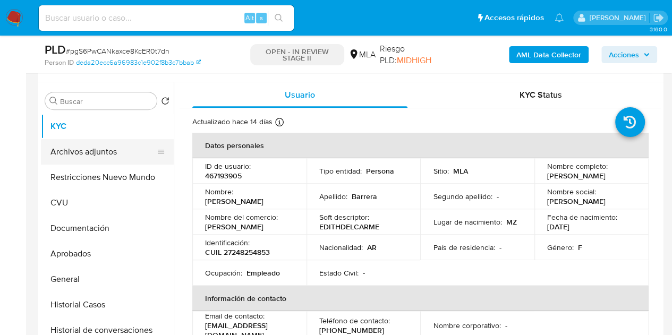
click at [86, 158] on button "Archivos adjuntos" at bounding box center [103, 151] width 124 height 25
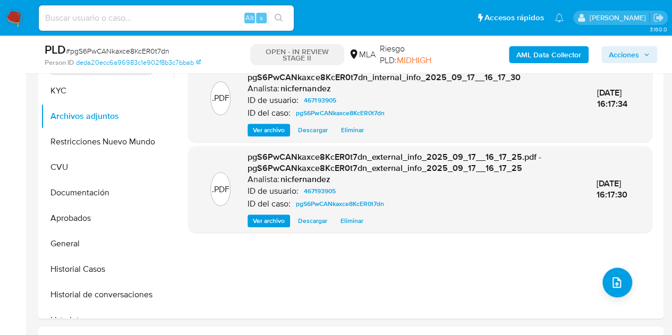
scroll to position [226, 0]
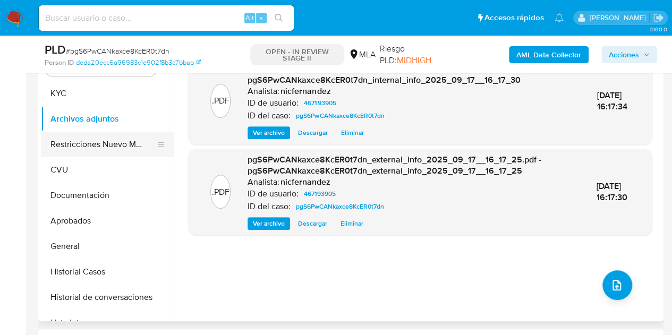
click at [59, 153] on button "Restricciones Nuevo Mundo" at bounding box center [103, 144] width 124 height 25
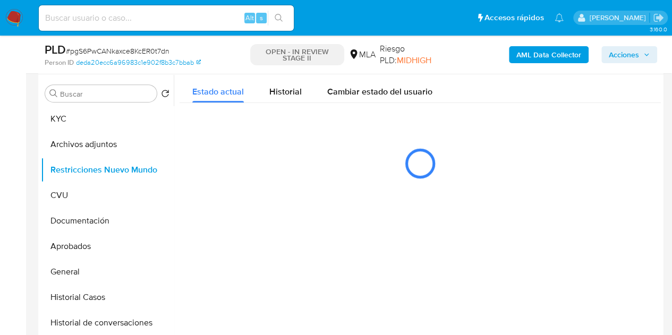
scroll to position [206, 0]
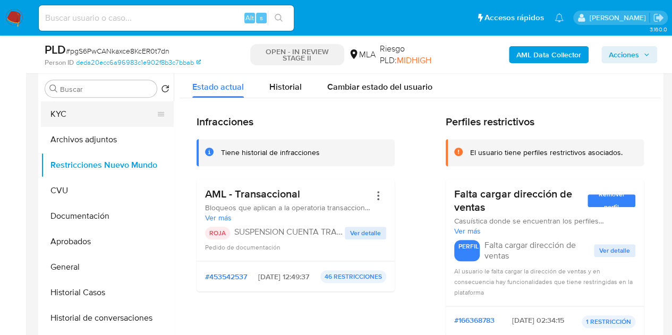
click at [49, 118] on button "KYC" at bounding box center [103, 113] width 124 height 25
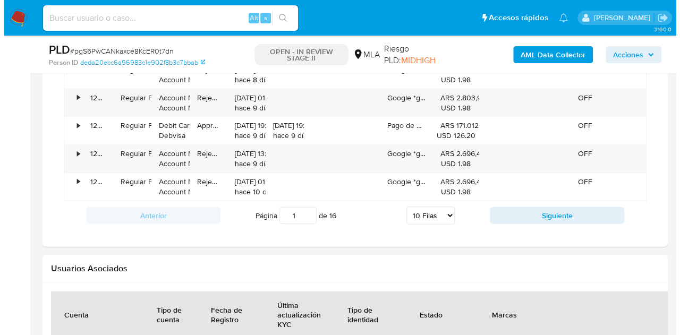
scroll to position [1648, 0]
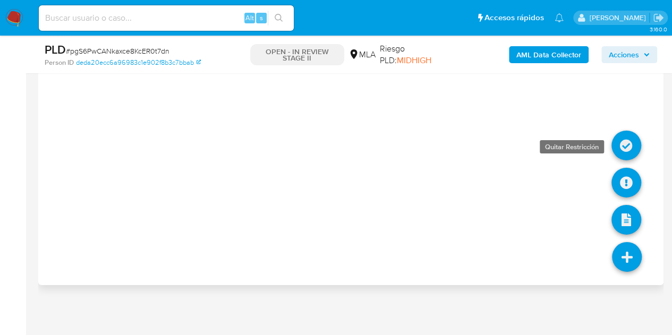
click at [627, 142] on icon at bounding box center [626, 146] width 30 height 30
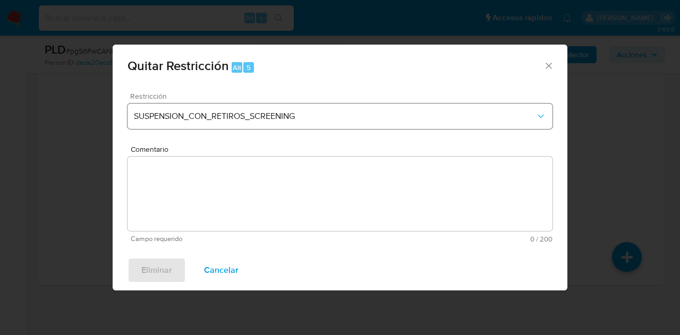
drag, startPoint x: 327, startPoint y: 100, endPoint x: 332, endPoint y: 109, distance: 10.2
click at [328, 102] on div "Restricción SUSPENSION_CON_RETIROS_SCREENING" at bounding box center [339, 117] width 425 height 50
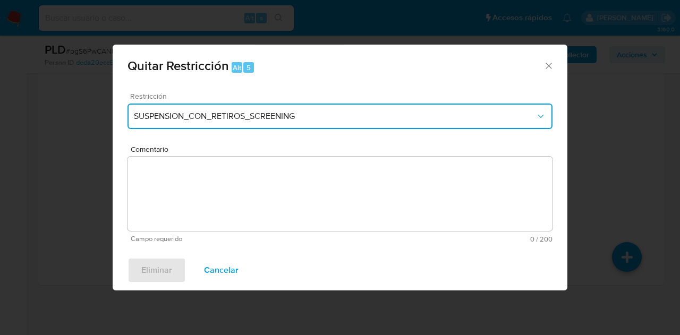
drag, startPoint x: 332, startPoint y: 109, endPoint x: 397, endPoint y: 127, distance: 67.6
click at [332, 109] on button "SUSPENSION_CON_RETIROS_SCREENING" at bounding box center [339, 116] width 425 height 25
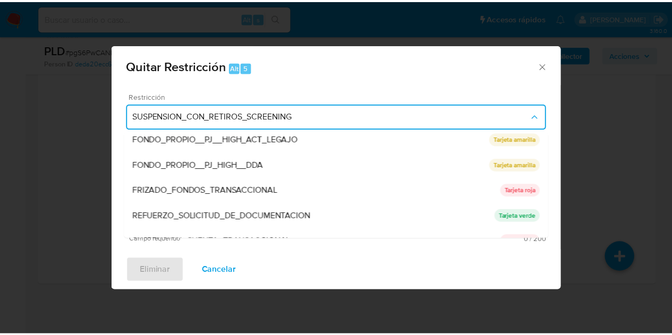
scroll to position [225, 0]
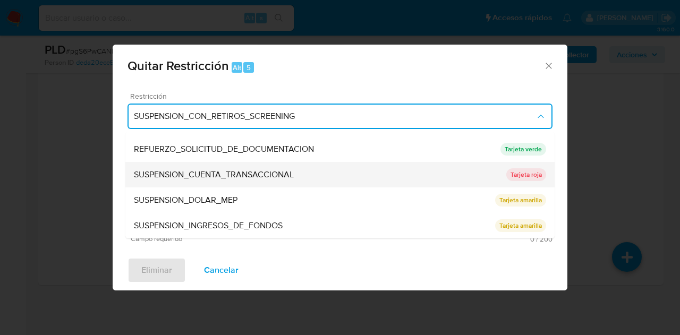
click at [305, 168] on div "SUSPENSION_CUENTA_TRANSACCIONAL" at bounding box center [320, 174] width 372 height 25
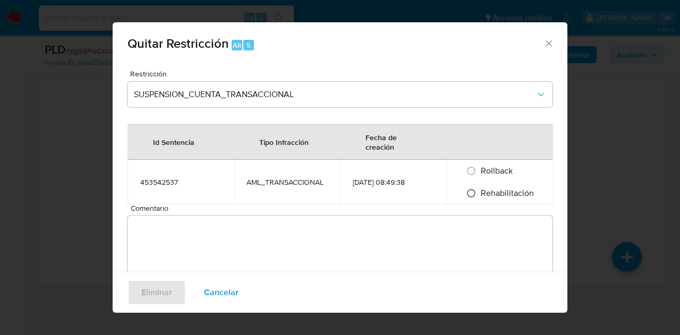
click at [468, 186] on input "Rehabilitación" at bounding box center [471, 193] width 17 height 17
radio input "true"
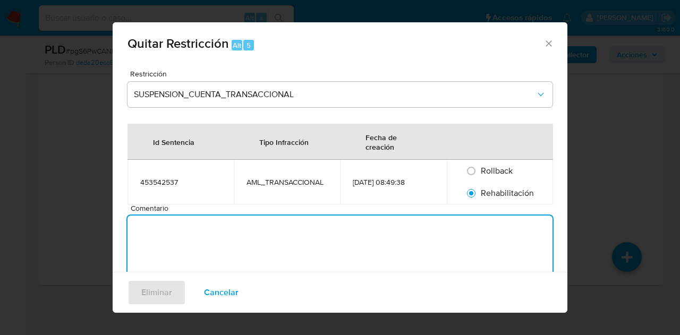
click at [451, 238] on textarea "Comentario" at bounding box center [339, 253] width 425 height 74
type textarea "AML"
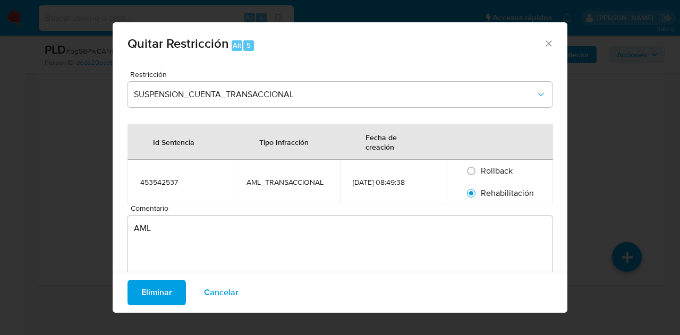
click at [141, 290] on span "Eliminar" at bounding box center [156, 292] width 31 height 23
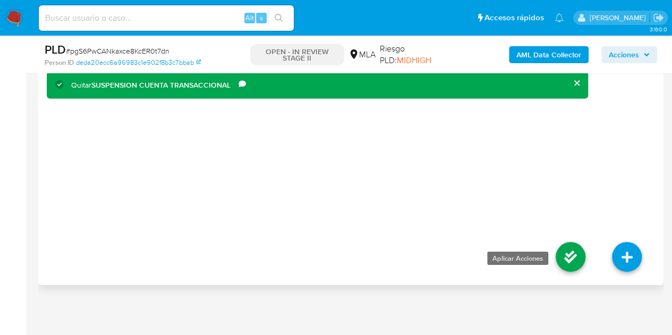
click at [568, 256] on icon at bounding box center [570, 257] width 30 height 30
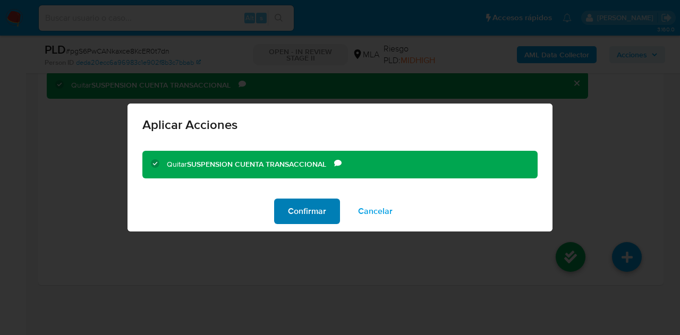
click at [309, 207] on span "Confirmar" at bounding box center [307, 211] width 38 height 23
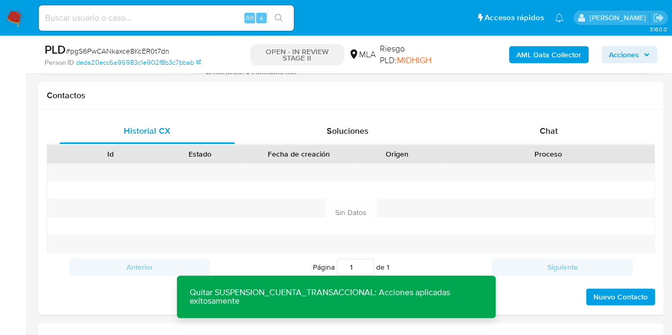
scroll to position [501, 0]
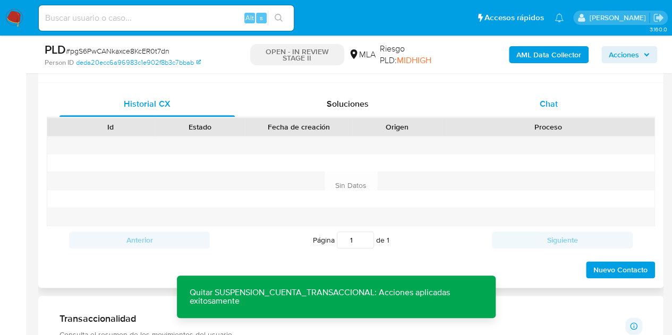
click at [563, 105] on div "Chat" at bounding box center [548, 103] width 175 height 25
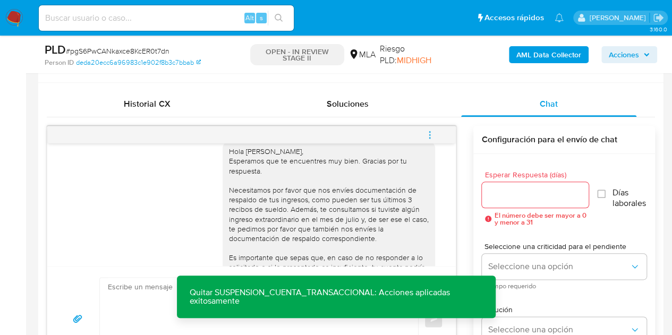
scroll to position [1321, 0]
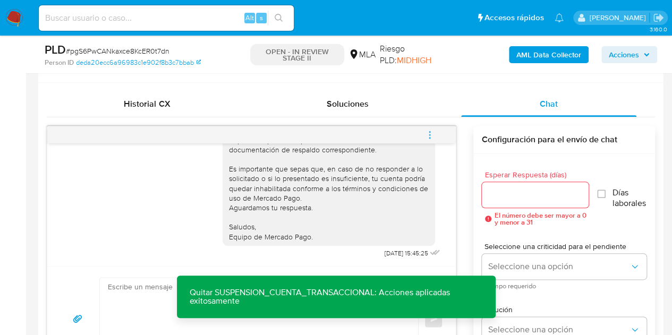
click at [426, 140] on span "menu-action" at bounding box center [430, 134] width 10 height 25
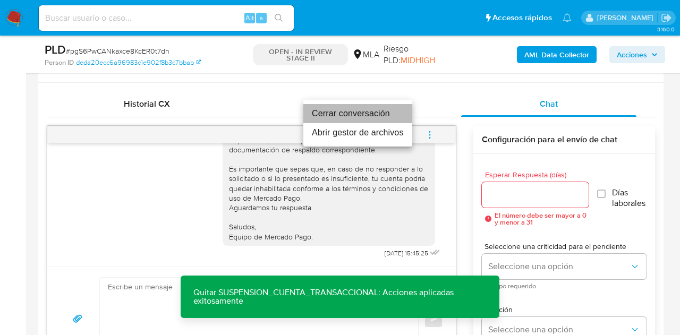
click at [377, 112] on li "Cerrar conversación" at bounding box center [357, 113] width 109 height 19
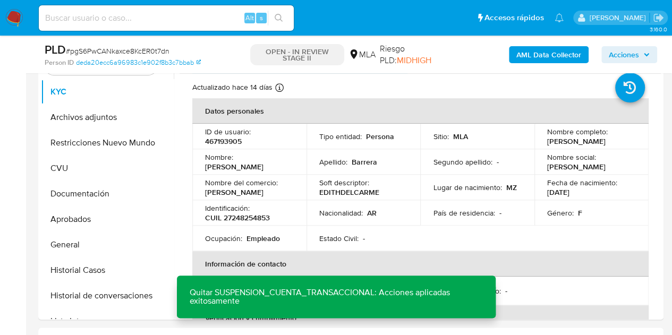
scroll to position [200, 0]
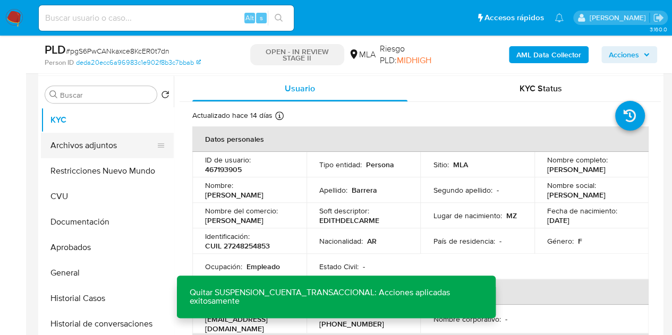
click at [72, 146] on button "Archivos adjuntos" at bounding box center [103, 145] width 124 height 25
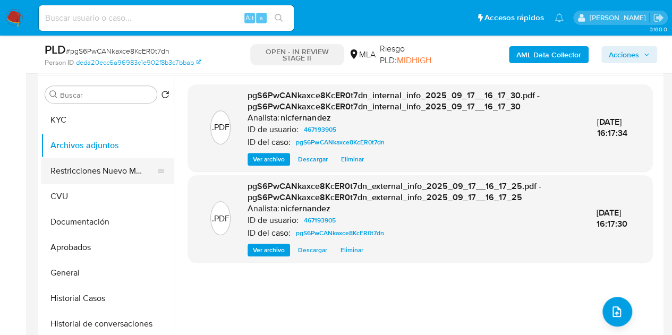
click at [75, 180] on button "Restricciones Nuevo Mundo" at bounding box center [103, 170] width 124 height 25
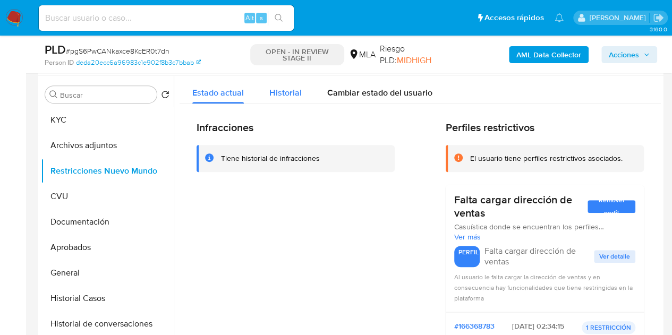
click at [284, 94] on span "Historial" at bounding box center [285, 93] width 32 height 12
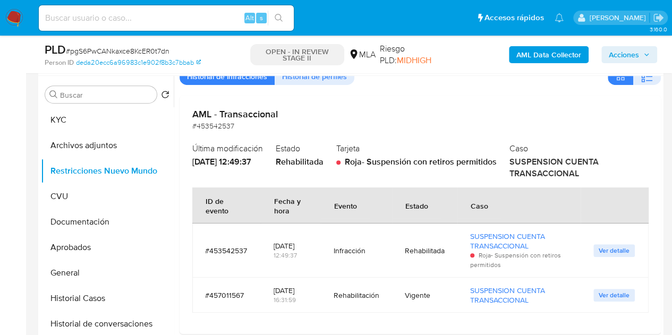
scroll to position [0, 0]
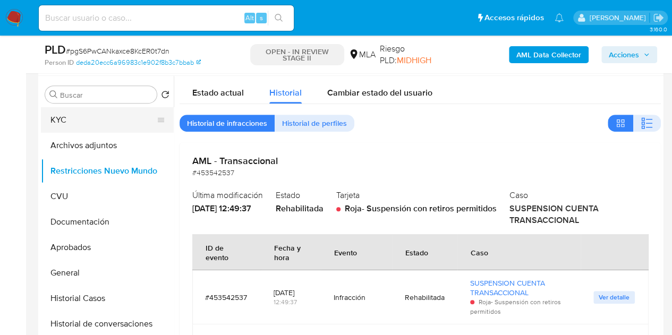
click at [65, 128] on button "KYC" at bounding box center [103, 119] width 124 height 25
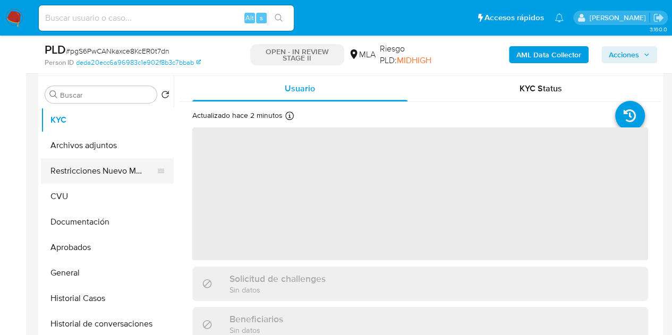
click at [79, 173] on button "Restricciones Nuevo Mundo" at bounding box center [103, 170] width 124 height 25
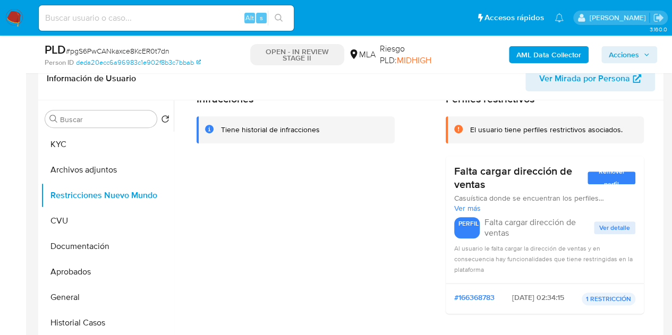
scroll to position [57, 0]
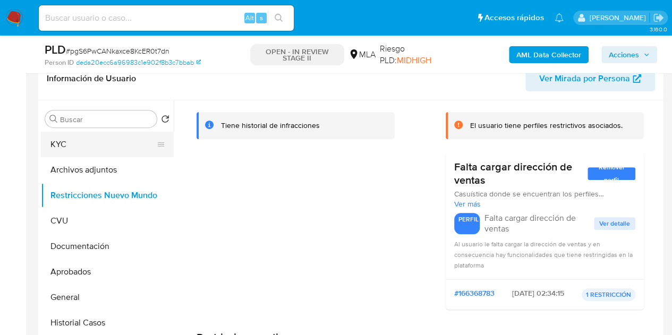
click at [79, 153] on button "KYC" at bounding box center [103, 144] width 124 height 25
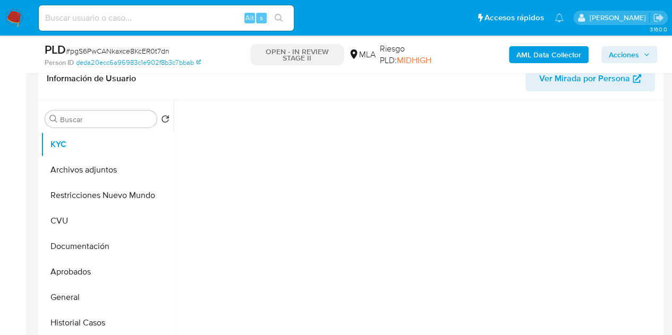
scroll to position [0, 0]
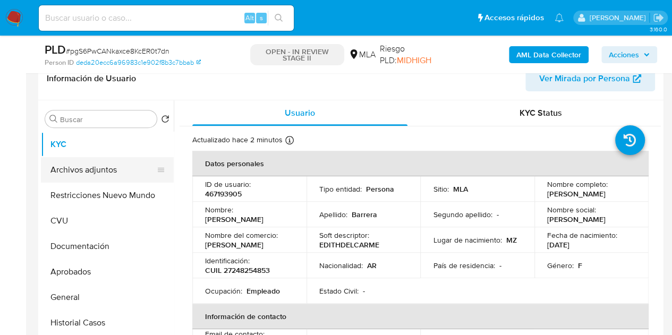
click at [85, 166] on button "Archivos adjuntos" at bounding box center [103, 169] width 124 height 25
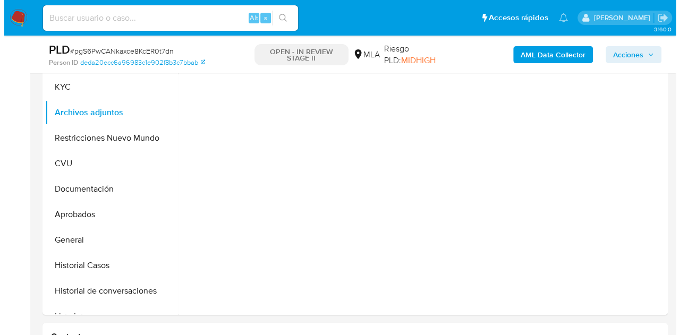
scroll to position [235, 0]
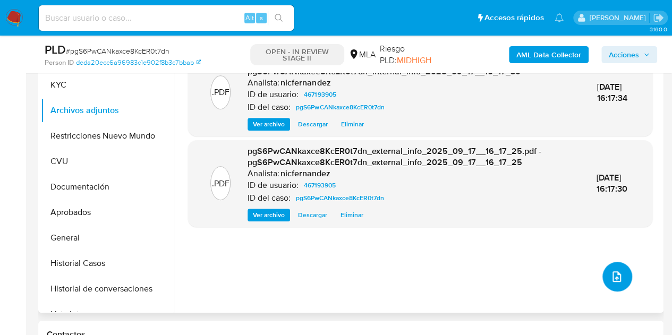
click at [614, 277] on icon "upload-file" at bounding box center [616, 276] width 13 height 13
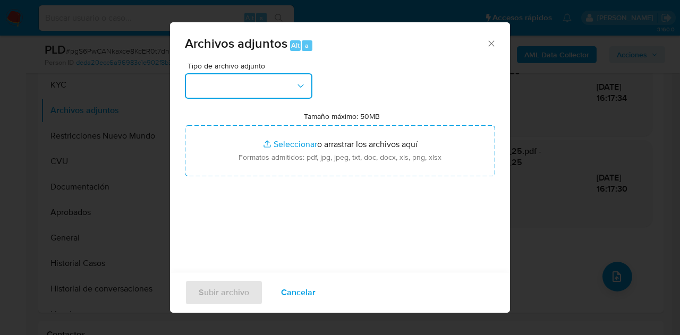
click at [293, 88] on button "button" at bounding box center [248, 85] width 127 height 25
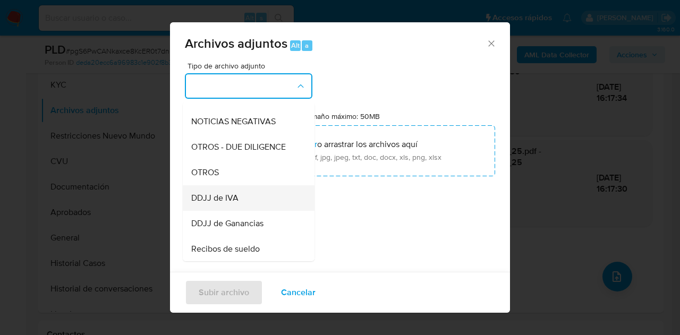
scroll to position [149, 0]
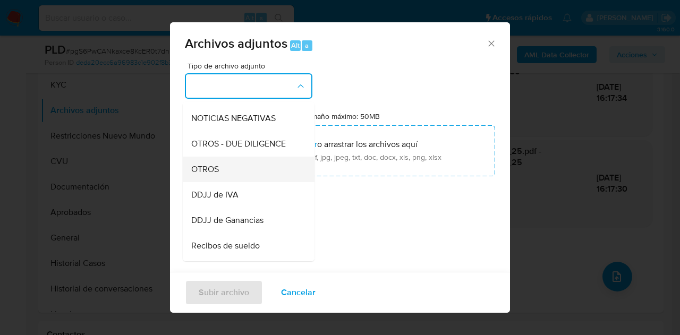
click at [224, 175] on div "OTROS" at bounding box center [245, 169] width 108 height 25
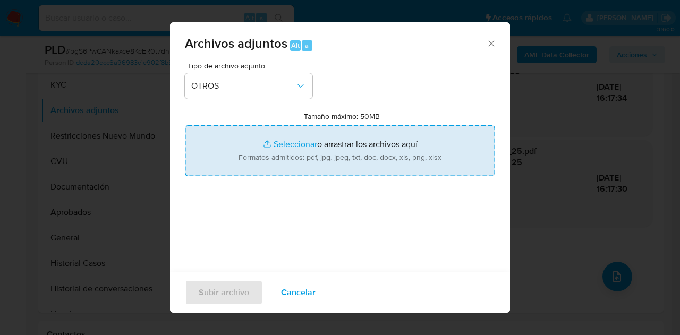
click at [263, 143] on input "Tamaño máximo: 50MB Seleccionar archivos" at bounding box center [340, 150] width 310 height 51
type input "C:\fakepath\Recibo 08 2025.jpg"
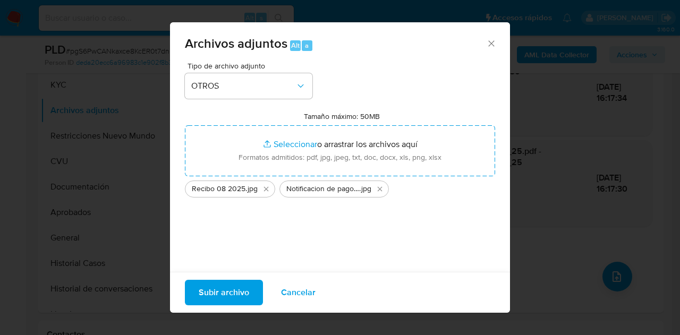
click at [224, 300] on span "Subir archivo" at bounding box center [224, 292] width 50 height 23
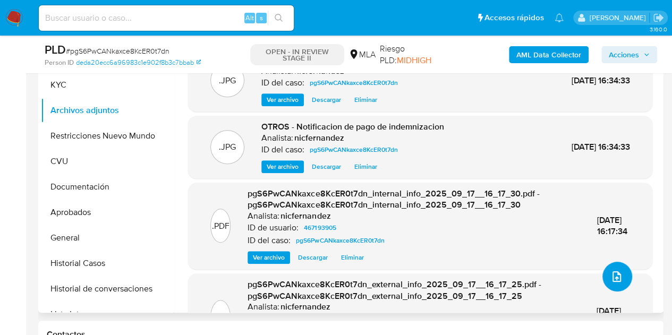
click at [610, 272] on icon "upload-file" at bounding box center [616, 276] width 13 height 13
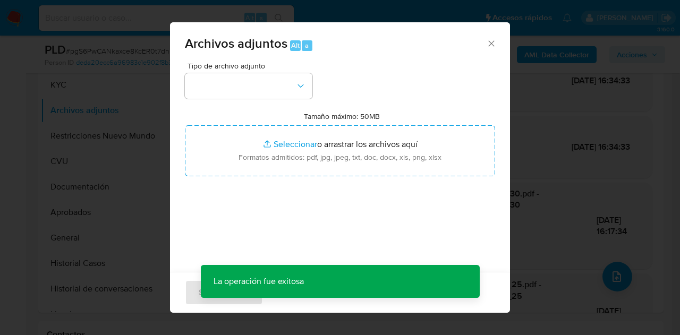
click at [278, 98] on div "Tipo de archivo adjunto Tamaño máximo: 50MB Seleccionar archivos Seleccionar o …" at bounding box center [340, 187] width 310 height 251
drag, startPoint x: 285, startPoint y: 87, endPoint x: 327, endPoint y: 123, distance: 56.1
click at [285, 87] on button "button" at bounding box center [248, 85] width 127 height 25
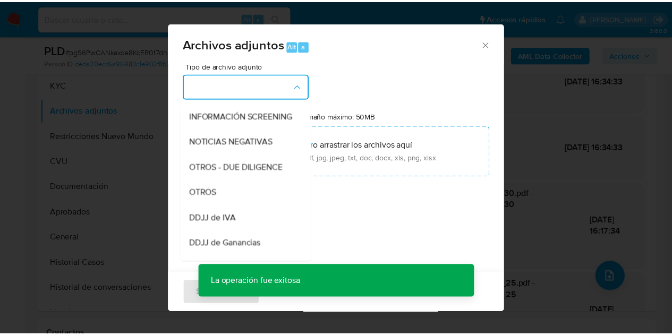
scroll to position [157, 0]
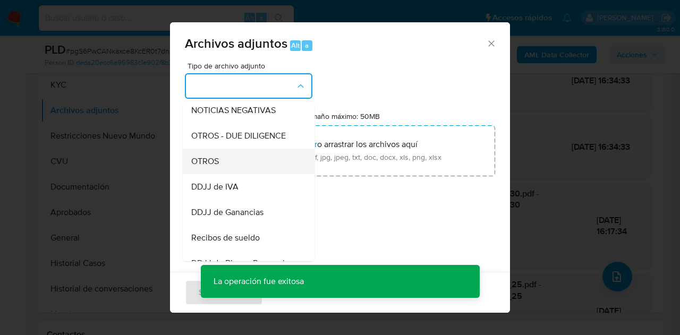
click at [211, 167] on span "OTROS" at bounding box center [205, 161] width 28 height 11
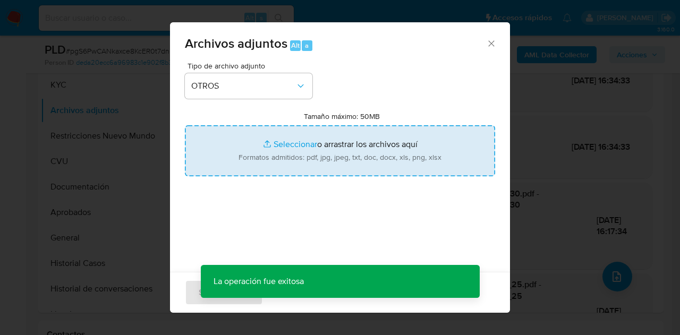
click at [261, 143] on input "Tamaño máximo: 50MB Seleccionar archivos" at bounding box center [340, 150] width 310 height 51
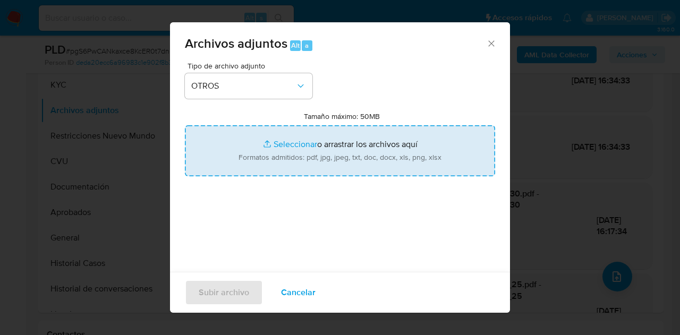
type input "C:\fakepath\Caselog NO ROI pgS6PwCANkaxce8KcER0t7dn.docx"
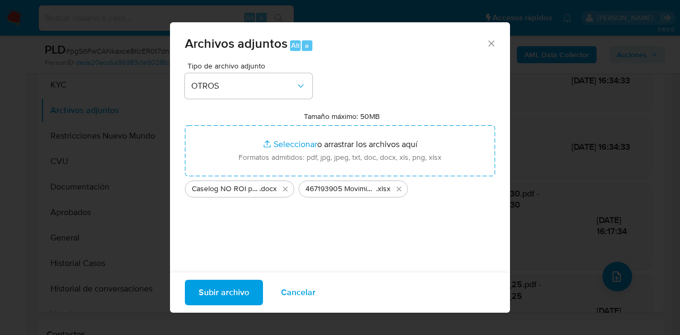
click at [229, 294] on span "Subir archivo" at bounding box center [224, 292] width 50 height 23
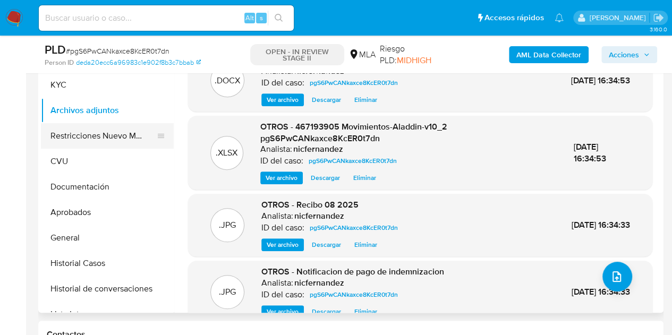
click at [71, 140] on button "Restricciones Nuevo Mundo" at bounding box center [103, 135] width 124 height 25
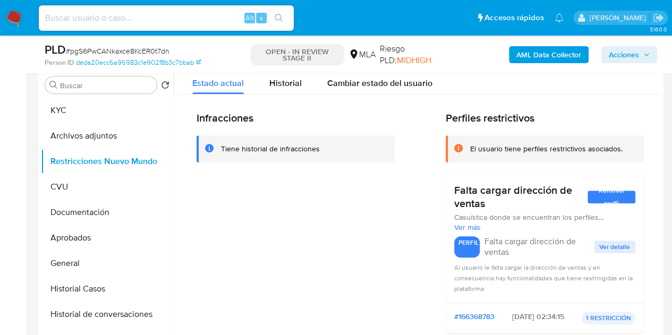
scroll to position [184, 0]
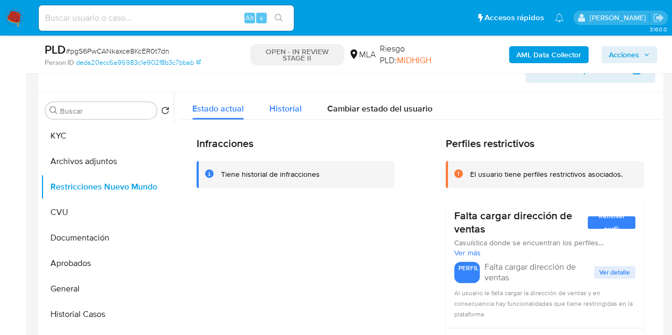
click at [284, 99] on div "Historial" at bounding box center [285, 106] width 32 height 28
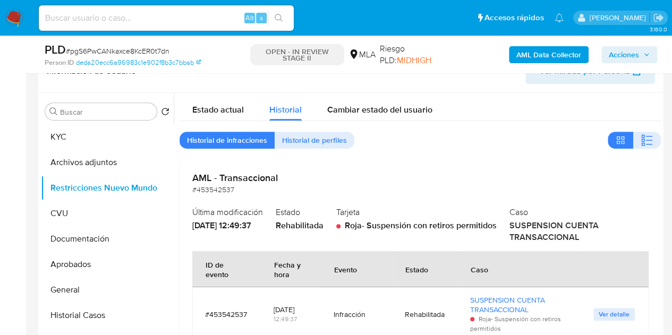
scroll to position [146, 0]
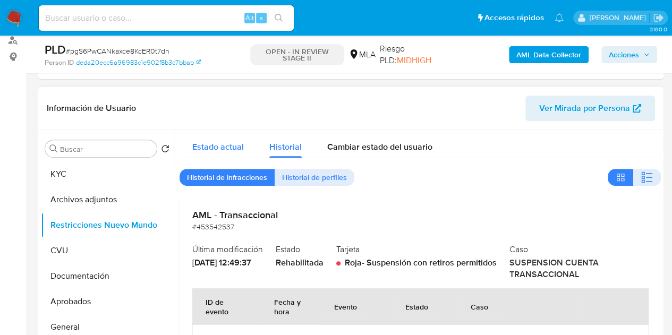
click at [211, 142] on span "Estado actual" at bounding box center [218, 147] width 52 height 12
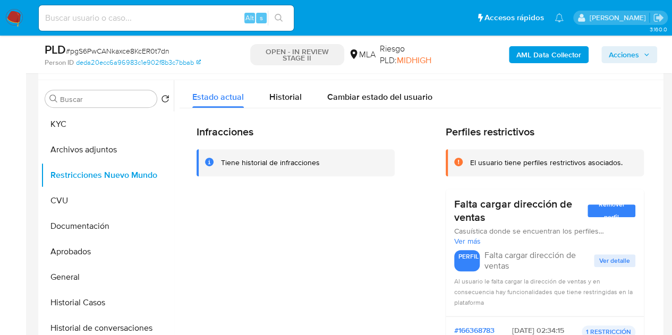
scroll to position [216, 0]
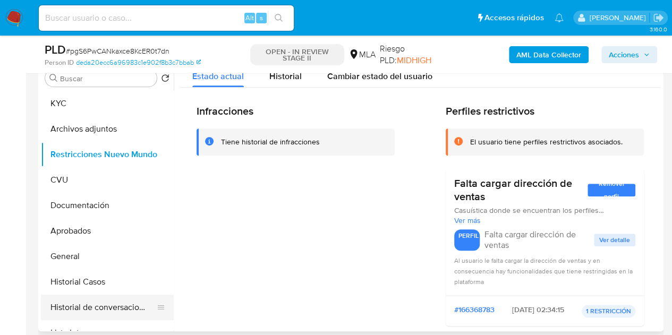
click at [89, 303] on button "Historial de conversaciones" at bounding box center [103, 307] width 124 height 25
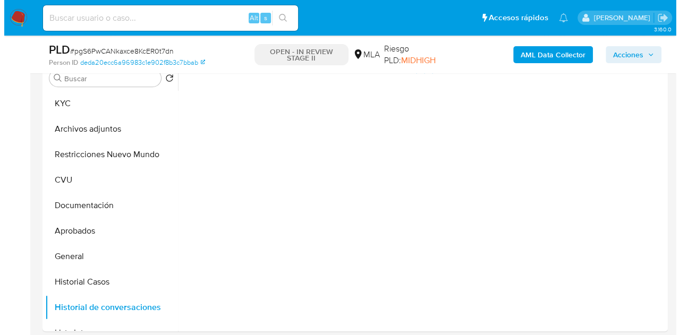
scroll to position [194, 0]
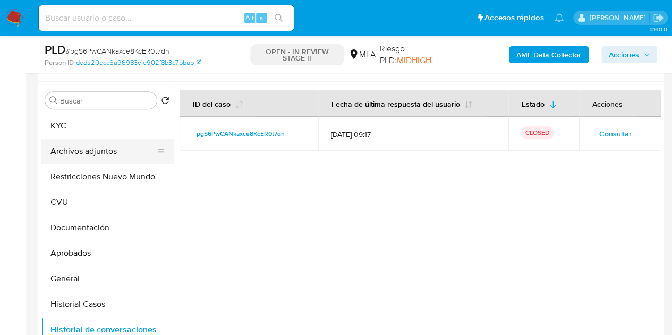
click at [97, 152] on button "Archivos adjuntos" at bounding box center [103, 151] width 124 height 25
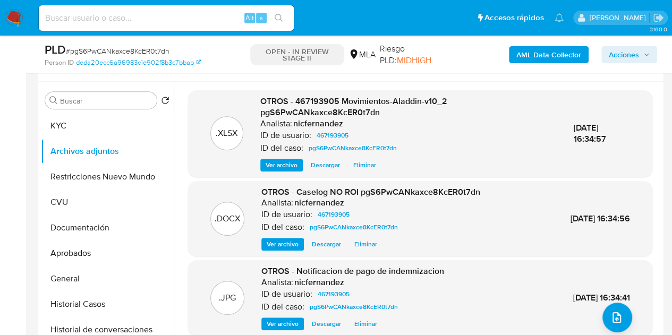
click at [279, 240] on span "Ver archivo" at bounding box center [283, 244] width 32 height 11
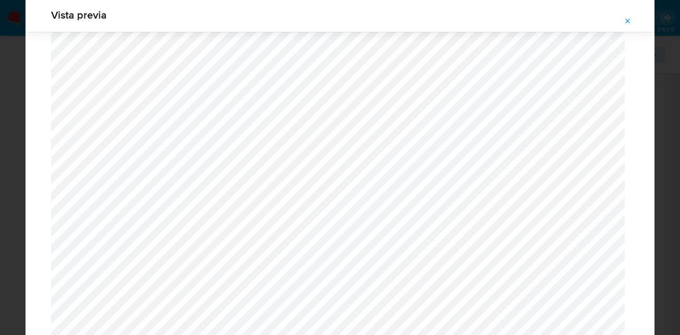
scroll to position [1614, 0]
click at [633, 21] on button "Attachment preview" at bounding box center [627, 21] width 23 height 17
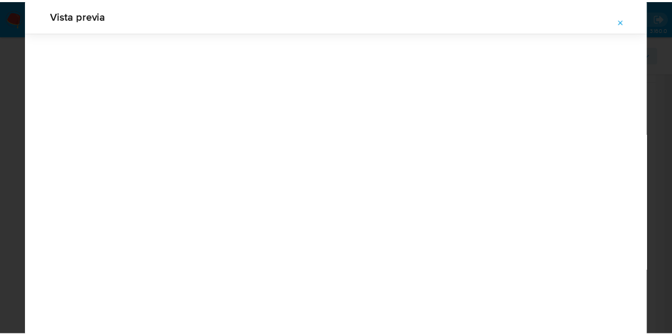
scroll to position [34, 0]
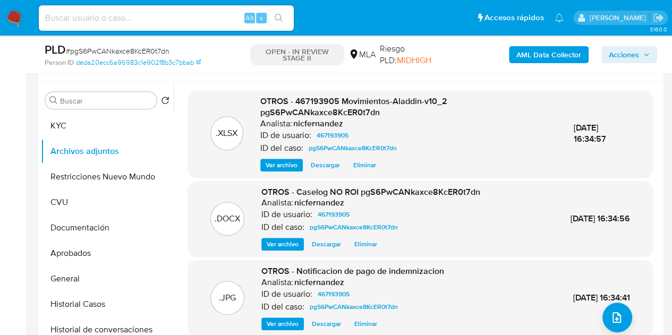
drag, startPoint x: 297, startPoint y: 105, endPoint x: 334, endPoint y: 105, distance: 36.6
click at [297, 105] on span "OTROS - 467193905 Movimientos-Aladdin-v10_2 pgS6PwCANkaxce8KcER0t7dn" at bounding box center [353, 107] width 187 height 24
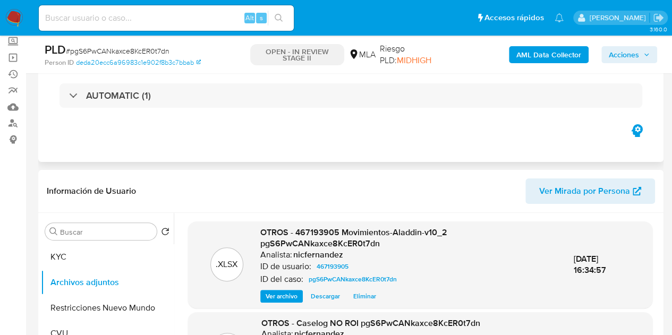
scroll to position [58, 0]
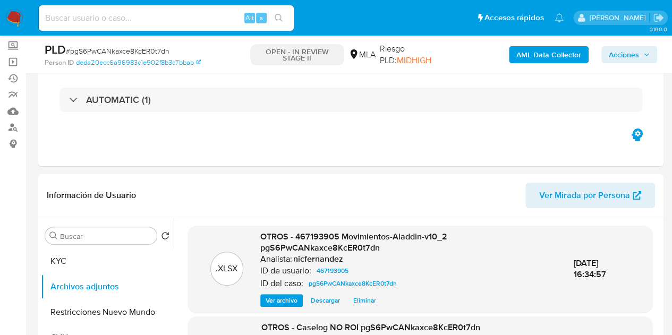
click at [626, 50] on span "Acciones" at bounding box center [624, 54] width 30 height 17
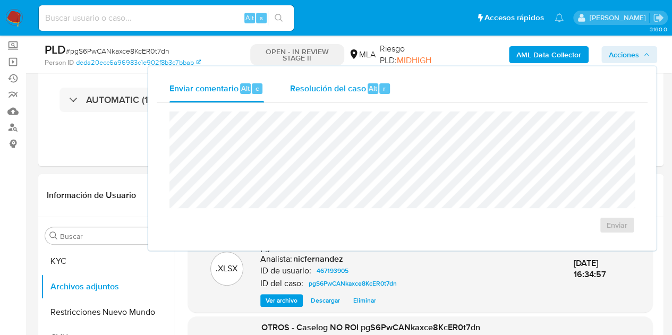
drag, startPoint x: 339, startPoint y: 81, endPoint x: 343, endPoint y: 99, distance: 18.3
click at [340, 87] on div "Resolución del caso Alt r" at bounding box center [339, 89] width 101 height 28
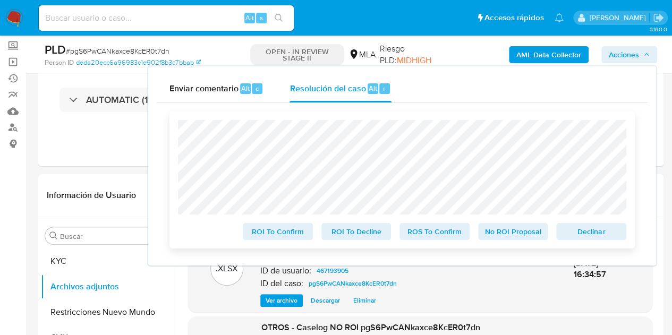
click at [500, 232] on span "No ROI Proposal" at bounding box center [512, 231] width 55 height 15
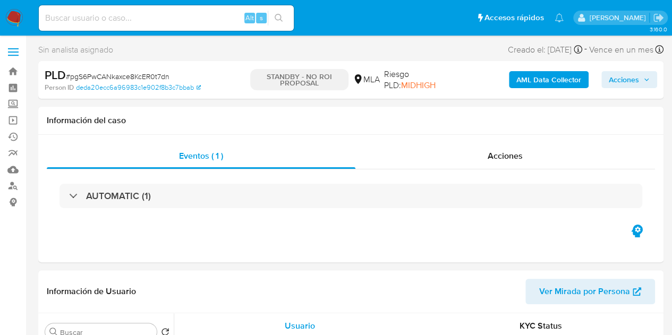
select select "10"
click at [493, 165] on div "Acciones" at bounding box center [504, 155] width 299 height 25
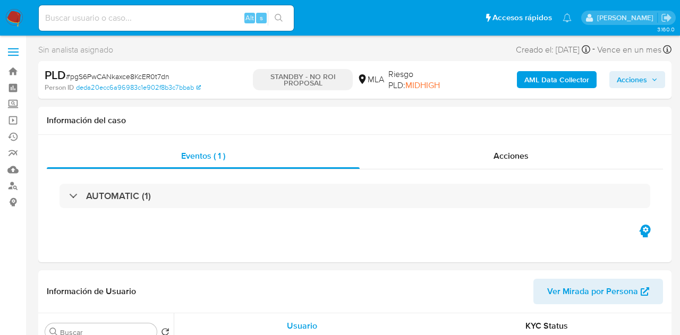
select select "10"
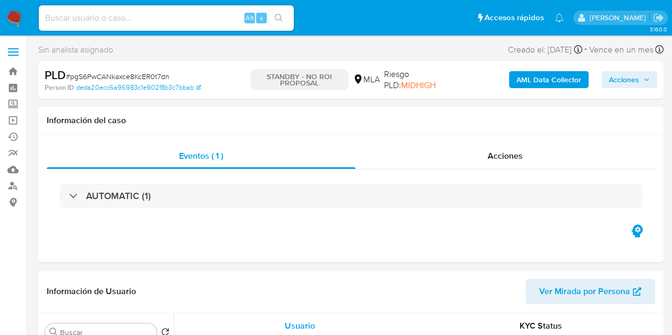
select select "10"
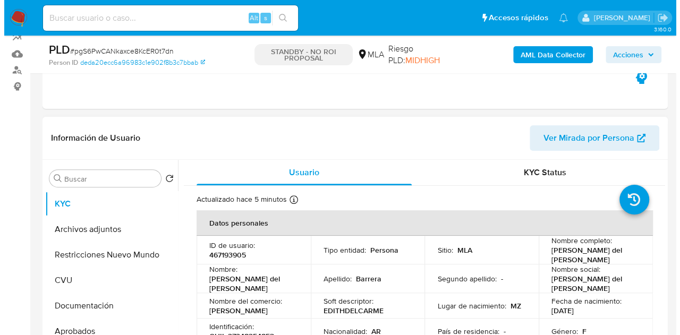
scroll to position [119, 0]
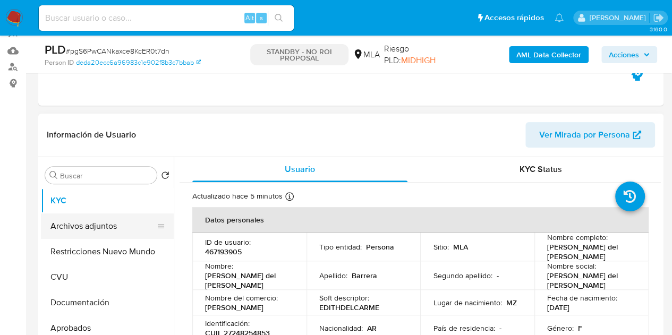
click at [100, 229] on button "Archivos adjuntos" at bounding box center [103, 225] width 124 height 25
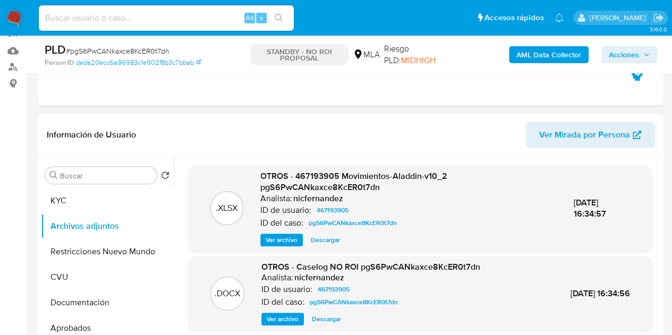
click at [287, 317] on span "Ver archivo" at bounding box center [283, 319] width 32 height 11
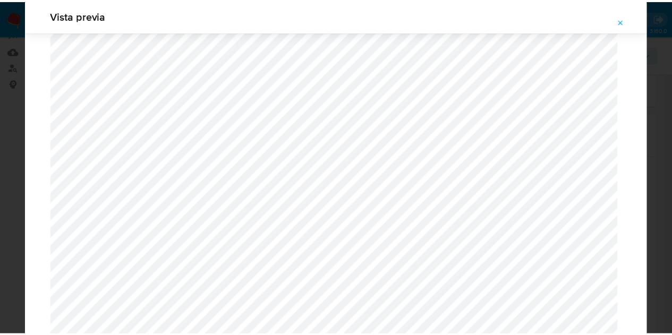
scroll to position [0, 0]
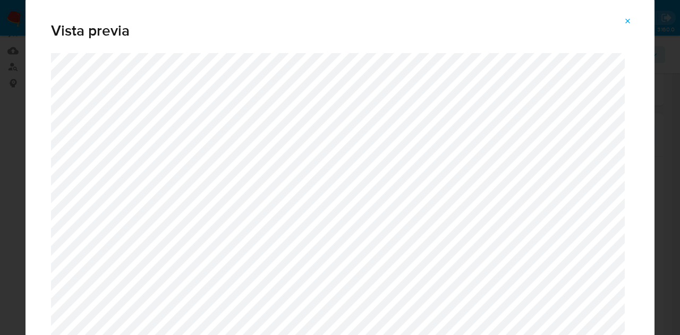
click at [623, 21] on icon "Attachment preview" at bounding box center [627, 21] width 8 height 8
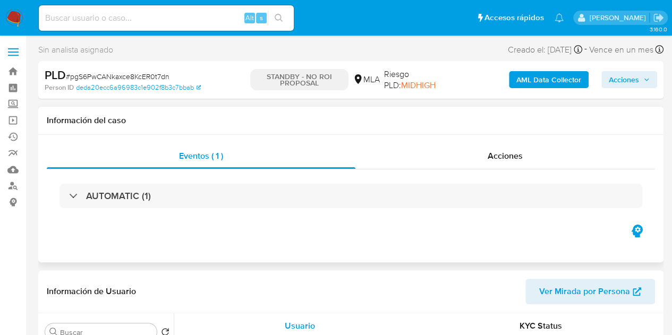
select select "10"
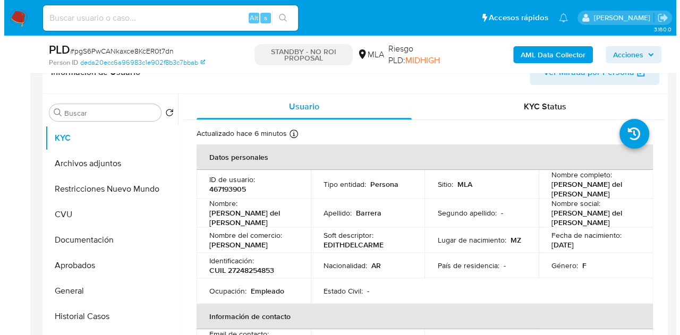
scroll to position [157, 0]
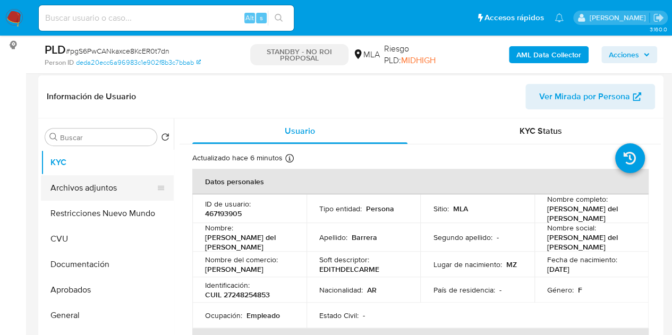
click at [90, 189] on button "Archivos adjuntos" at bounding box center [103, 187] width 124 height 25
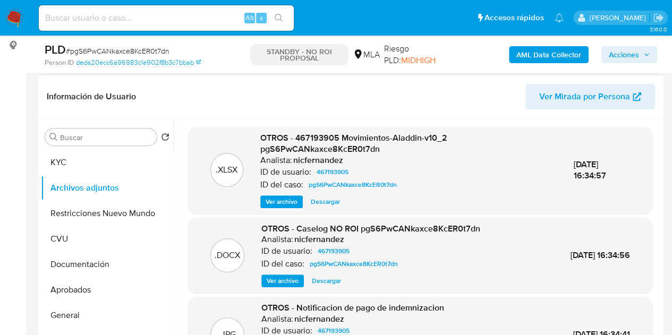
click at [280, 277] on span "Ver archivo" at bounding box center [283, 281] width 32 height 11
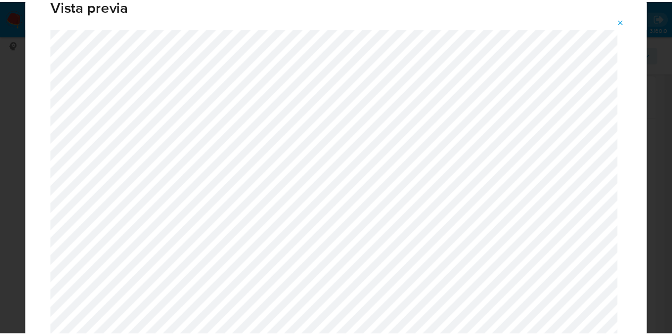
scroll to position [0, 0]
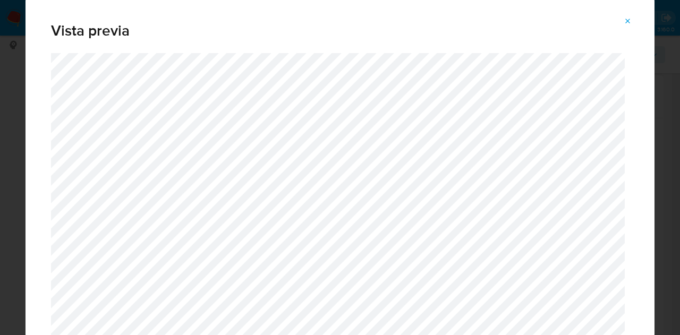
drag, startPoint x: 626, startPoint y: 23, endPoint x: 489, endPoint y: 41, distance: 138.2
click at [627, 23] on icon "Attachment preview" at bounding box center [627, 21] width 8 height 8
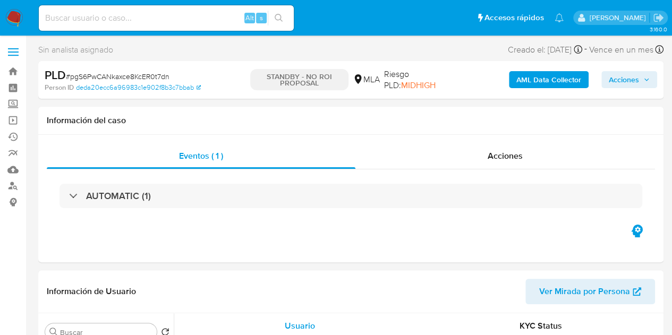
select select "10"
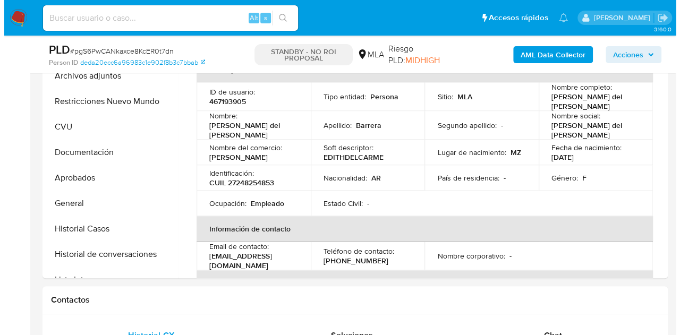
scroll to position [199, 0]
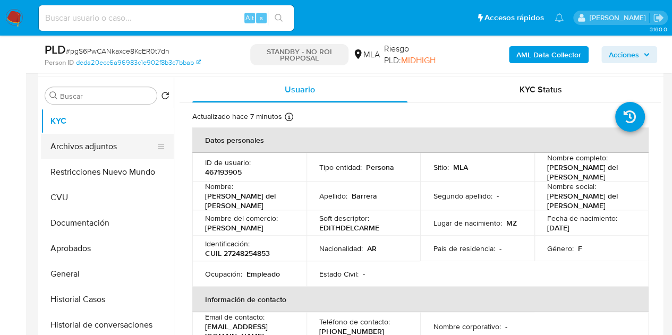
click at [67, 146] on button "Archivos adjuntos" at bounding box center [103, 146] width 124 height 25
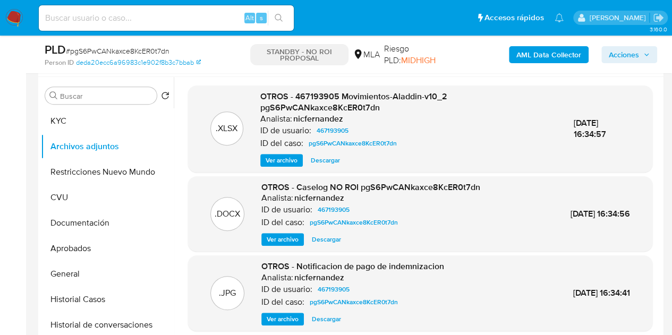
click at [280, 241] on span "Ver archivo" at bounding box center [283, 239] width 32 height 11
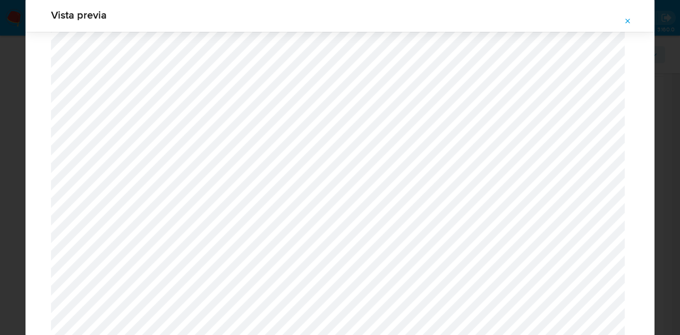
drag, startPoint x: 629, startPoint y: 20, endPoint x: 614, endPoint y: 15, distance: 15.0
click at [630, 20] on icon "Attachment preview" at bounding box center [627, 21] width 8 height 8
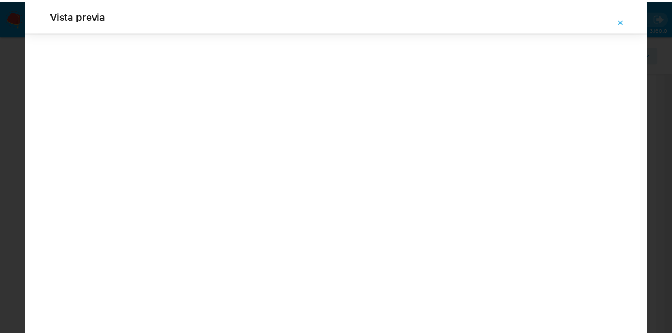
scroll to position [34, 0]
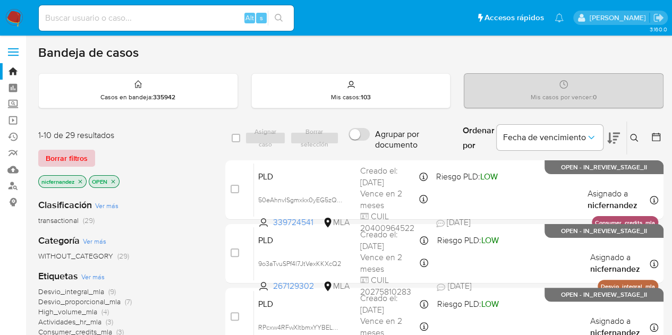
click at [68, 158] on span "Borrar filtros" at bounding box center [67, 158] width 42 height 15
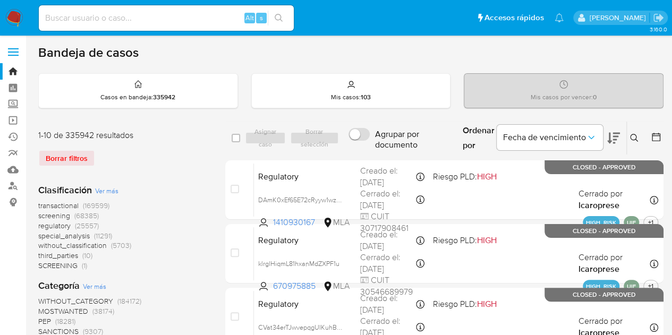
drag, startPoint x: 638, startPoint y: 141, endPoint x: 619, endPoint y: 149, distance: 20.7
click at [638, 142] on button at bounding box center [636, 138] width 18 height 13
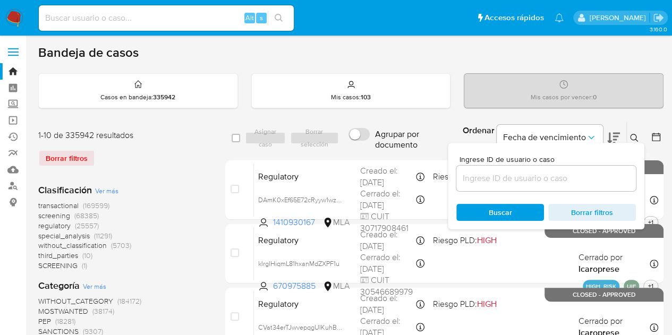
click at [532, 175] on input at bounding box center [545, 179] width 179 height 14
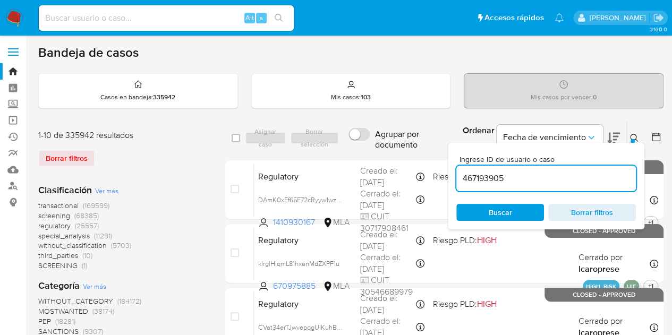
type input "467193905"
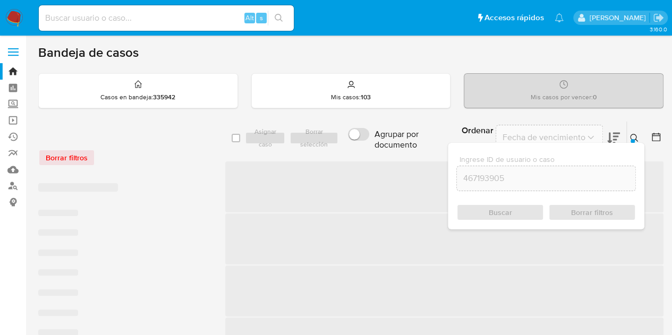
click at [630, 135] on icon at bounding box center [634, 138] width 8 height 8
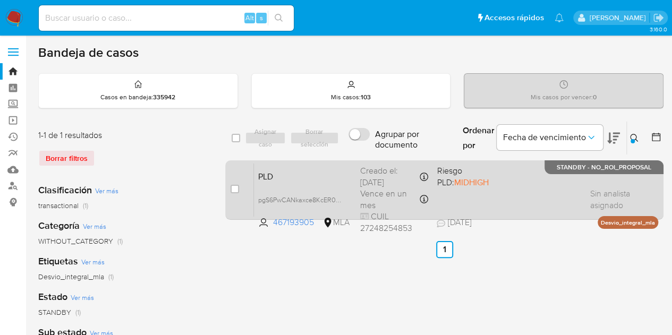
click at [289, 181] on span "PLD" at bounding box center [304, 176] width 93 height 14
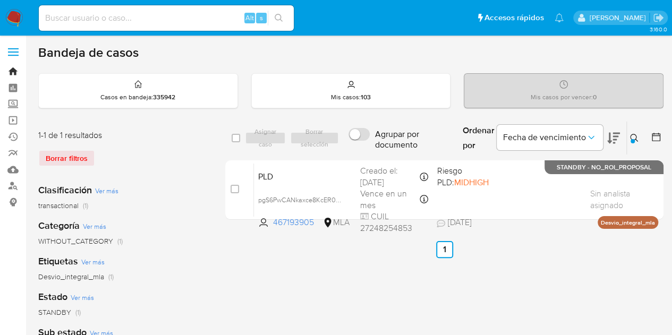
click at [14, 64] on link "Bandeja" at bounding box center [63, 71] width 126 height 16
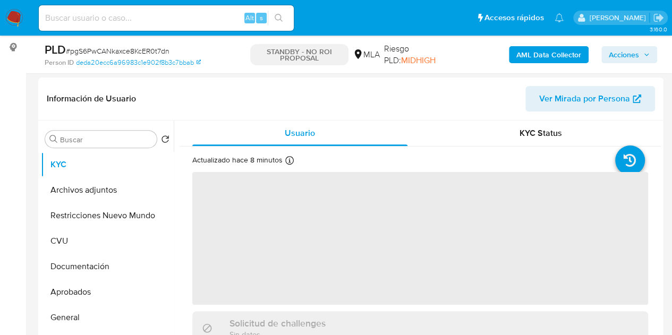
select select "10"
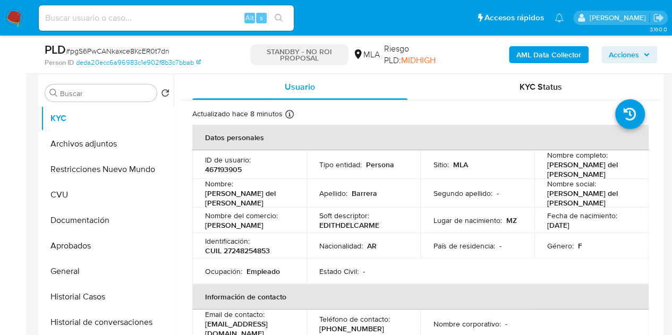
scroll to position [203, 0]
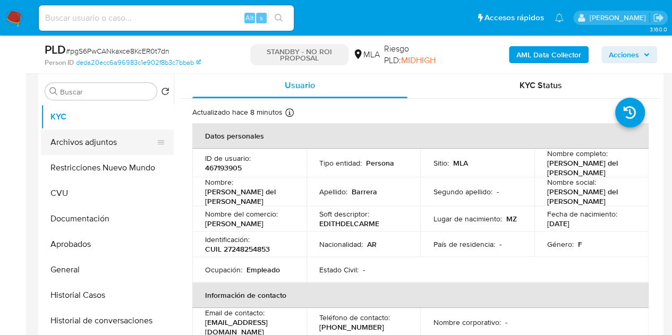
click at [80, 147] on button "Archivos adjuntos" at bounding box center [103, 142] width 124 height 25
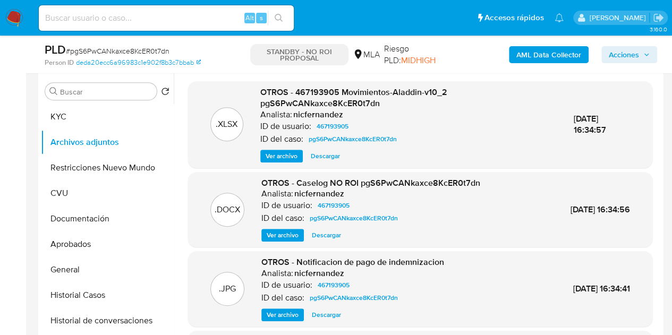
click at [254, 198] on div ".DOCX OTROS - Caselog NO ROI pgS6PwCANkaxce8KcER0t7dn Analista: nicfernandez ID…" at bounding box center [419, 209] width 453 height 65
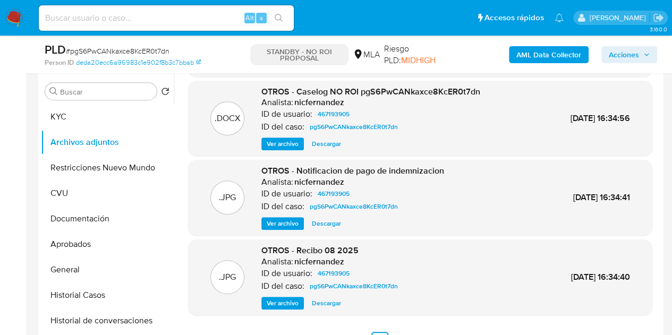
scroll to position [101, 0]
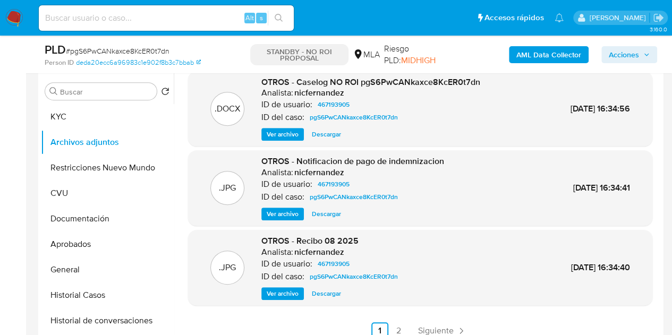
click at [401, 321] on div ".XLSX OTROS - 467193905 Movimientos-Aladdin-v10_2 pgS6PwCANkaxce8KcER0t7dn Anal…" at bounding box center [420, 159] width 464 height 359
click at [399, 327] on link "2" at bounding box center [398, 330] width 17 height 17
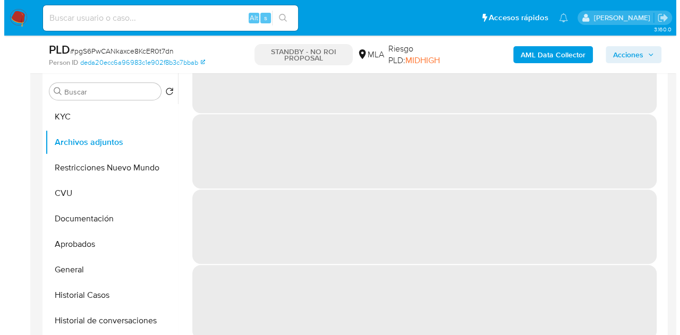
scroll to position [0, 0]
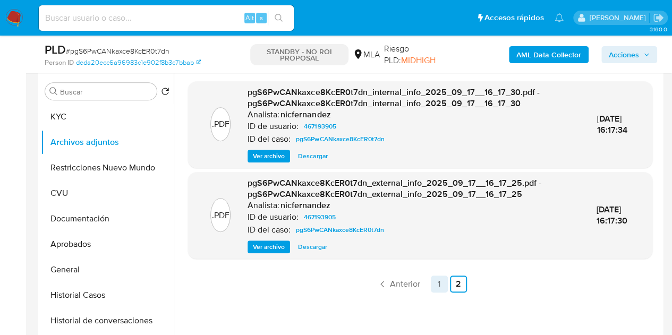
click at [438, 288] on link "1" at bounding box center [439, 284] width 17 height 17
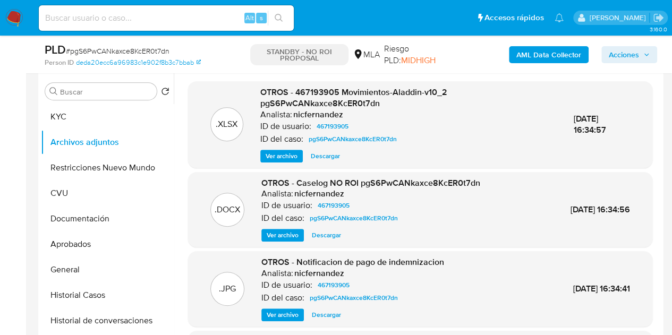
click at [285, 233] on span "Ver archivo" at bounding box center [283, 235] width 32 height 11
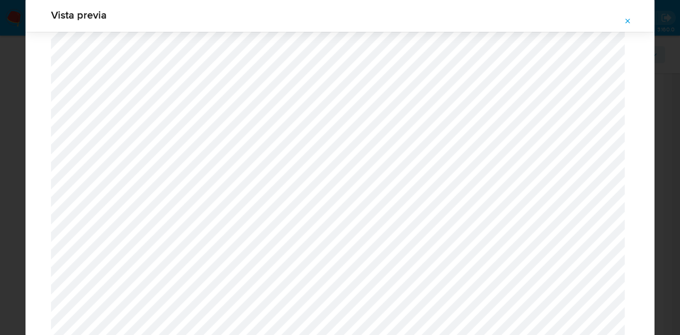
scroll to position [1214, 0]
click at [636, 20] on button "Attachment preview" at bounding box center [627, 21] width 23 height 17
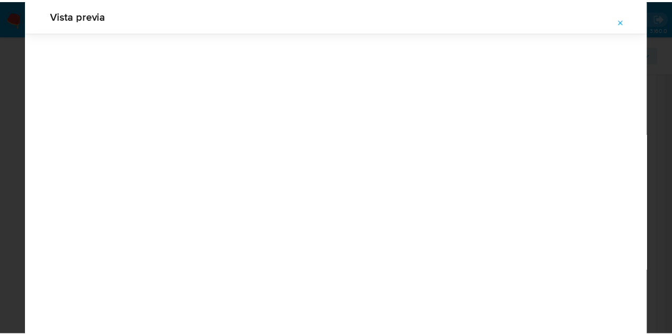
scroll to position [34, 0]
